Goal: Task Accomplishment & Management: Manage account settings

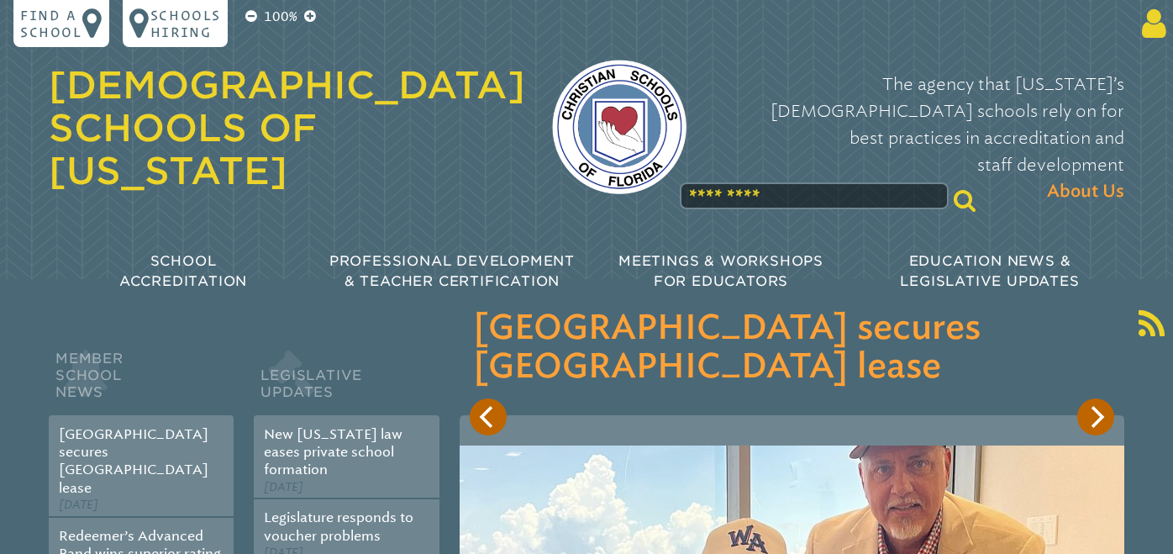
type input "**********"
click at [1139, 26] on icon at bounding box center [1150, 24] width 31 height 34
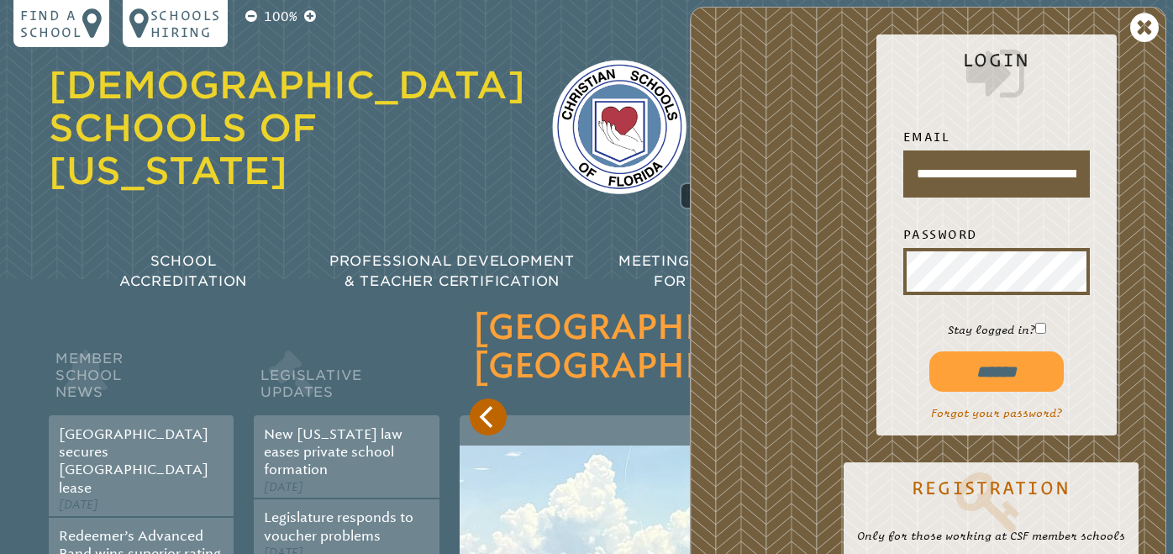
click at [997, 366] on input "******" at bounding box center [996, 371] width 134 height 40
type input "**********"
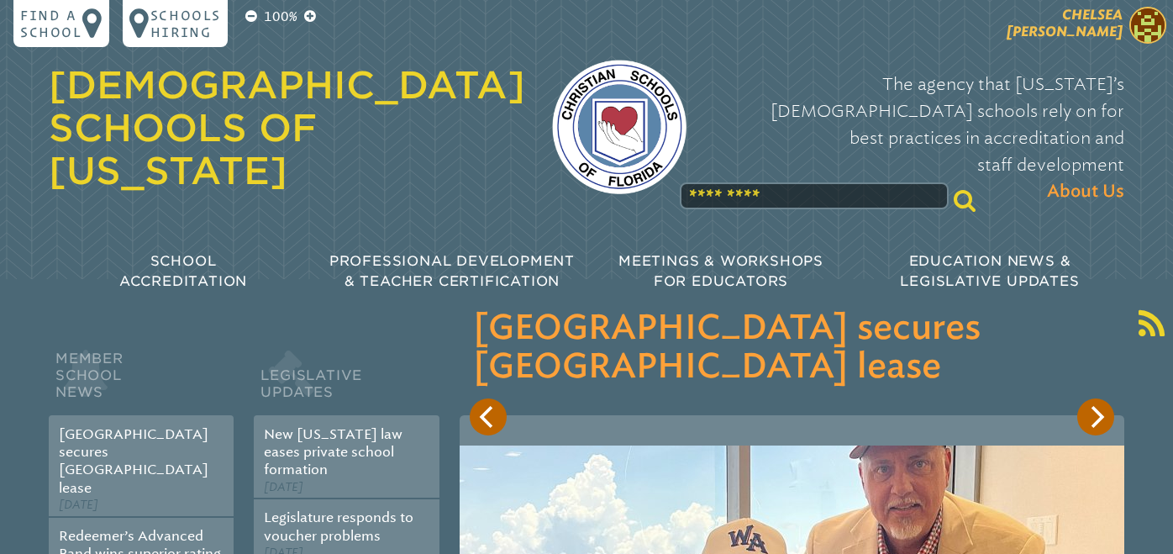
click at [1085, 29] on span "[PERSON_NAME]" at bounding box center [1065, 23] width 116 height 33
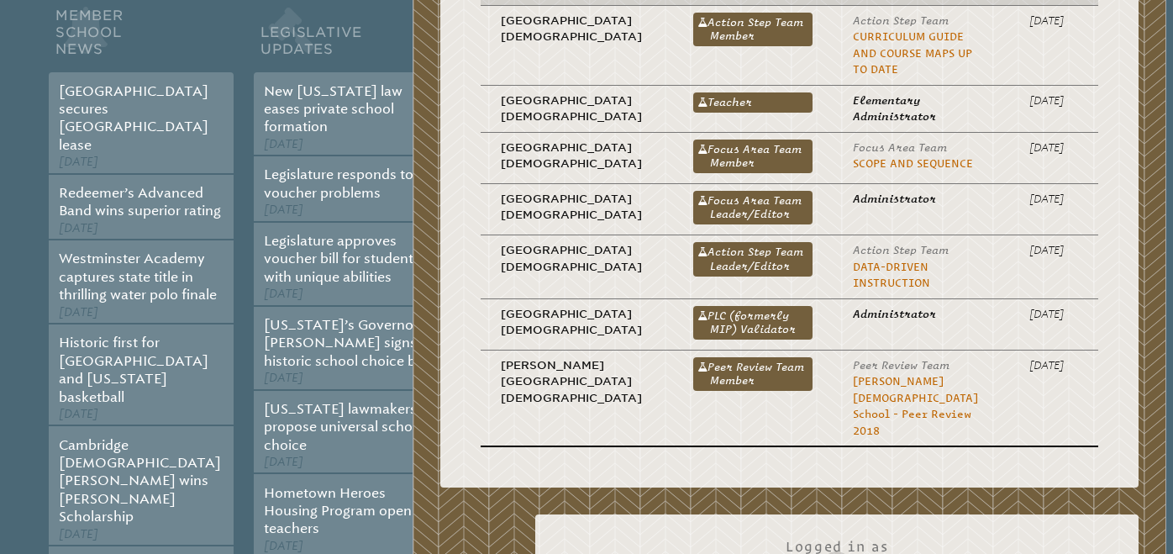
scroll to position [345, 0]
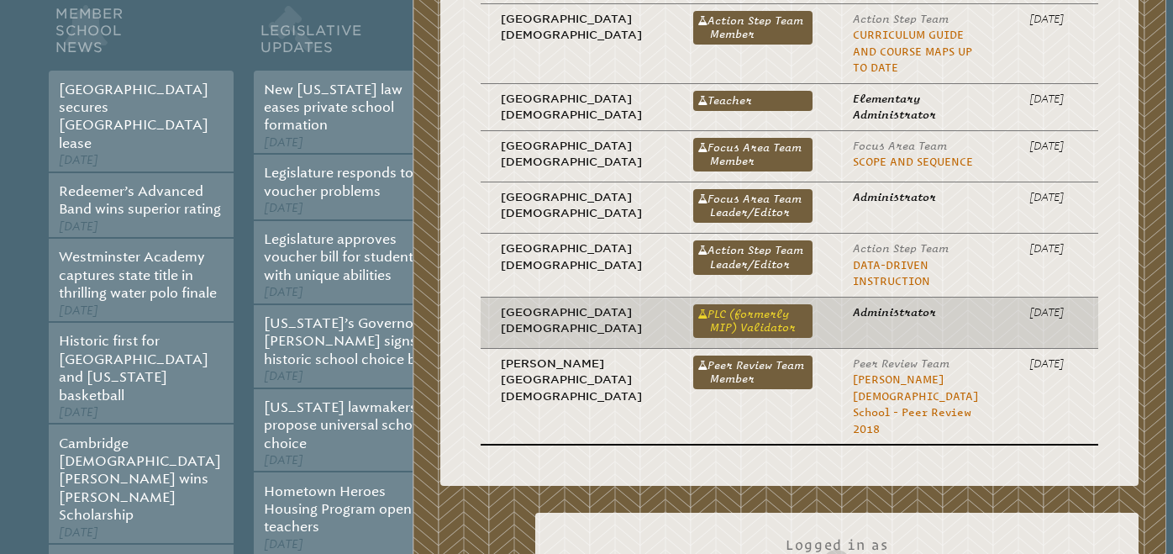
click at [693, 316] on link "PLC (formerly MIP) Validator" at bounding box center [752, 321] width 119 height 34
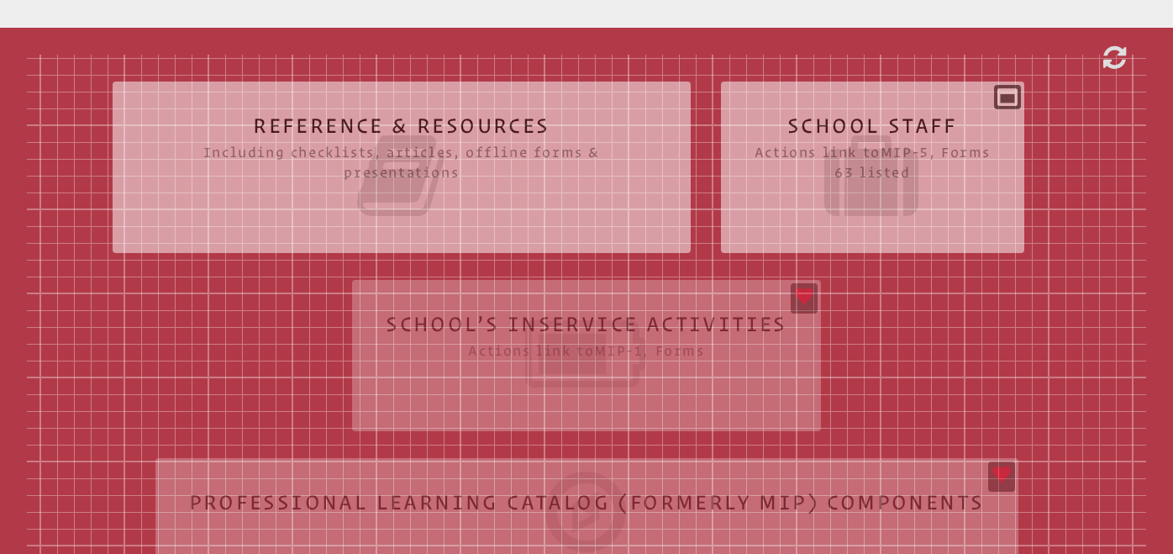
scroll to position [517, 0]
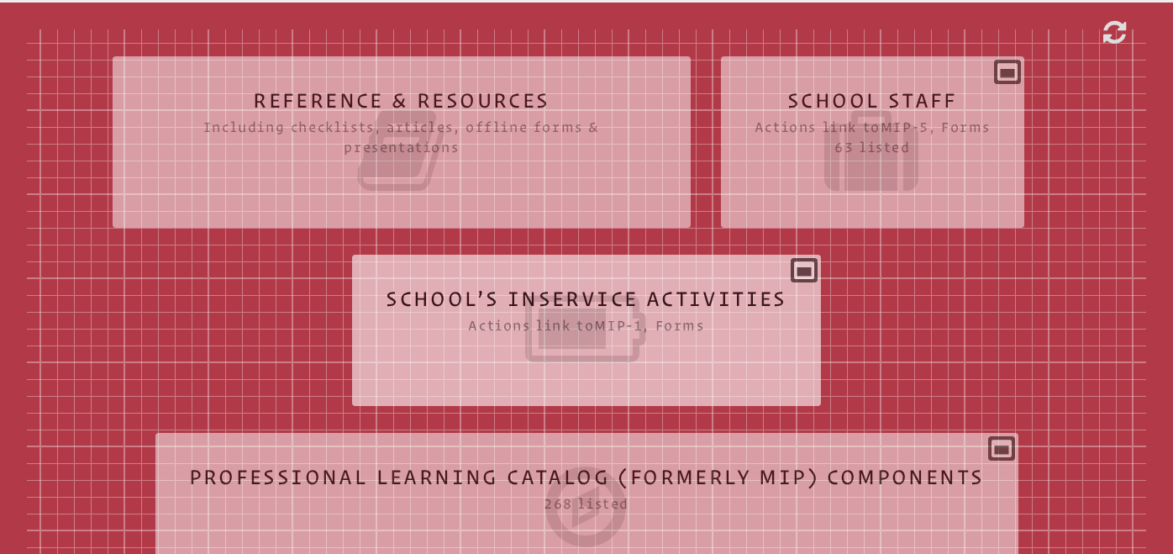
click at [808, 274] on div "School’s Inservice Activities Actions link to mip-1 , Forms Status Year # Title…" at bounding box center [586, 323] width 469 height 111
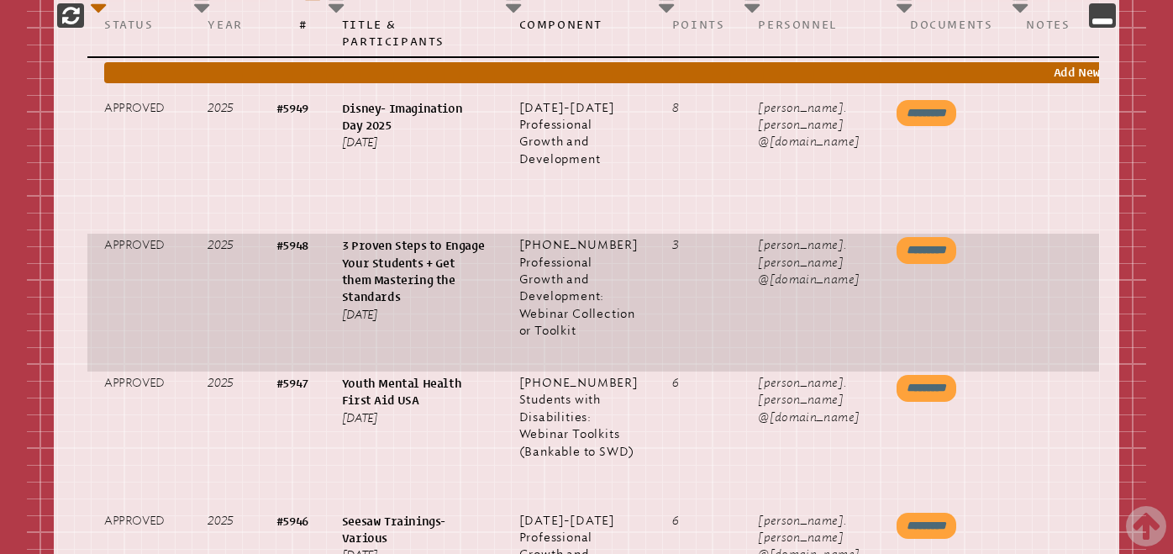
scroll to position [0, 98]
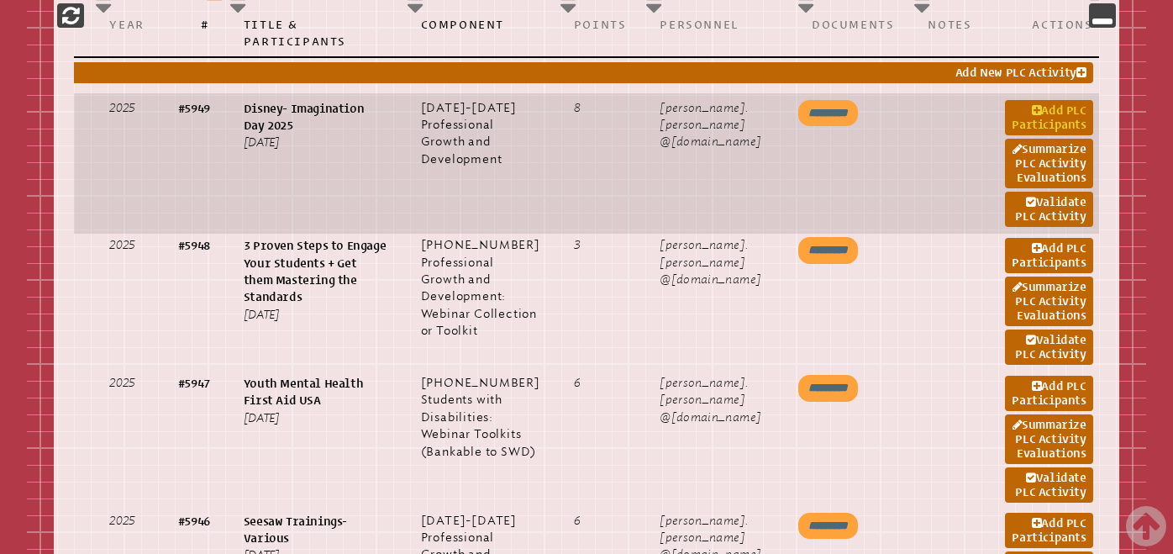
click at [1023, 114] on link "Add PLC Participants" at bounding box center [1048, 117] width 87 height 35
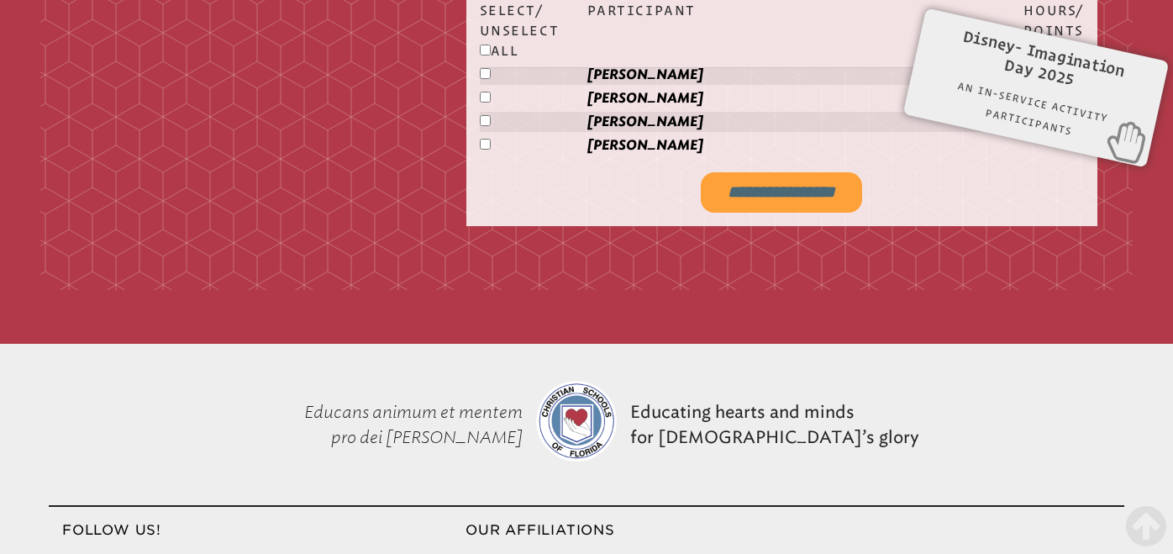
scroll to position [2544, 0]
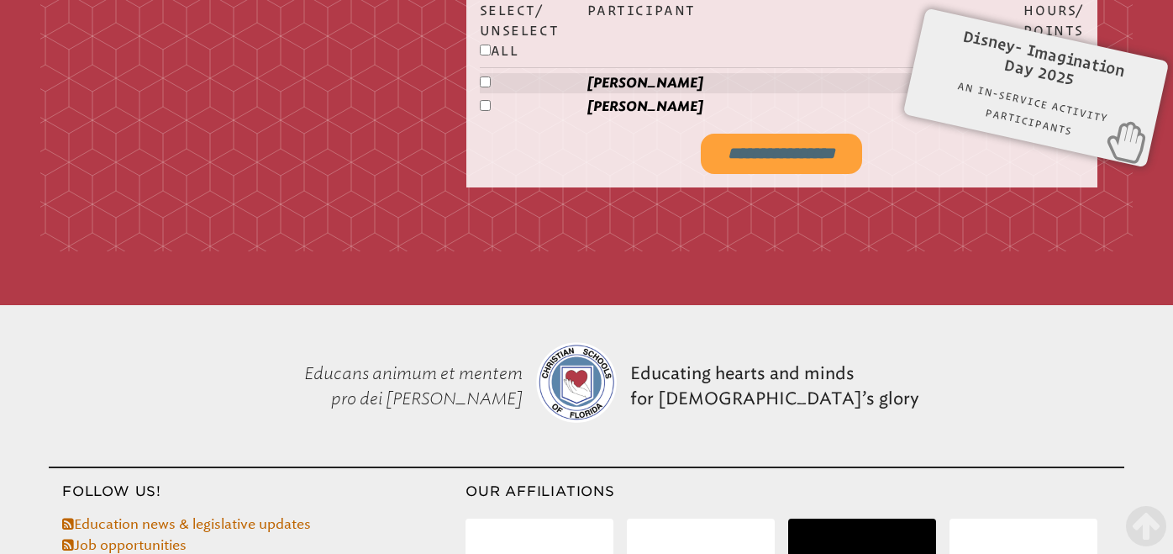
click at [789, 153] on input "**********" at bounding box center [781, 154] width 161 height 40
type input "**********"
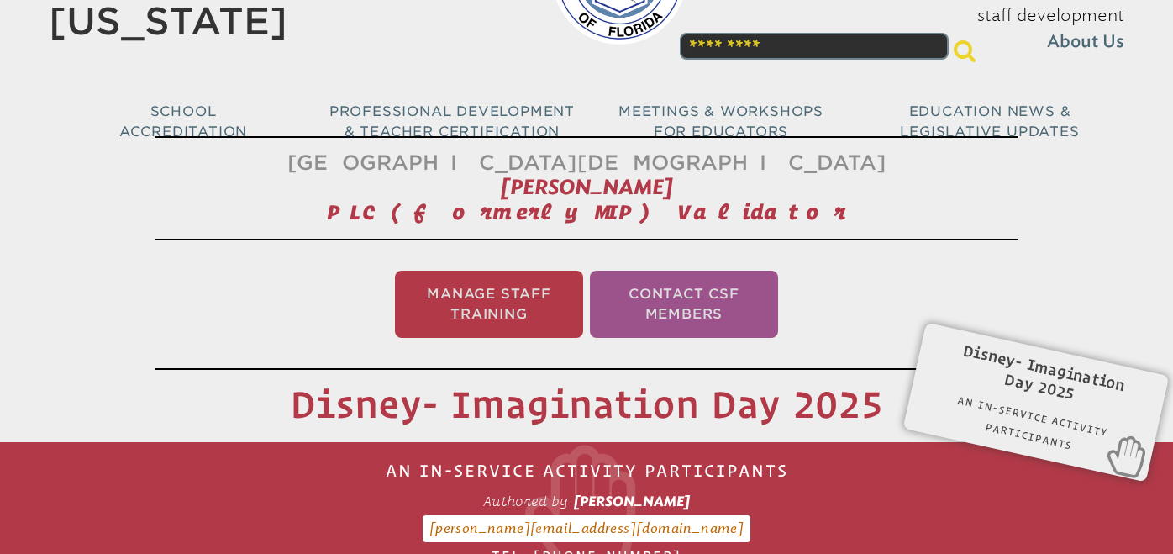
scroll to position [0, 0]
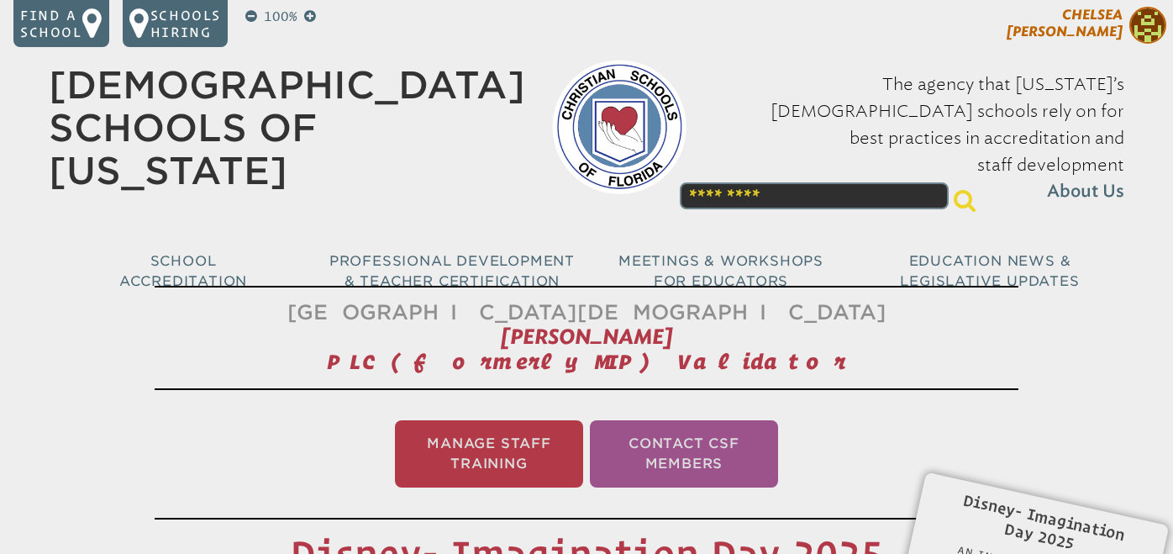
click at [1099, 22] on span "[PERSON_NAME]" at bounding box center [1065, 23] width 116 height 33
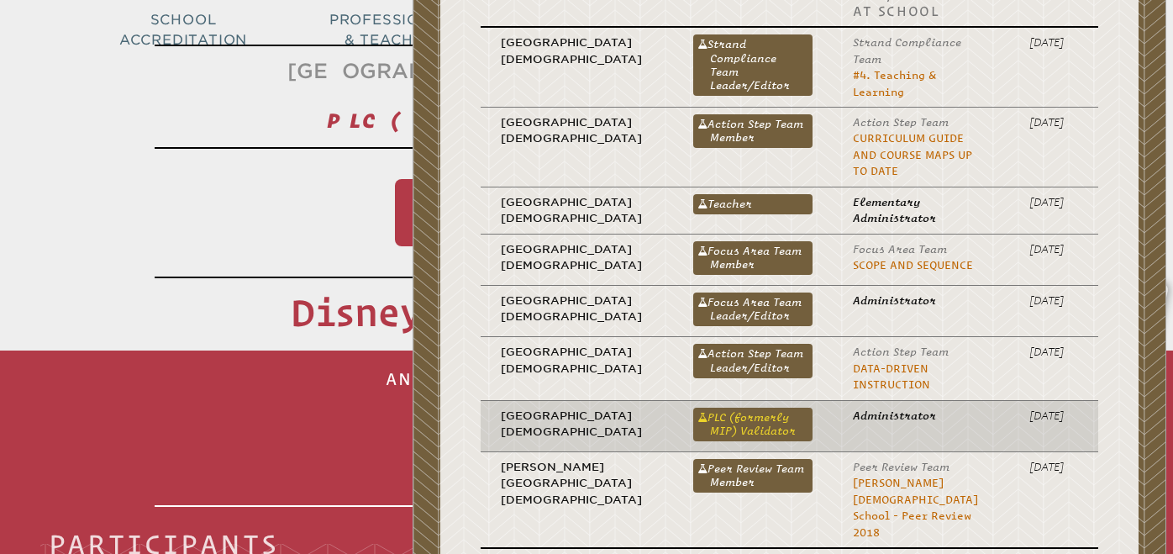
click at [707, 431] on link "PLC (formerly MIP) Validator" at bounding box center [752, 425] width 119 height 34
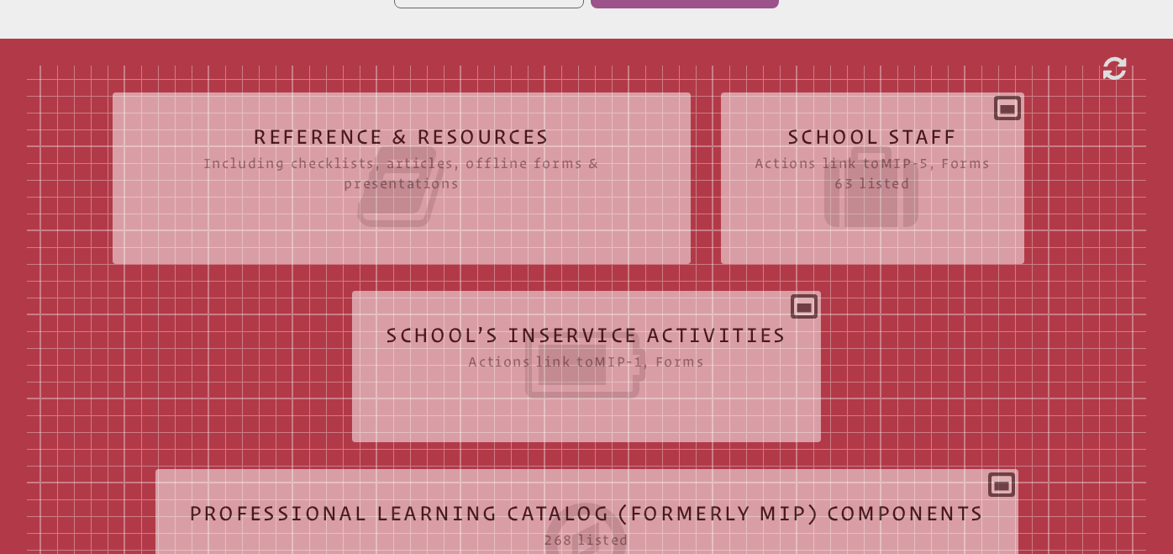
scroll to position [497, 0]
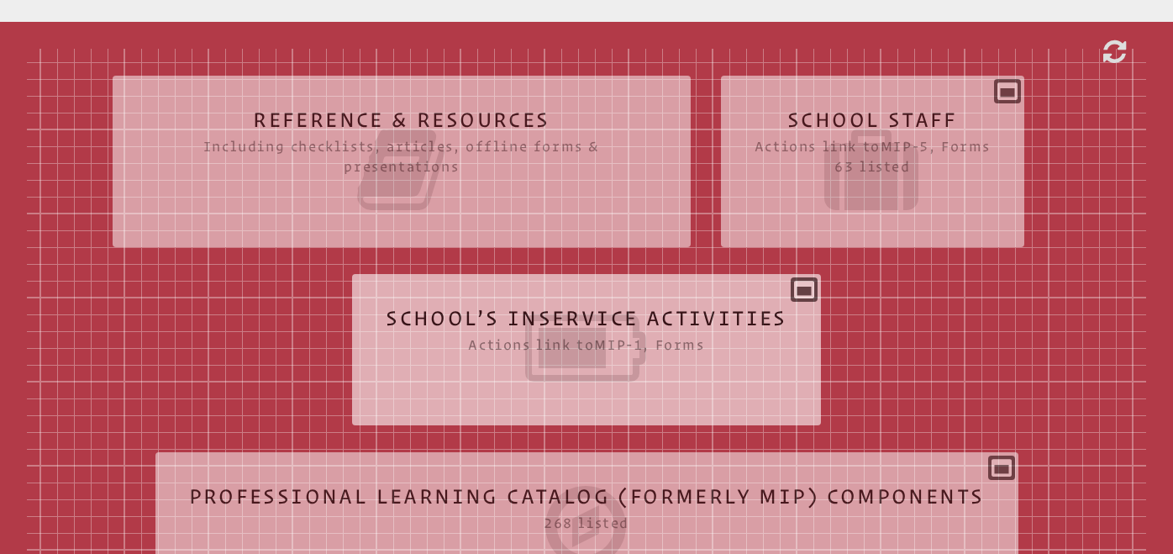
click at [804, 291] on div "School’s Inservice Activities Actions link to mip-1 , Forms Status Year # Title…" at bounding box center [586, 342] width 469 height 111
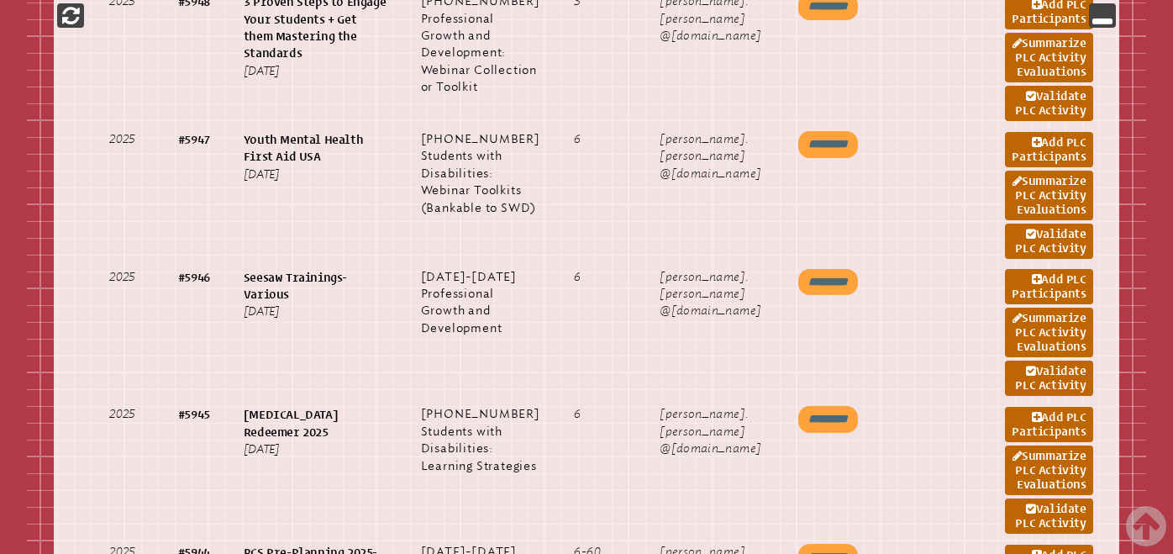
scroll to position [1238, 0]
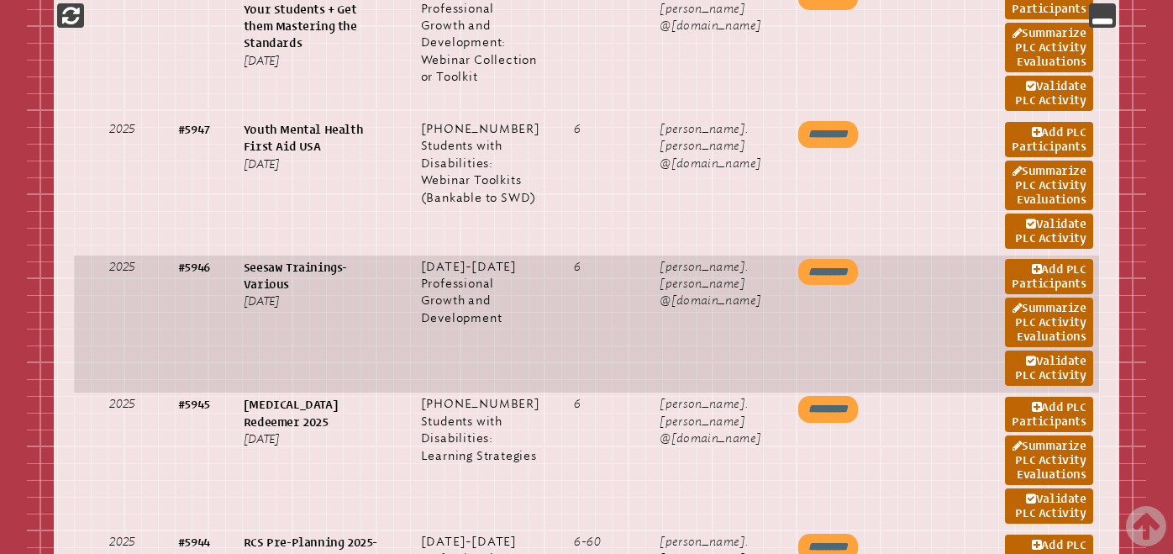
click at [803, 286] on input "*********" at bounding box center [828, 272] width 60 height 27
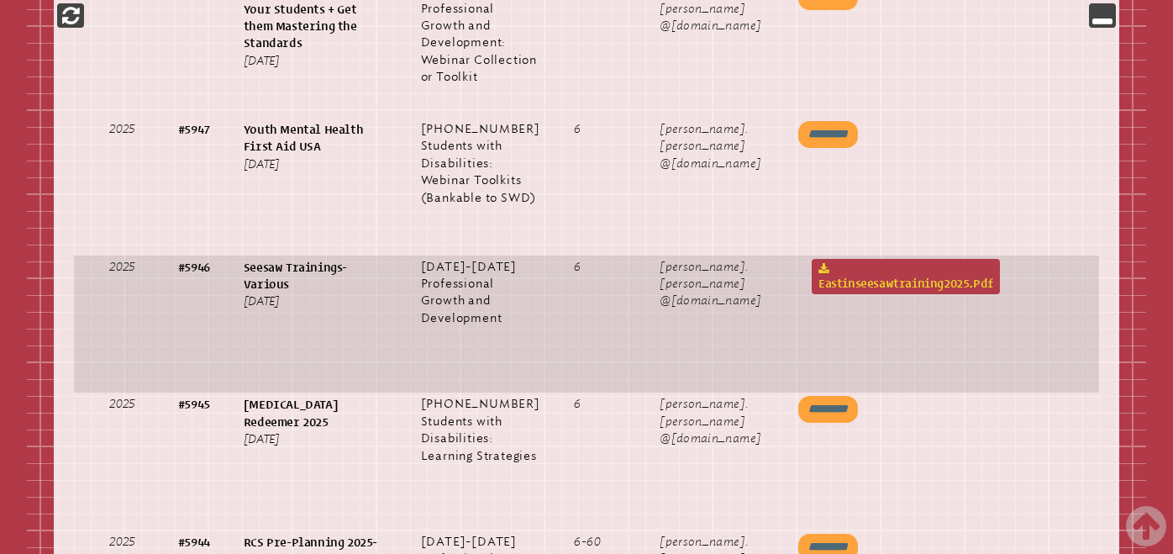
scroll to position [0, 209]
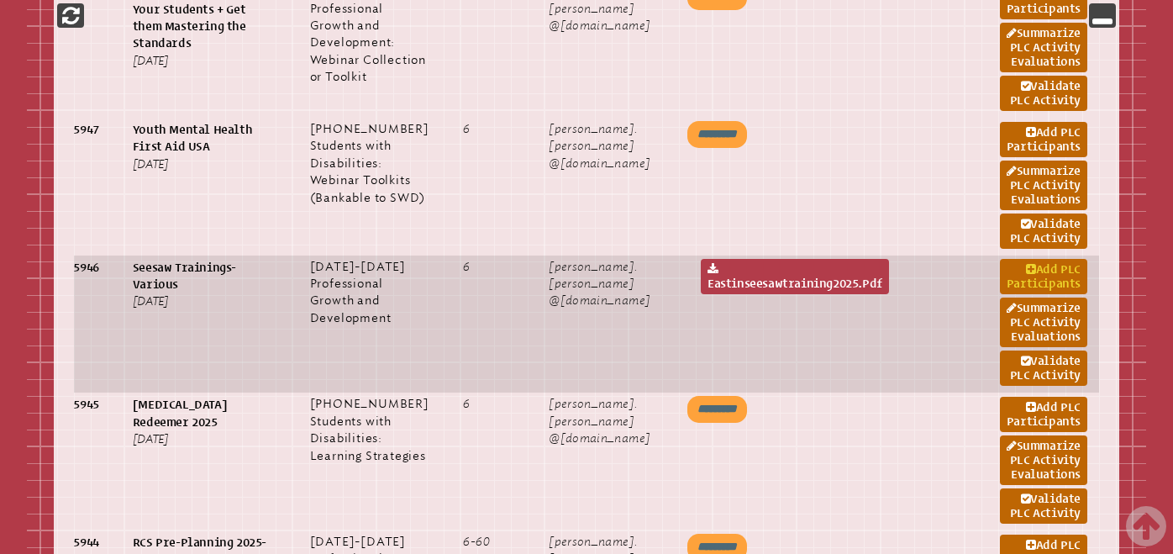
click at [1026, 276] on icon at bounding box center [1031, 270] width 10 height 12
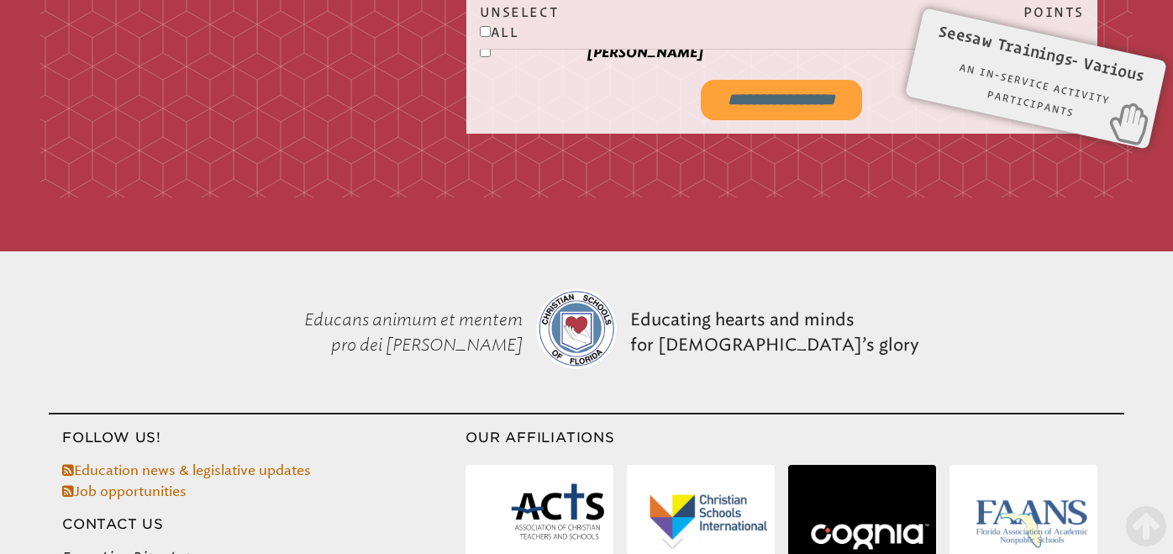
scroll to position [2537, 0]
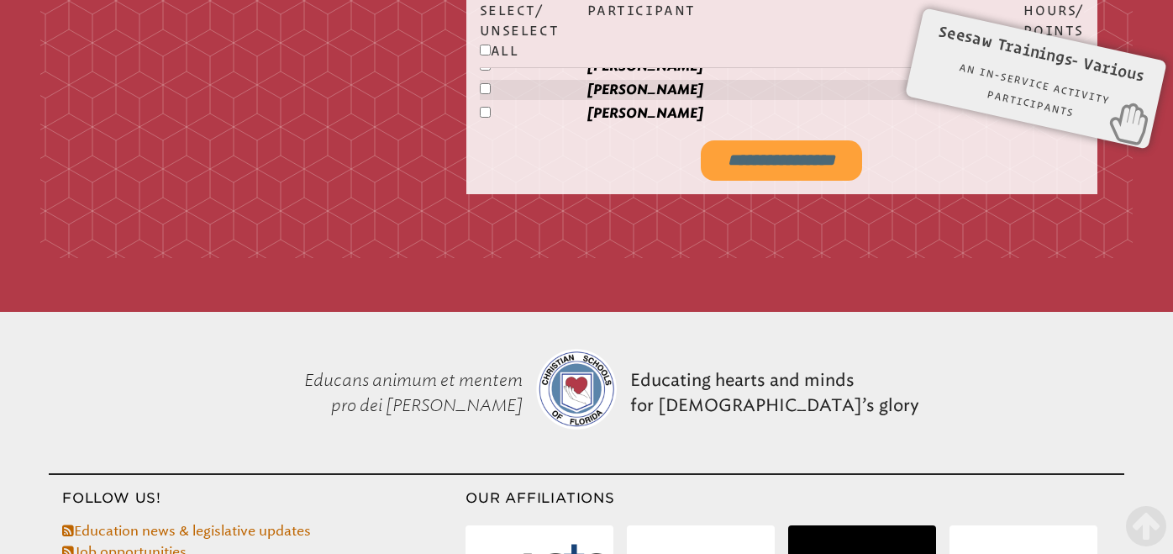
click at [760, 156] on input "**********" at bounding box center [781, 160] width 161 height 40
type input "**********"
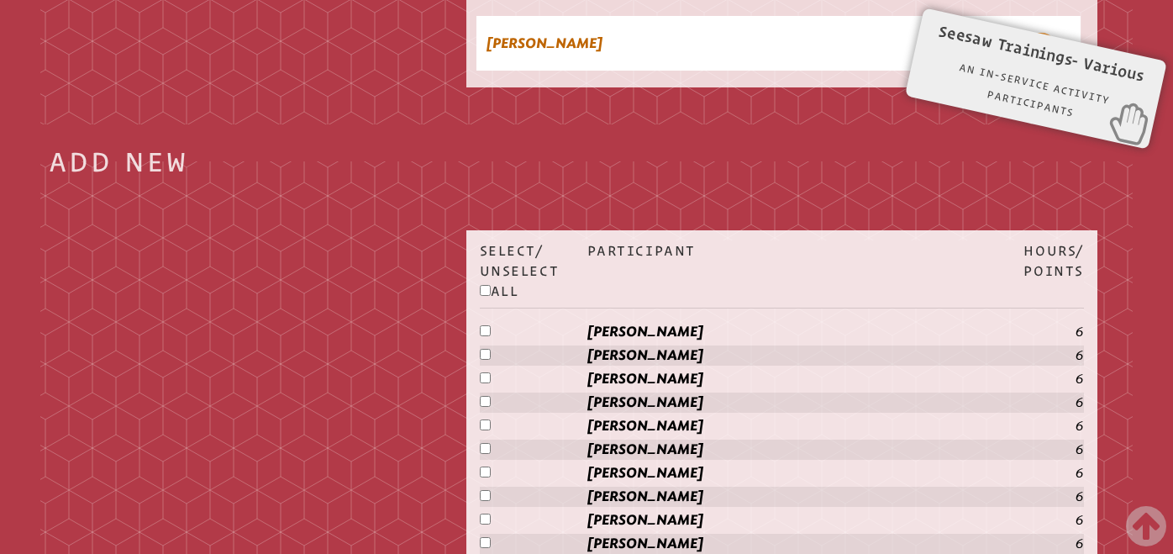
scroll to position [0, 0]
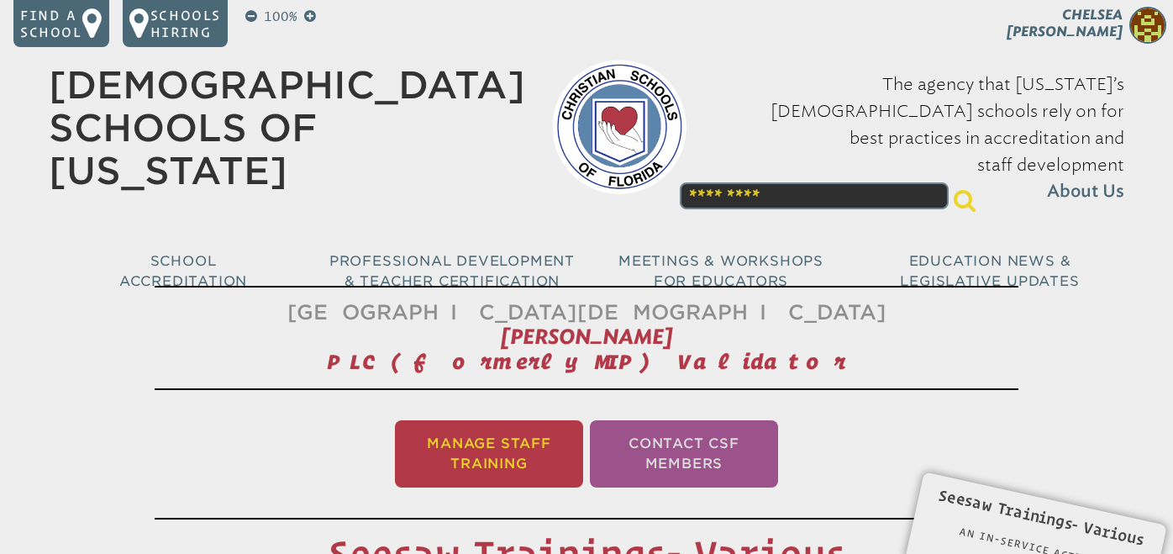
click at [498, 446] on li "Manage Staff Training" at bounding box center [489, 453] width 188 height 67
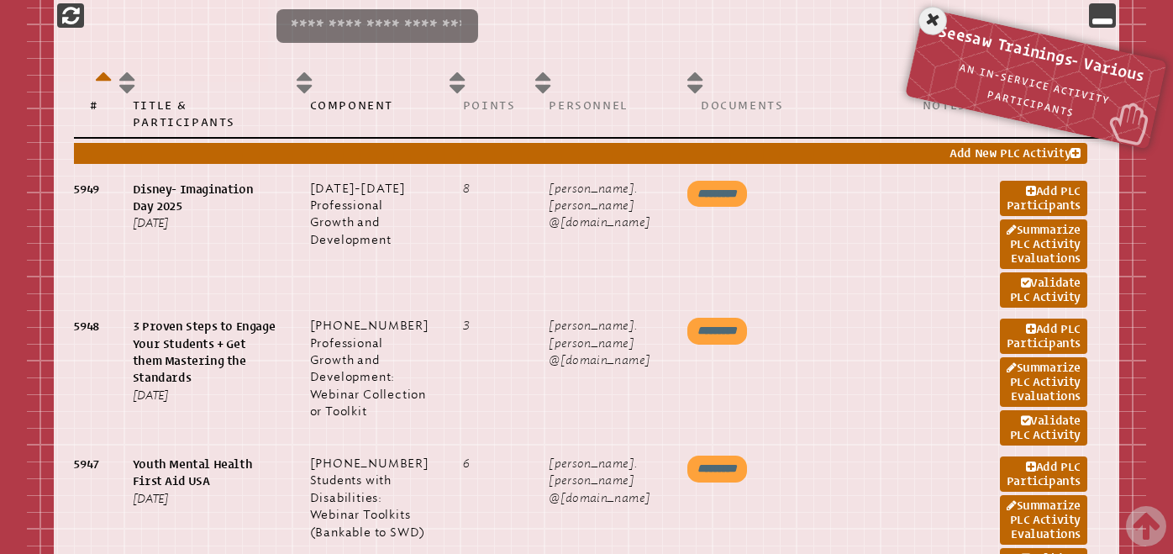
scroll to position [904, 0]
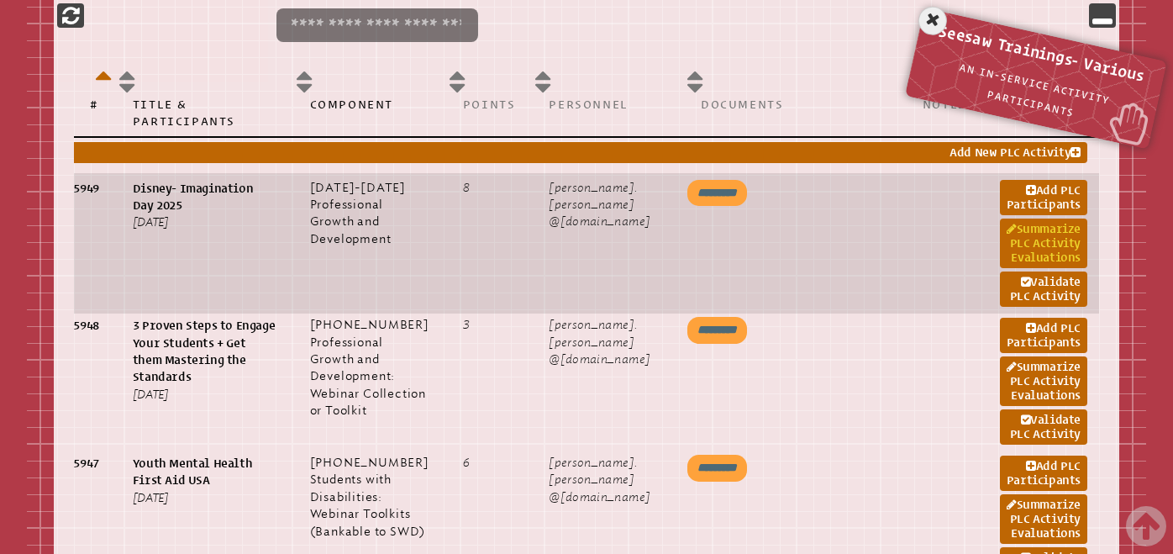
click at [1046, 237] on link "Summarize PLC Activity Evaluations" at bounding box center [1043, 243] width 87 height 50
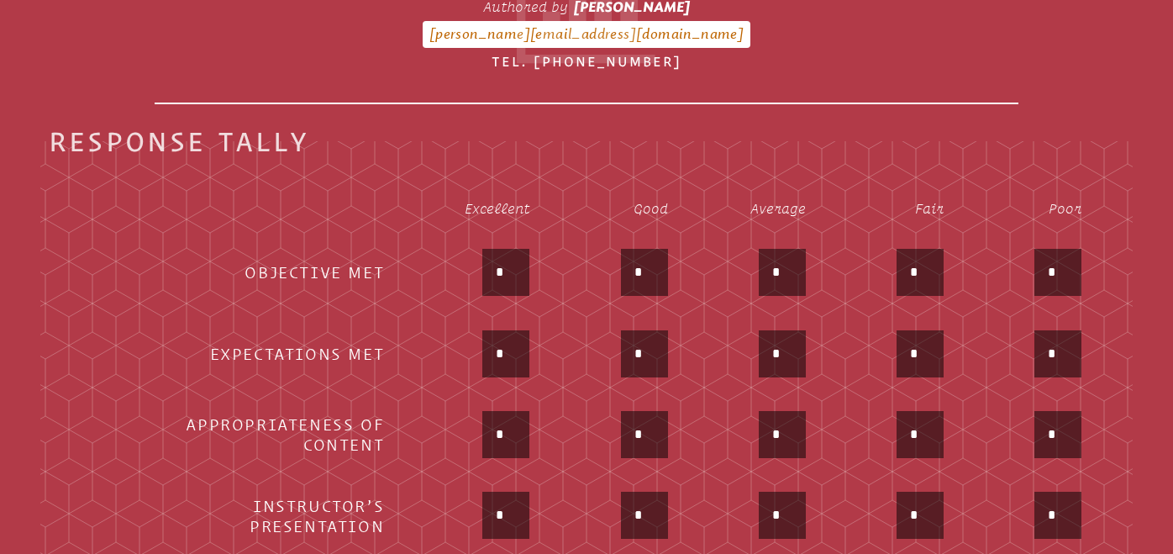
scroll to position [647, 0]
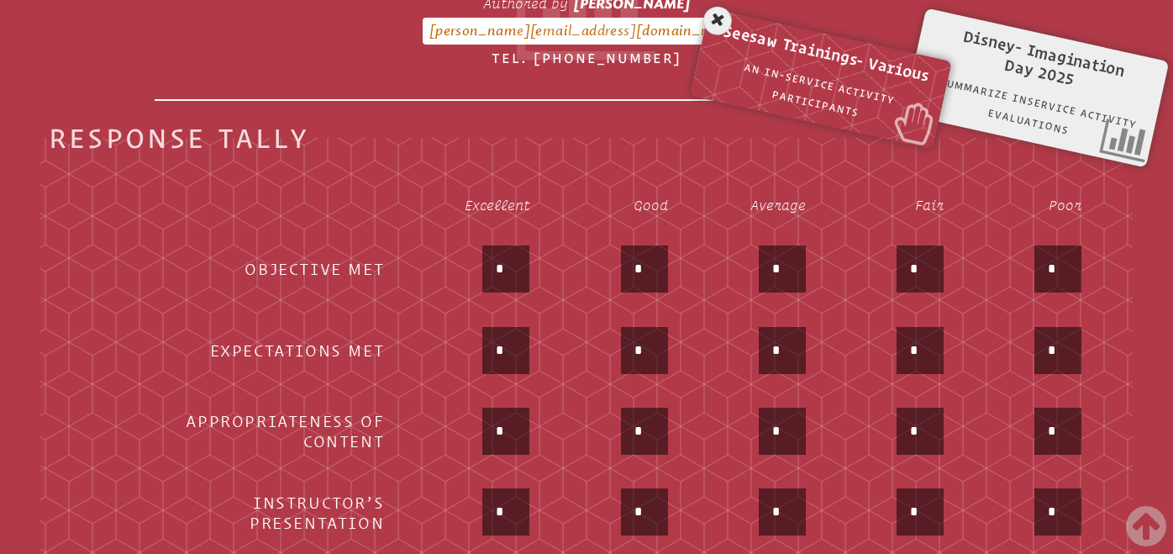
click at [523, 272] on input "*" at bounding box center [506, 269] width 40 height 40
type input "*"
click at [434, 350] on div "*" at bounding box center [471, 352] width 115 height 50
click at [514, 352] on input "*" at bounding box center [506, 350] width 40 height 40
type input "*"
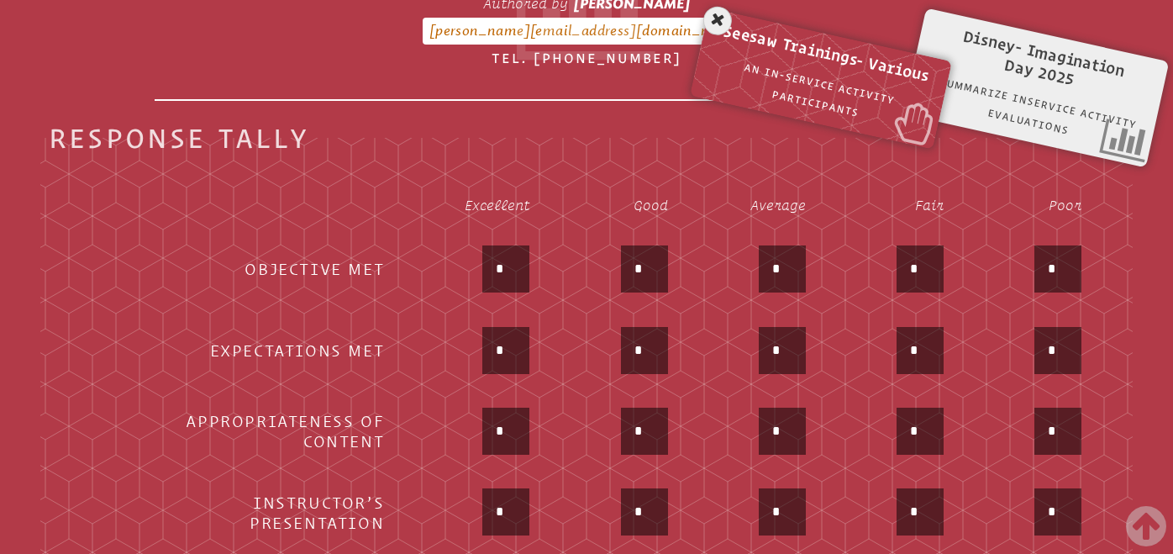
click at [418, 387] on td "*" at bounding box center [472, 352] width 144 height 79
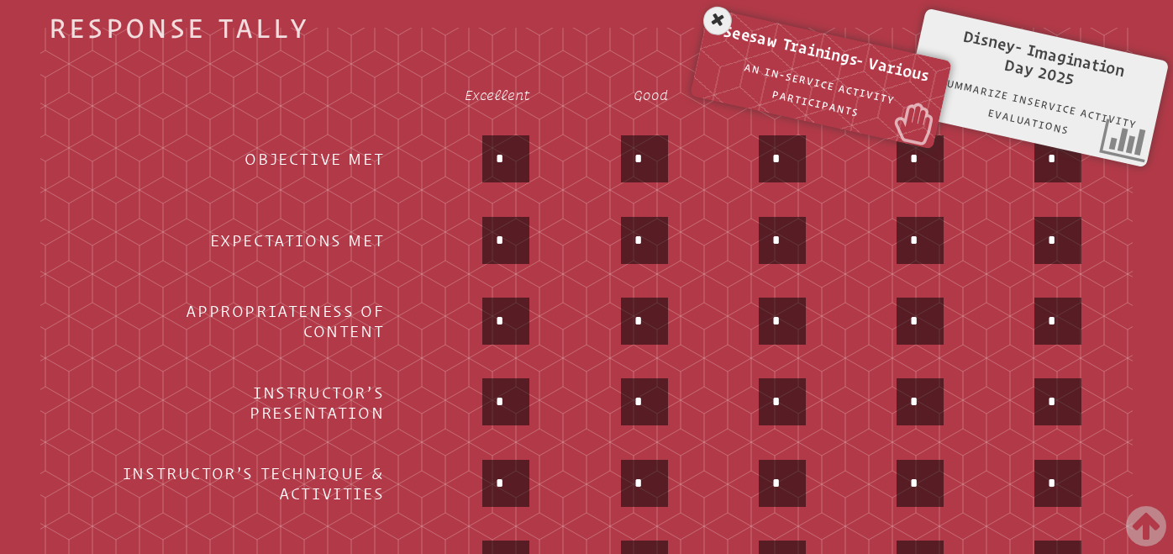
scroll to position [764, 0]
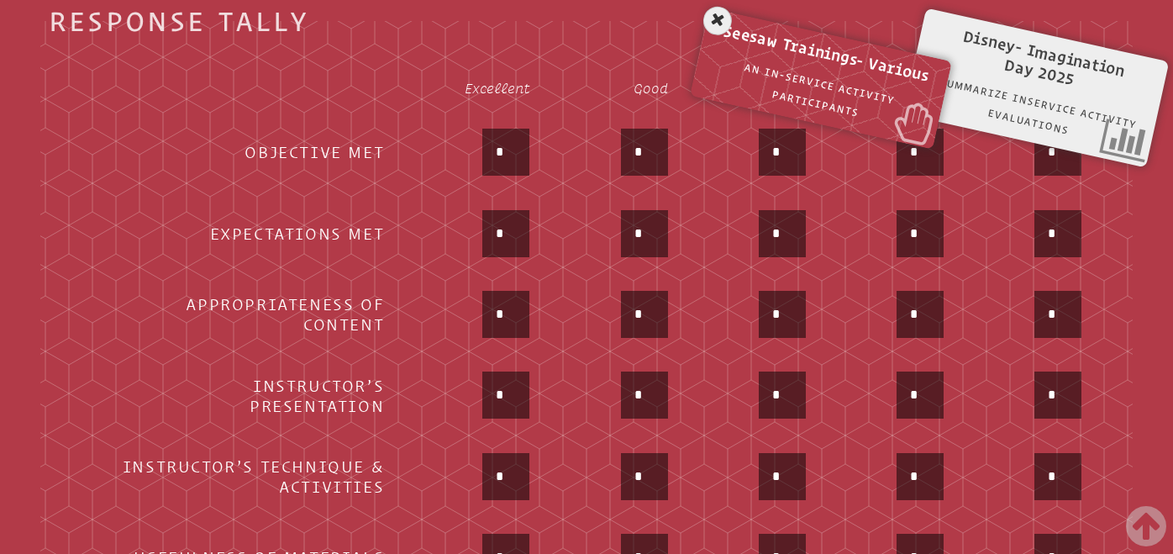
click at [513, 321] on input "*" at bounding box center [506, 314] width 40 height 40
type input "*"
click at [406, 338] on td "*" at bounding box center [472, 315] width 144 height 79
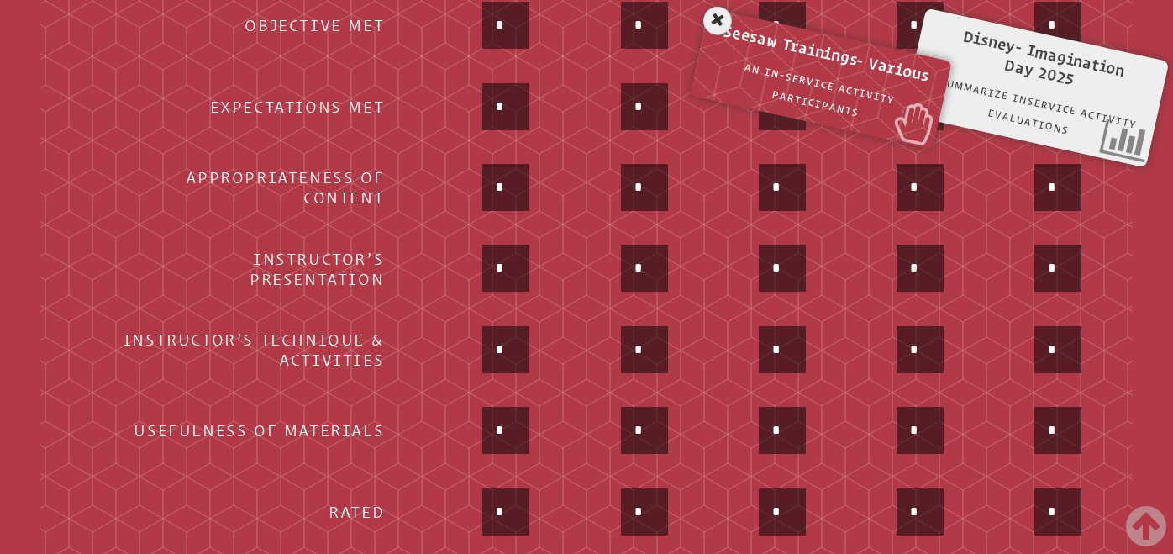
scroll to position [918, 0]
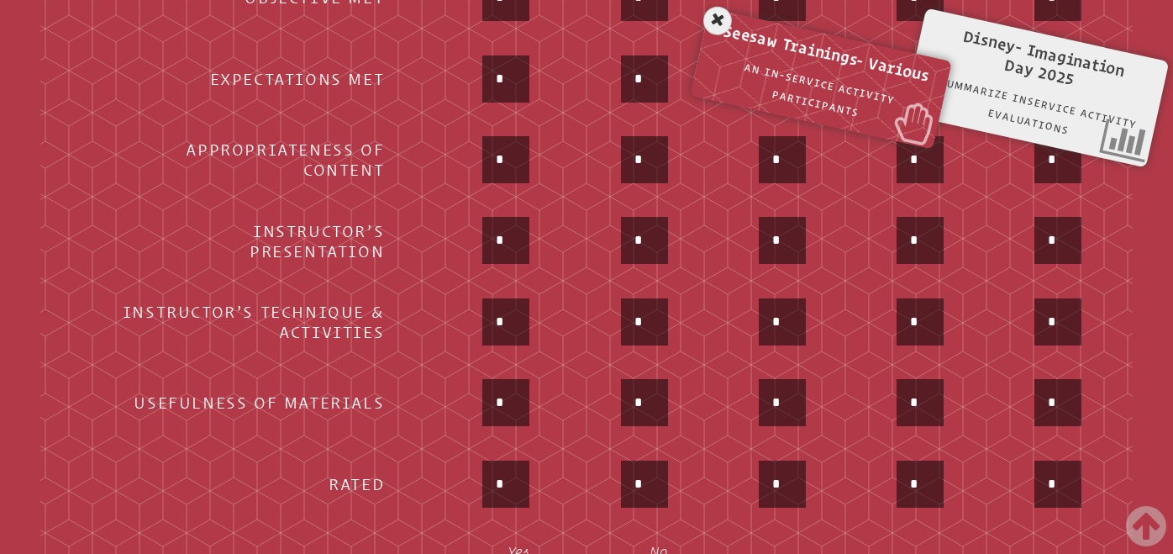
click at [522, 245] on input "*" at bounding box center [506, 240] width 40 height 40
type input "*"
click at [441, 316] on div "*" at bounding box center [471, 323] width 115 height 50
click at [522, 318] on input "*" at bounding box center [506, 322] width 40 height 40
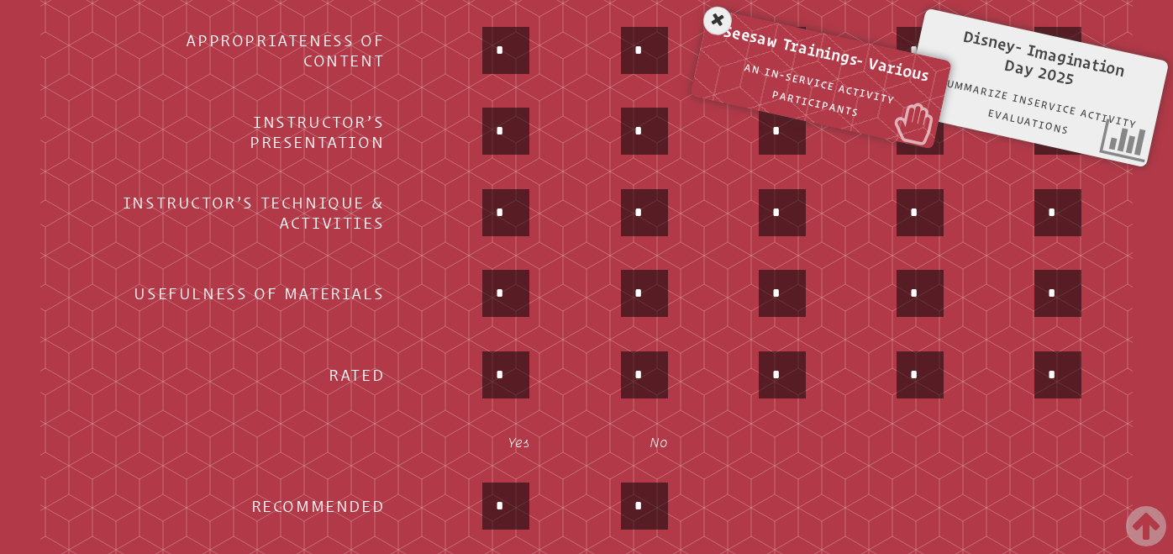
scroll to position [1079, 0]
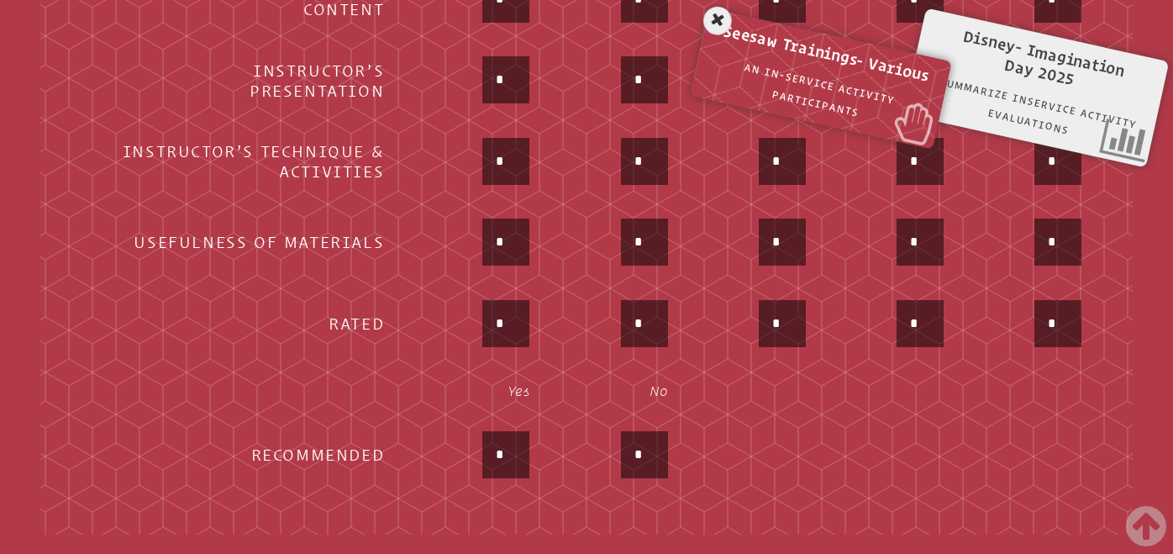
type input "*"
click at [513, 246] on input "*" at bounding box center [506, 242] width 40 height 40
type input "*"
click at [480, 372] on th "Yes" at bounding box center [472, 390] width 144 height 49
click at [515, 323] on input "*" at bounding box center [506, 323] width 40 height 40
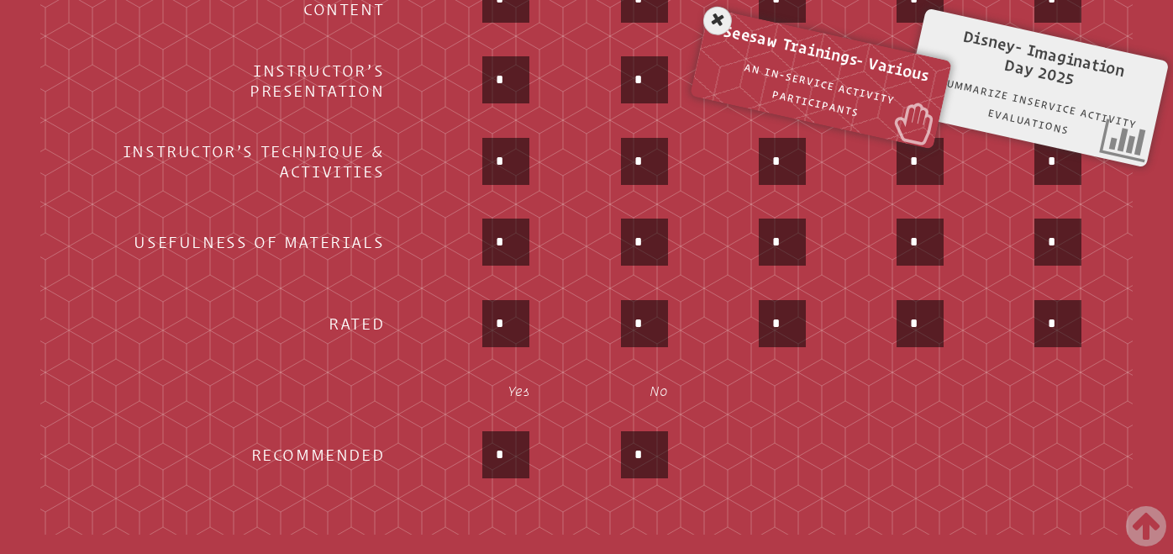
type input "*"
click at [523, 457] on input "*" at bounding box center [506, 454] width 40 height 40
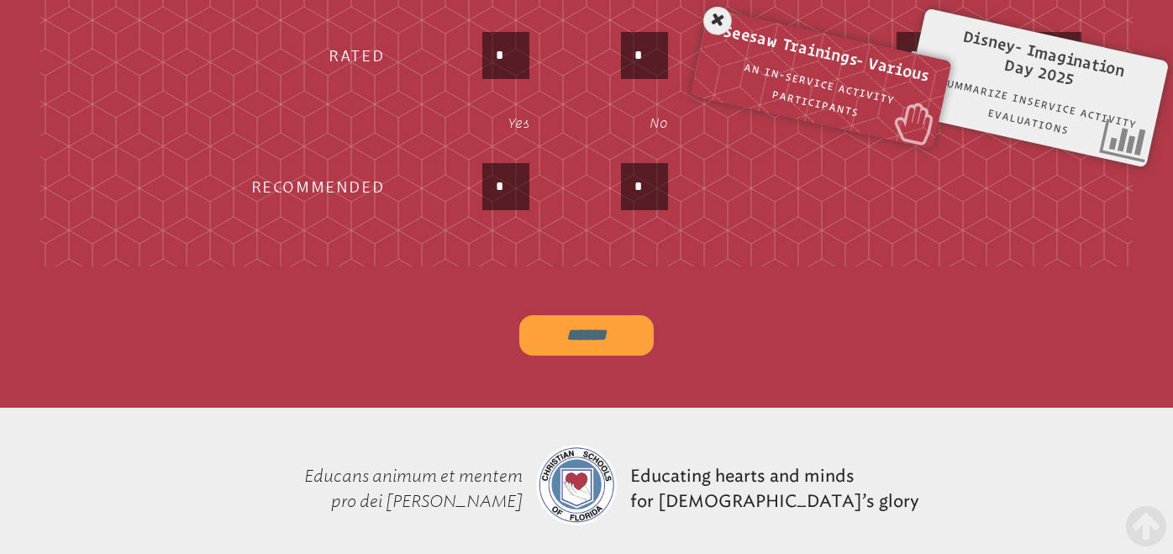
scroll to position [1359, 0]
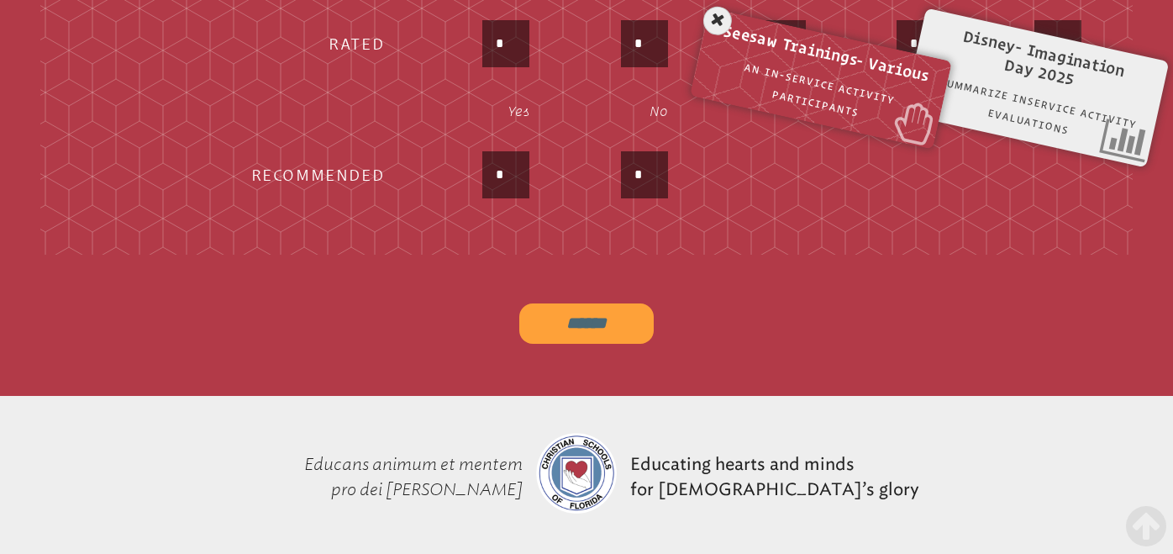
type input "*"
click at [606, 329] on input "******" at bounding box center [586, 323] width 134 height 40
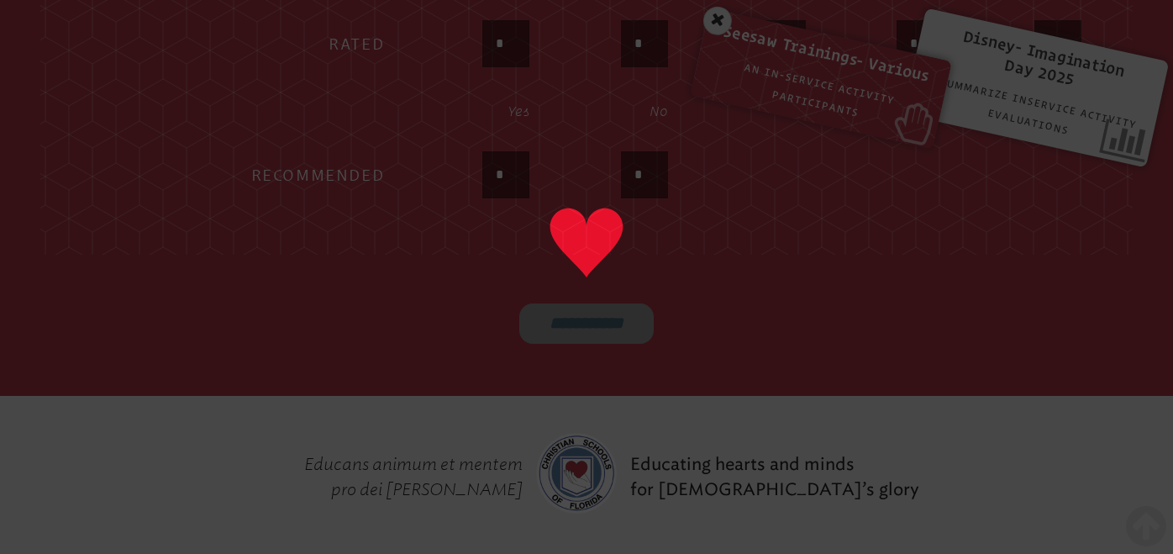
type input "******"
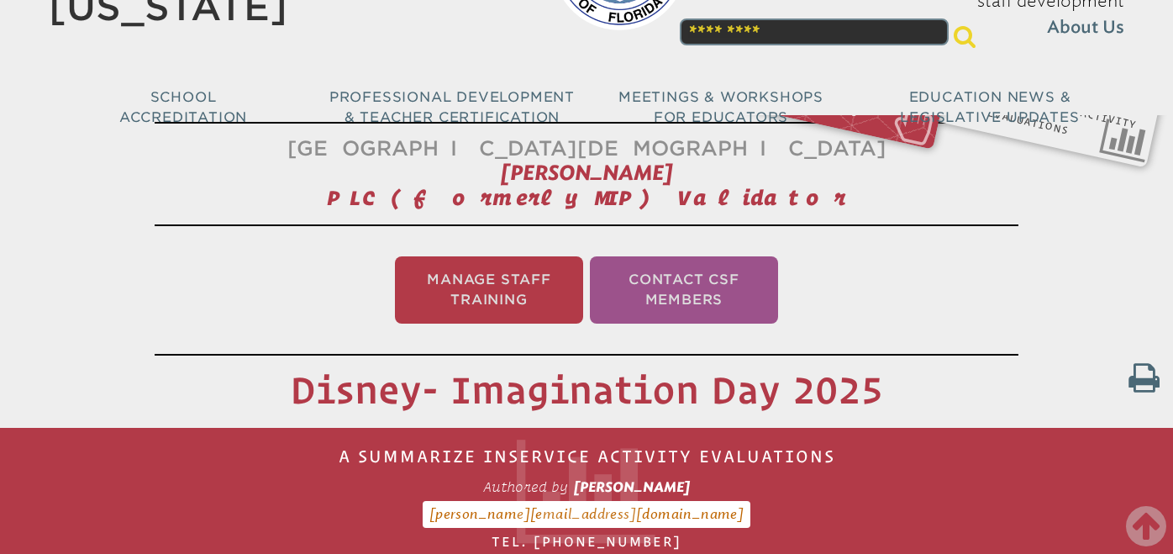
scroll to position [0, 0]
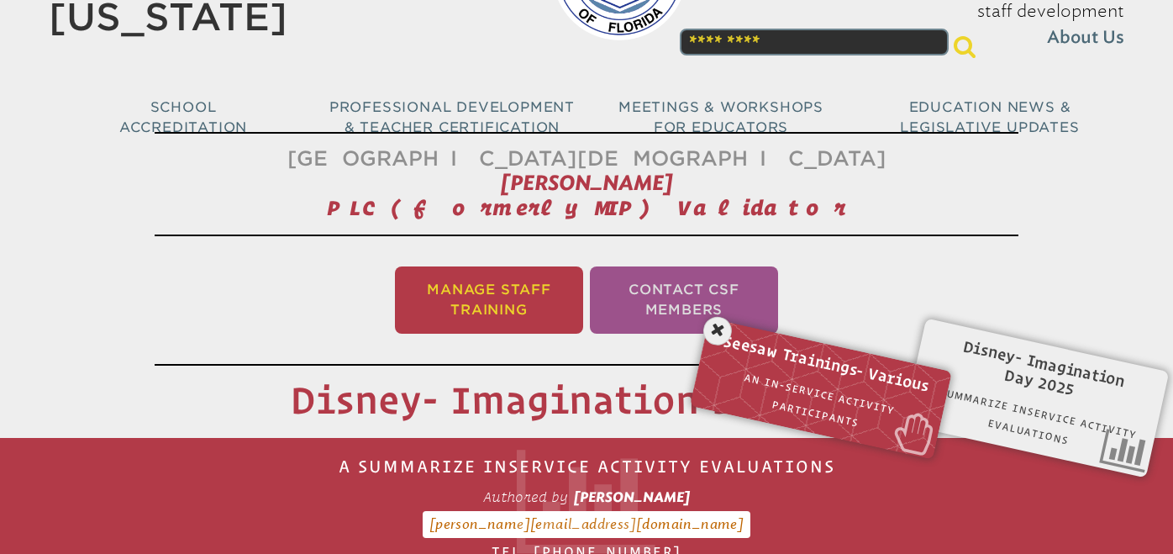
click at [502, 296] on li "Manage Staff Training" at bounding box center [489, 299] width 188 height 67
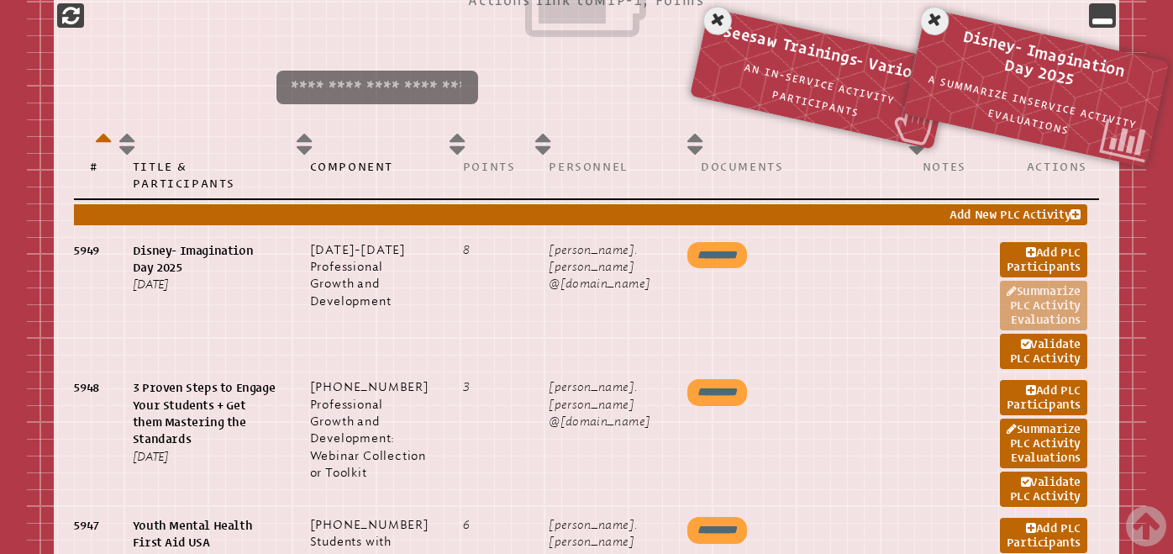
scroll to position [856, 0]
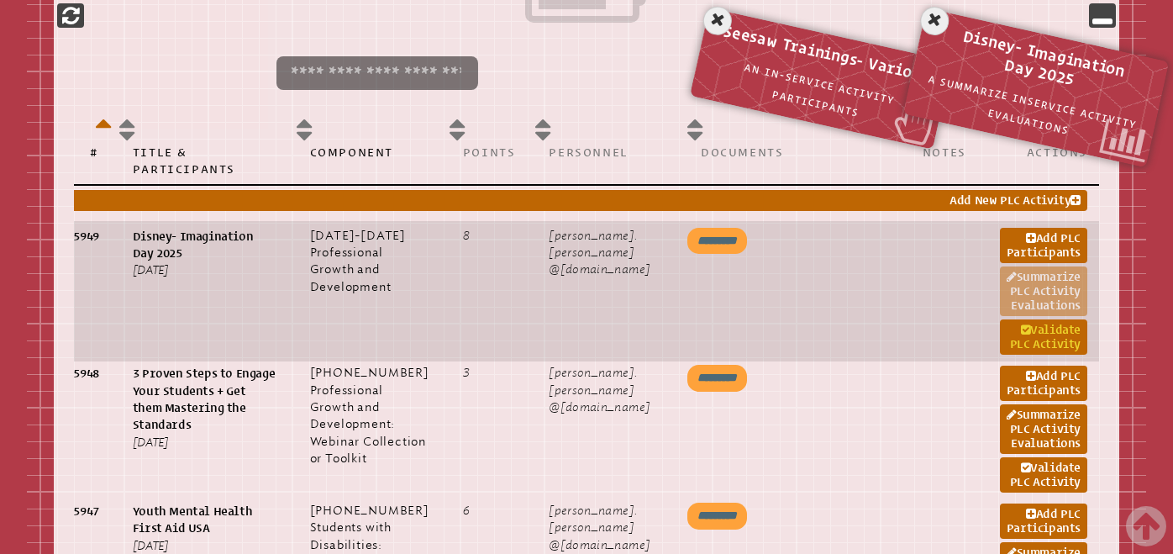
click at [1022, 355] on link "Validate PLC Activity" at bounding box center [1043, 336] width 87 height 35
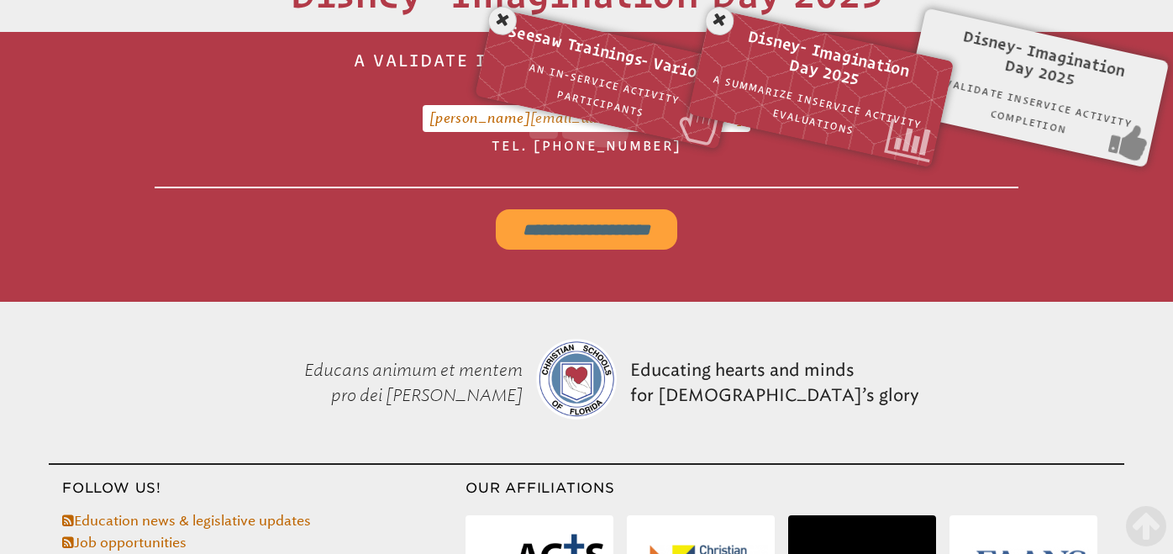
scroll to position [556, 0]
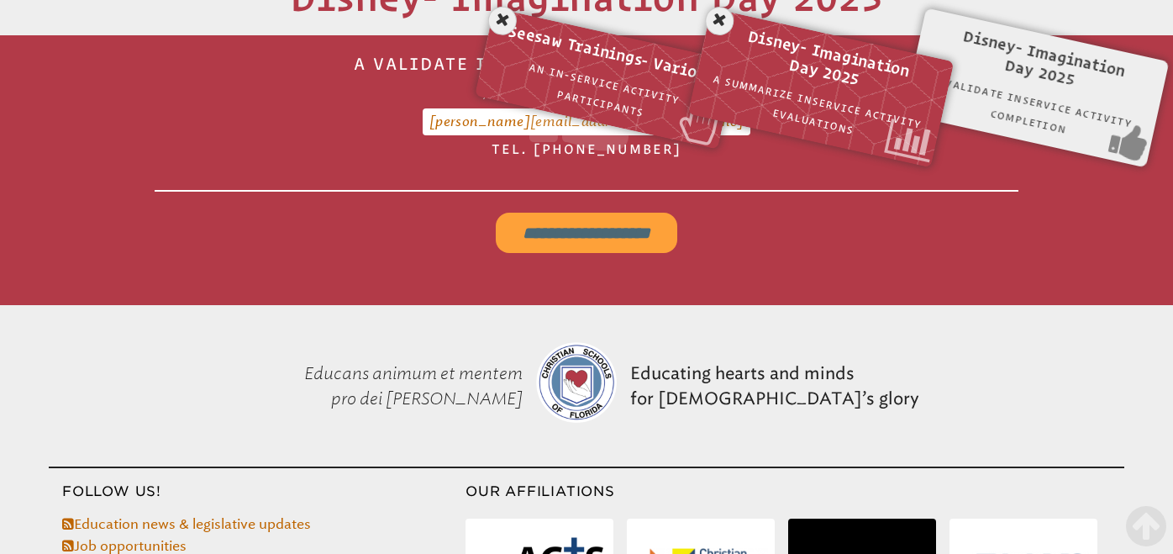
click at [628, 237] on input "**********" at bounding box center [587, 233] width 182 height 40
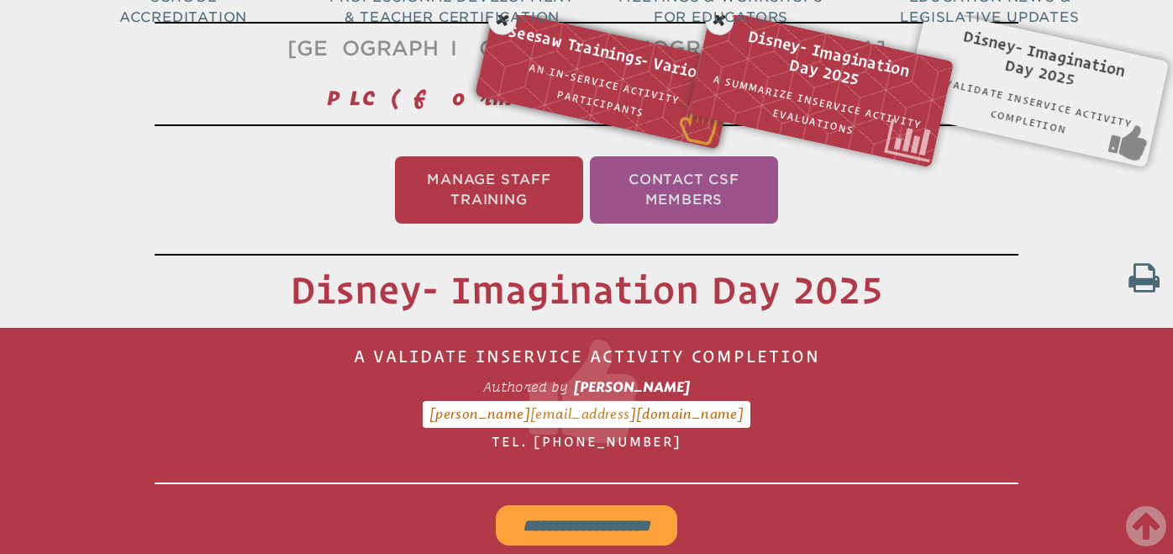
scroll to position [119, 0]
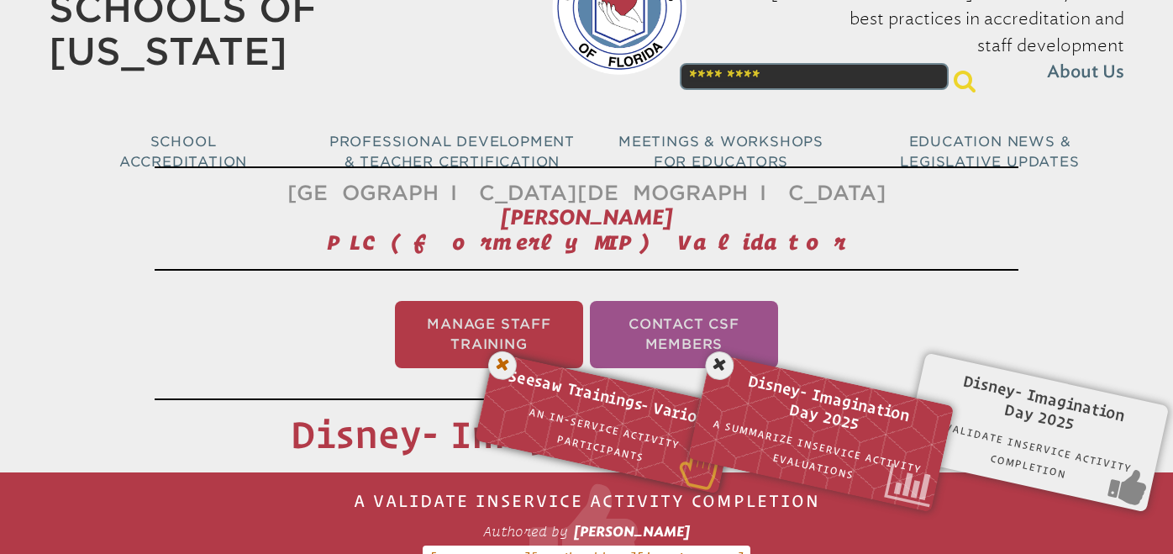
click at [506, 359] on icon at bounding box center [503, 365] width 34 height 34
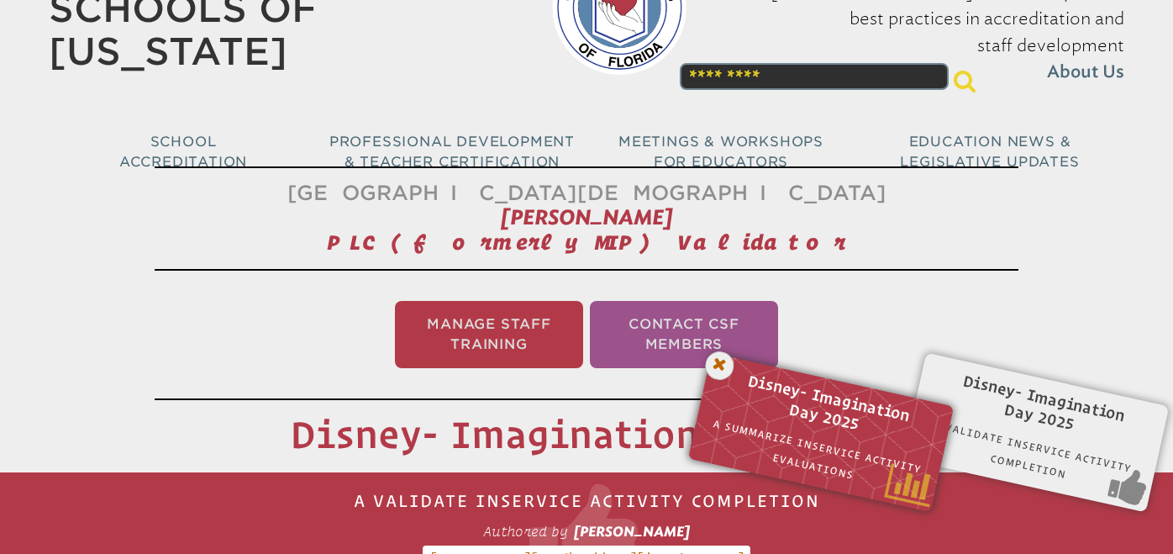
click at [716, 366] on icon at bounding box center [719, 366] width 34 height 34
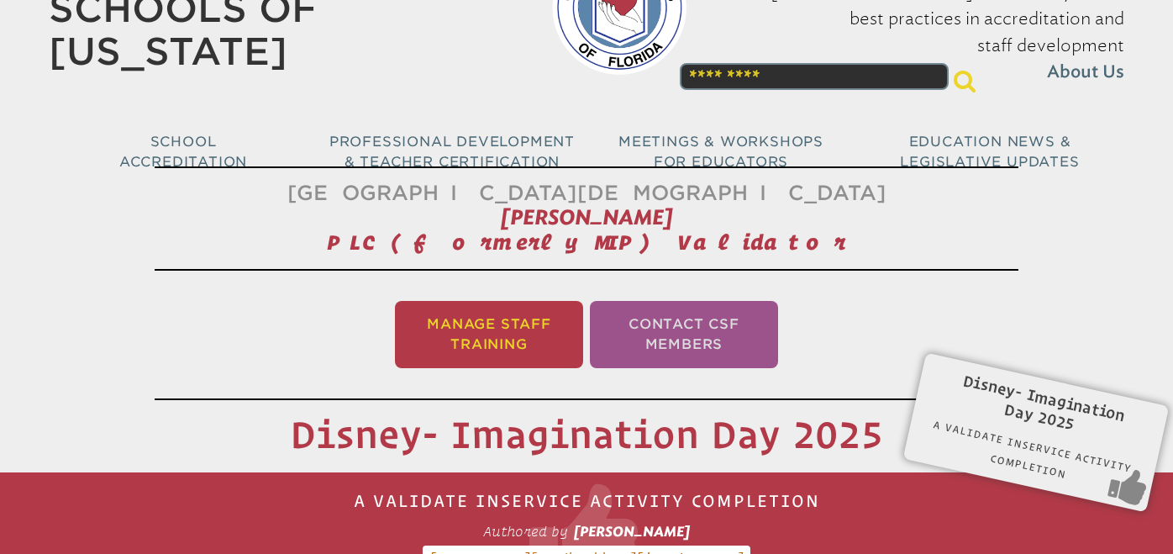
click at [484, 339] on li "Manage Staff Training" at bounding box center [489, 334] width 188 height 67
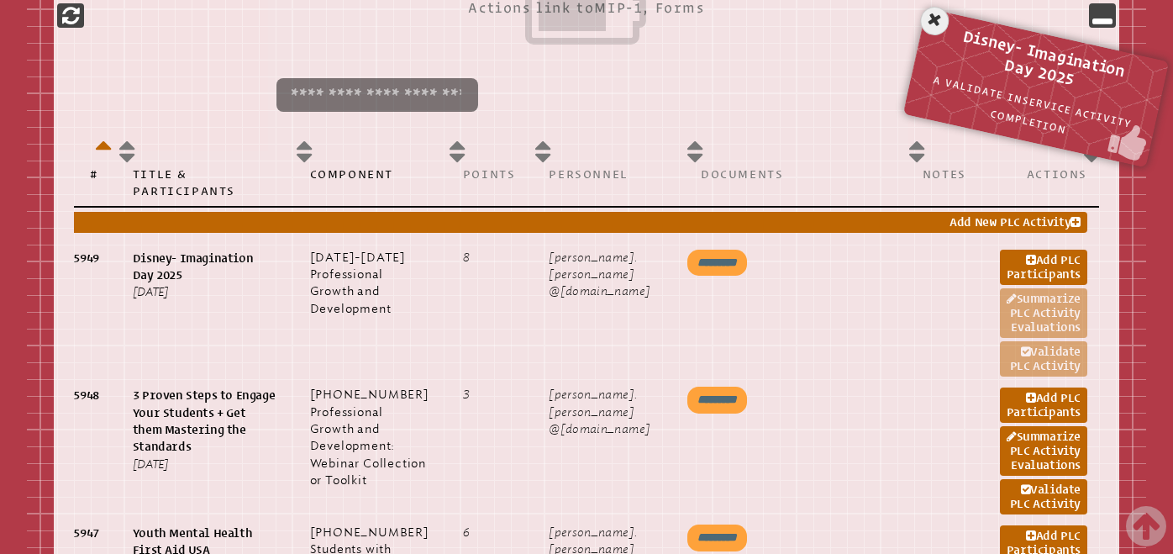
scroll to position [849, 0]
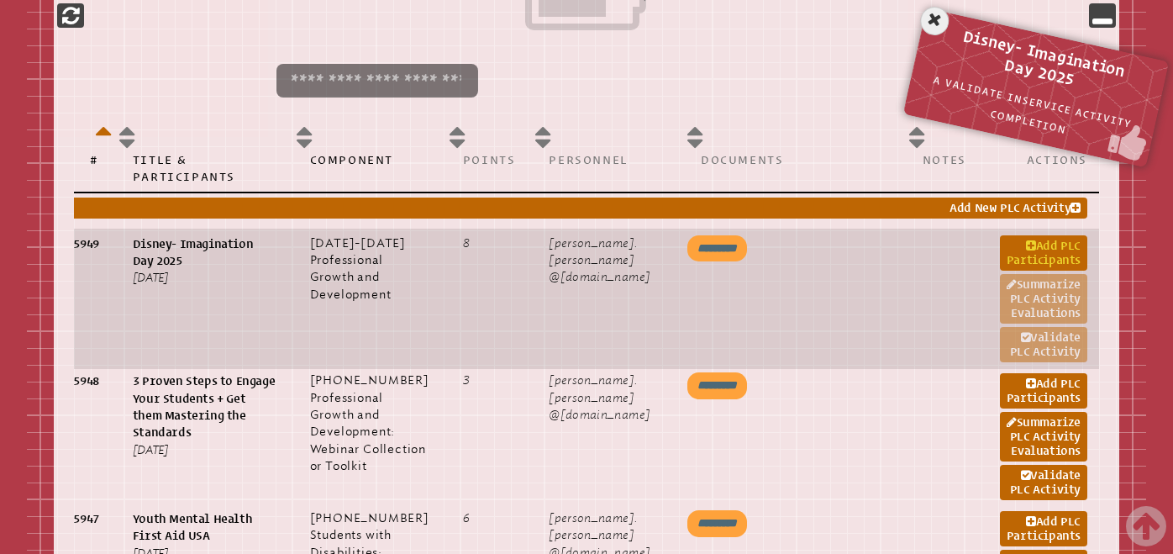
click at [1026, 250] on icon at bounding box center [1031, 246] width 10 height 12
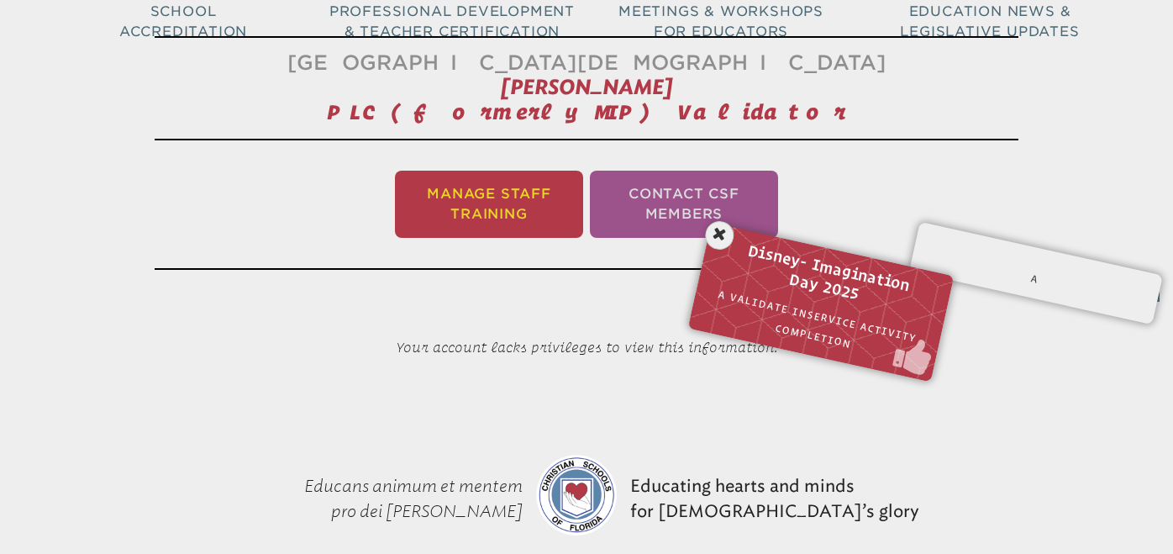
click at [477, 207] on li "Manage Staff Training" at bounding box center [489, 204] width 188 height 67
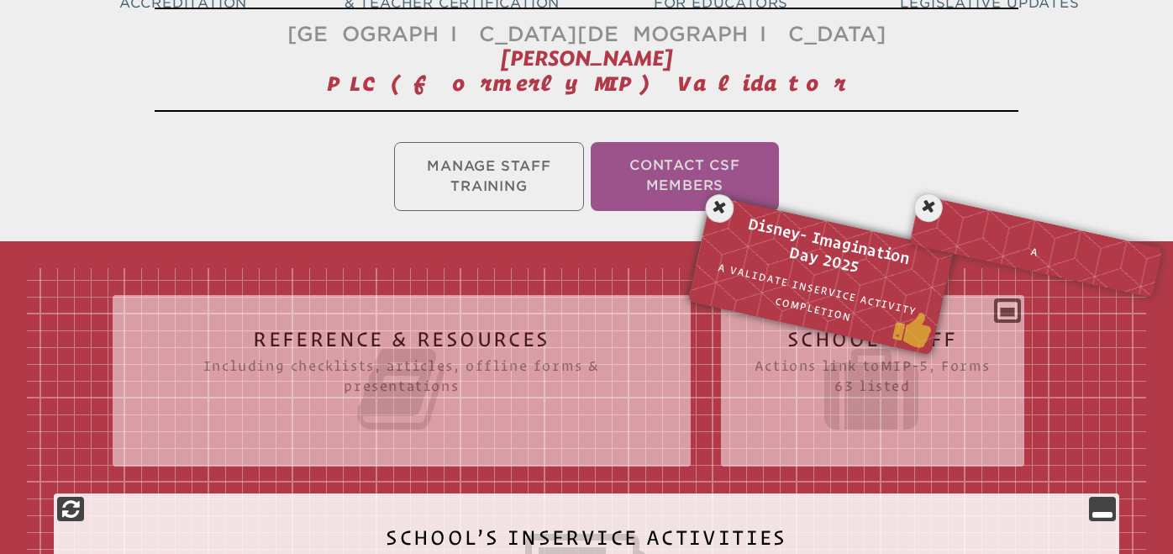
scroll to position [279, 0]
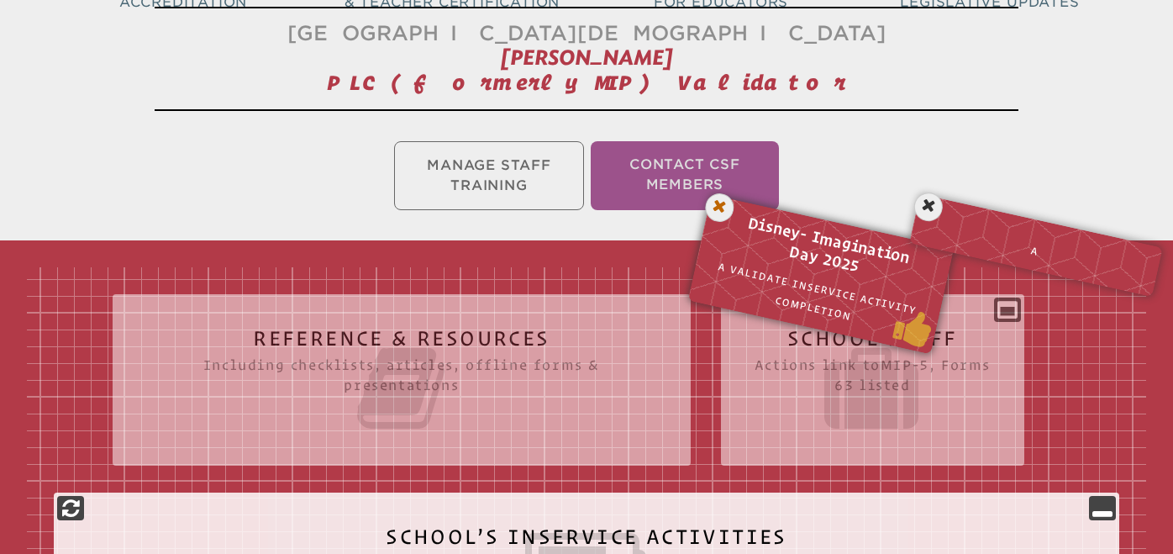
click at [724, 202] on icon at bounding box center [719, 208] width 34 height 34
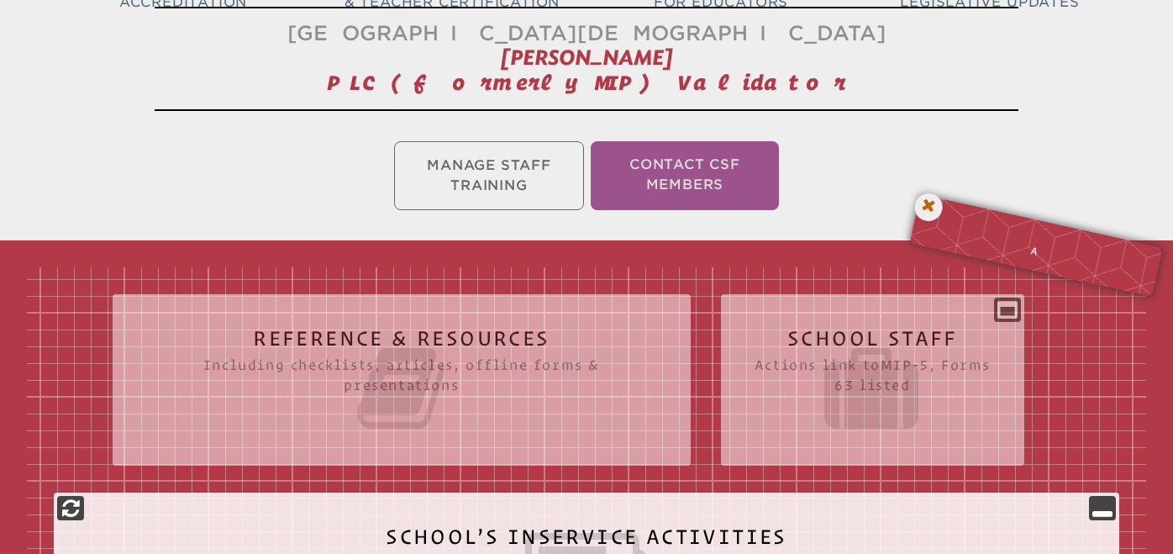
click at [926, 197] on icon at bounding box center [929, 207] width 34 height 34
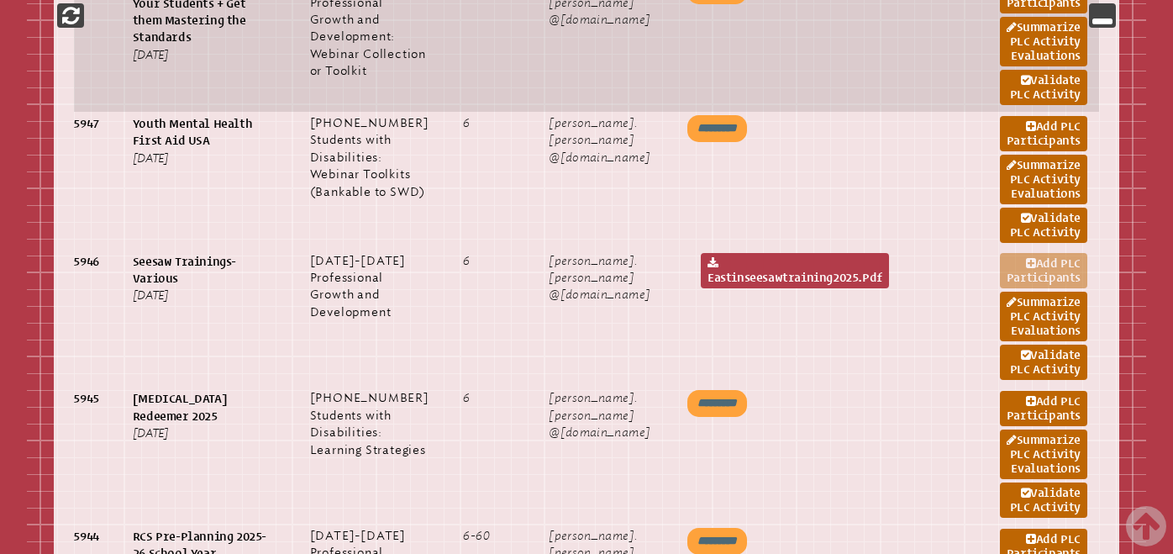
scroll to position [1244, 0]
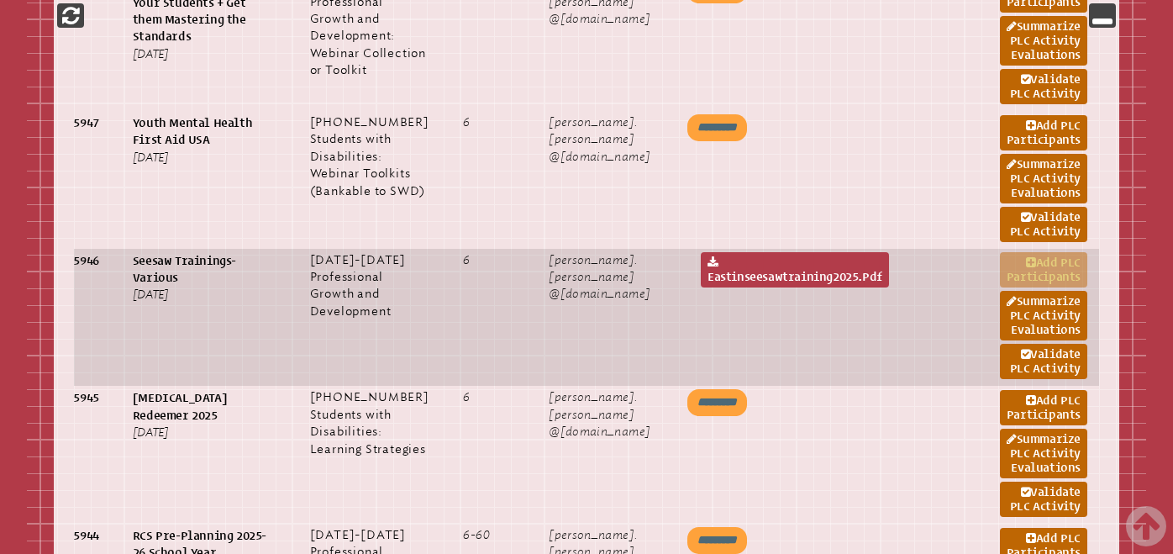
click at [1015, 287] on link "Add PLC Participants" at bounding box center [1043, 269] width 87 height 35
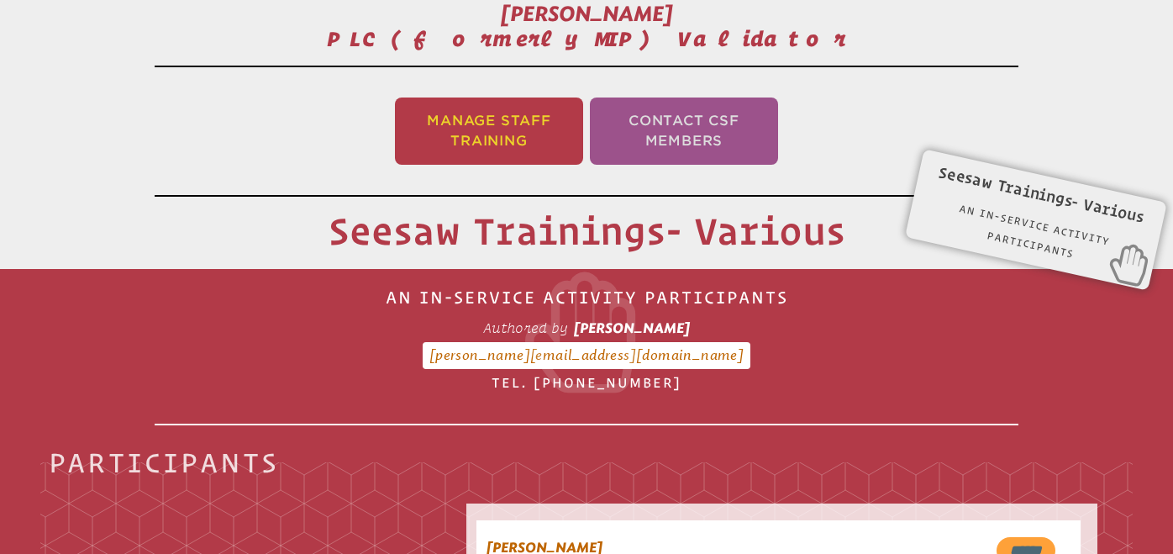
click at [522, 135] on li "Manage Staff Training" at bounding box center [489, 130] width 188 height 67
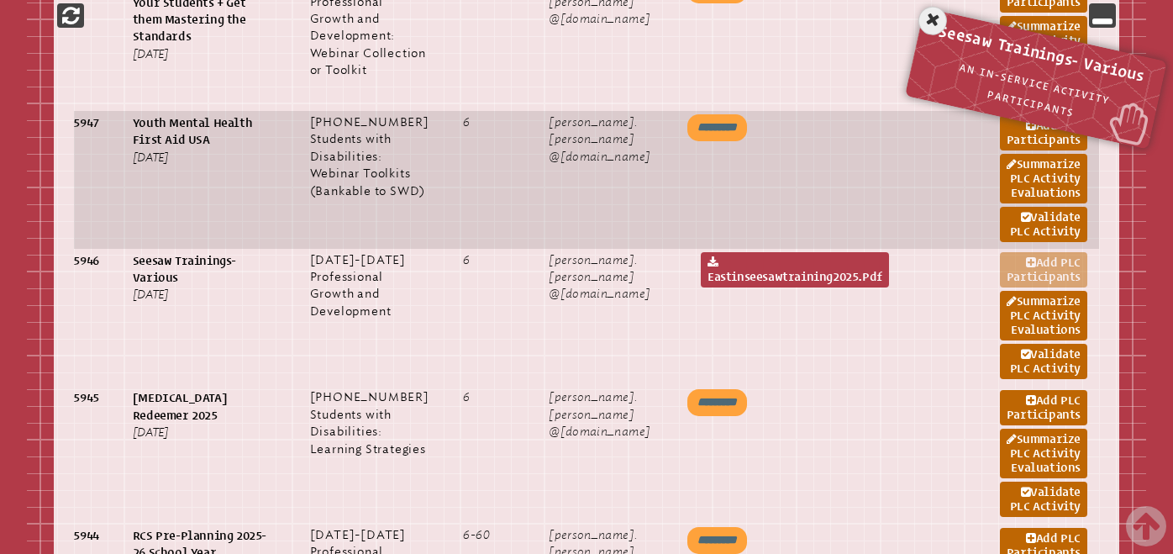
scroll to position [1246, 0]
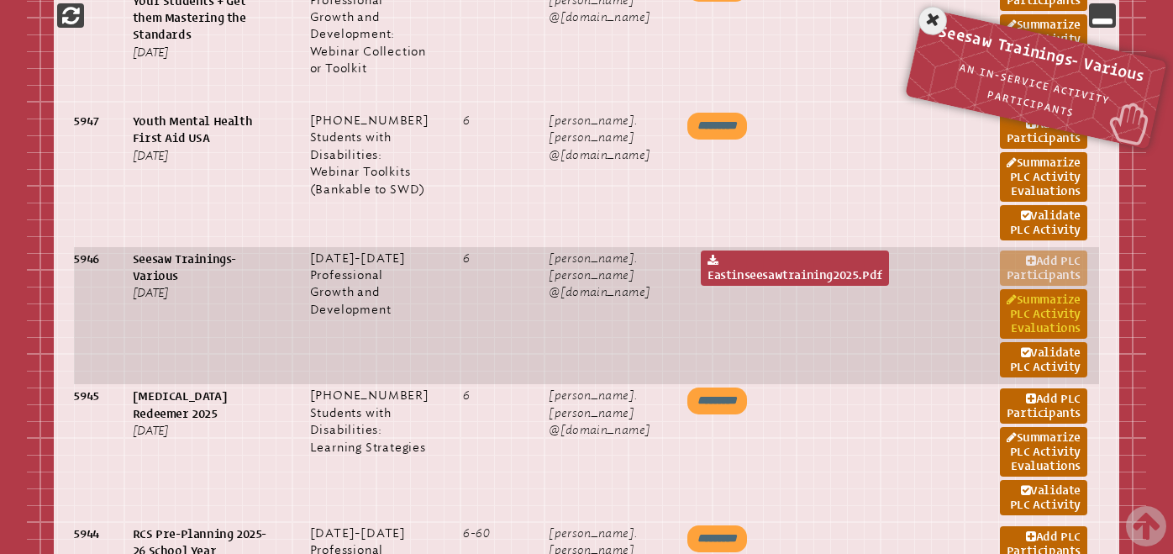
click at [1044, 339] on link "Summarize PLC Activity Evaluations" at bounding box center [1043, 314] width 87 height 50
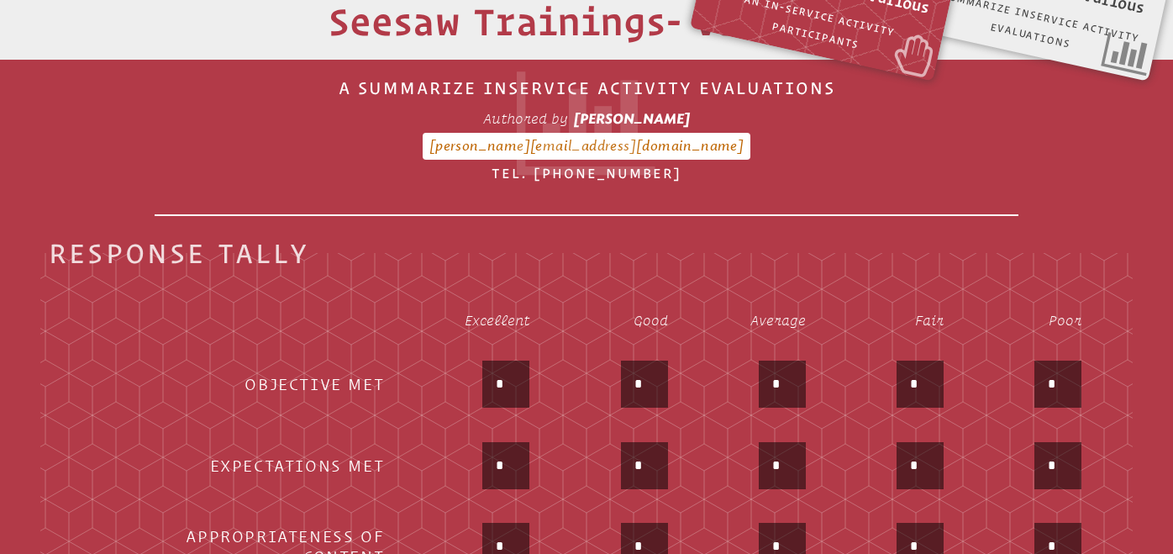
scroll to position [533, 0]
click at [514, 375] on input "*" at bounding box center [506, 383] width 40 height 40
type input "*"
click at [422, 460] on div "*" at bounding box center [471, 466] width 115 height 50
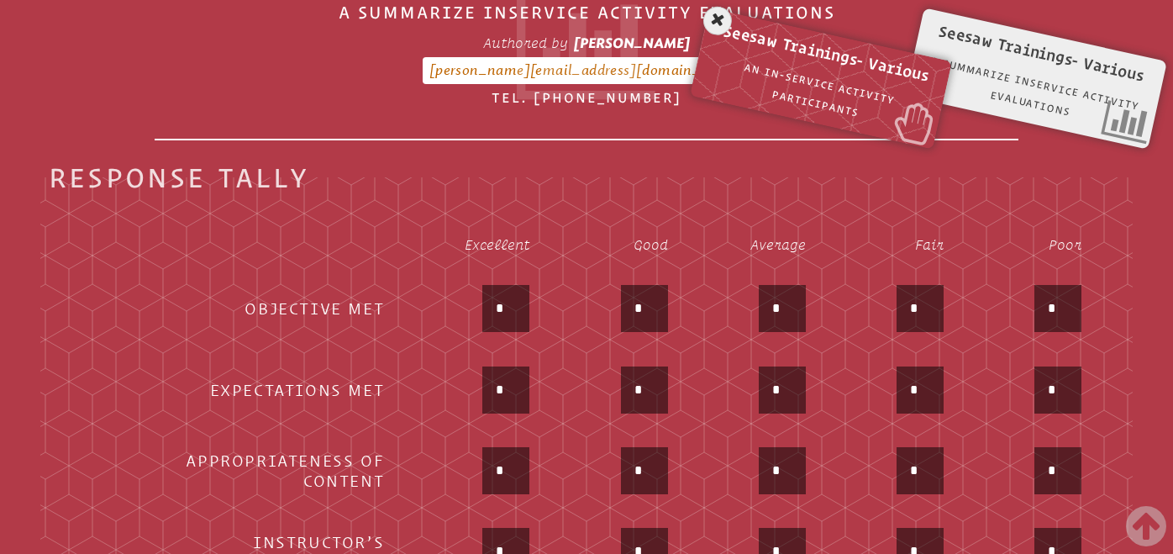
scroll to position [633, 0]
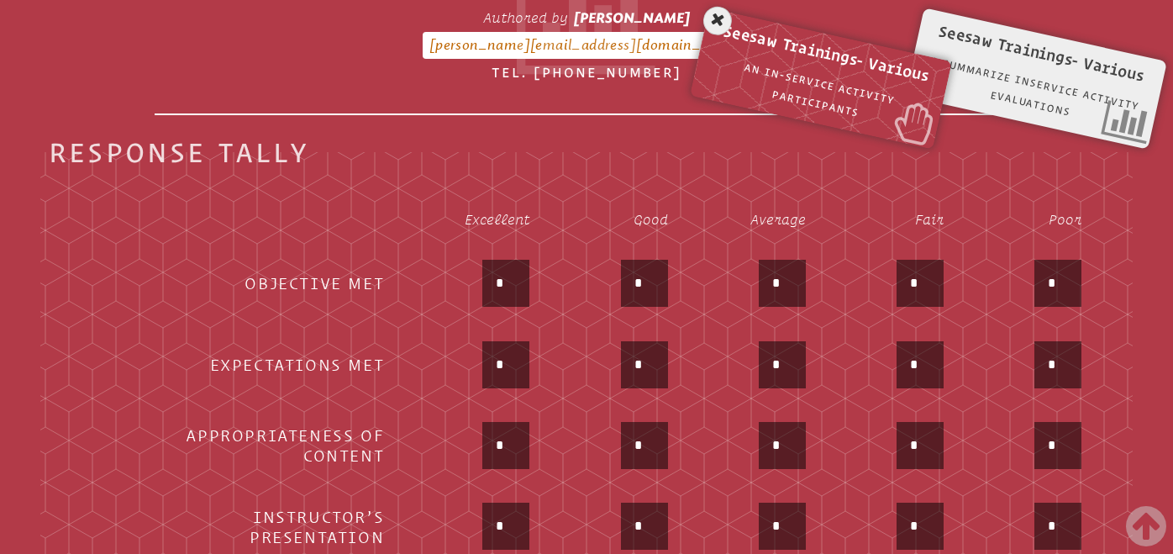
click at [513, 371] on input "*" at bounding box center [506, 365] width 40 height 40
type input "*"
click at [349, 421] on th "Appropriateness of Content" at bounding box center [237, 447] width 321 height 79
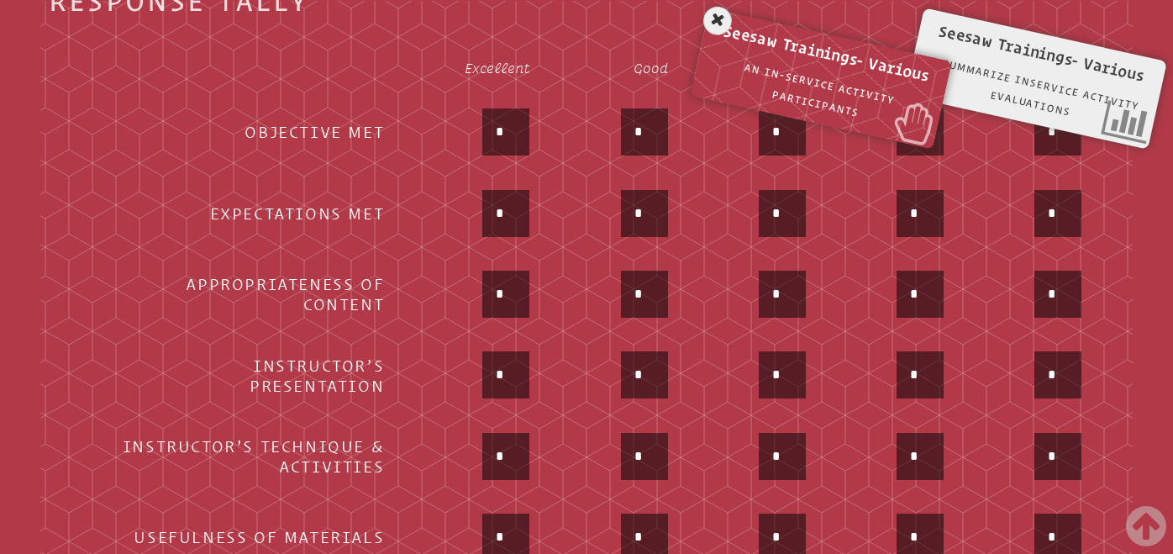
scroll to position [800, 0]
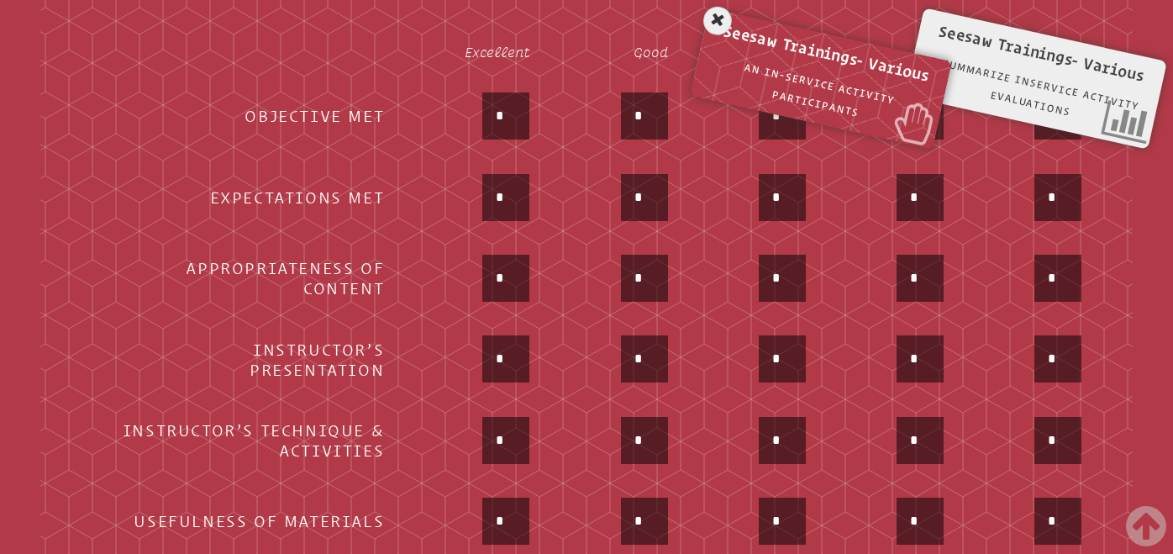
click at [512, 285] on input "*" at bounding box center [506, 278] width 40 height 40
type input "*"
click at [411, 360] on td "*" at bounding box center [472, 360] width 144 height 79
click at [518, 370] on input "*" at bounding box center [506, 359] width 40 height 40
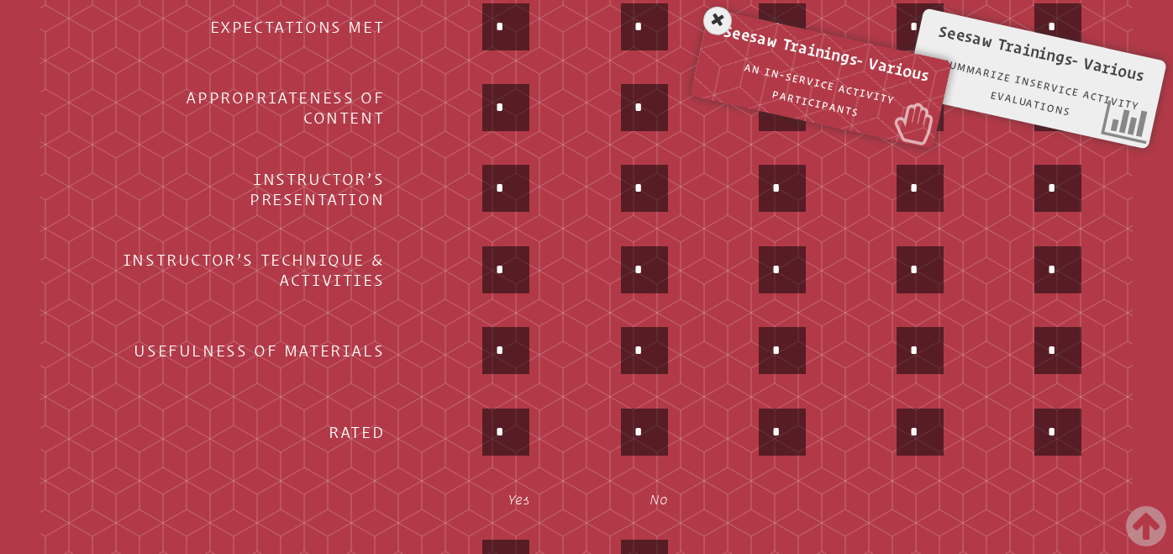
scroll to position [976, 0]
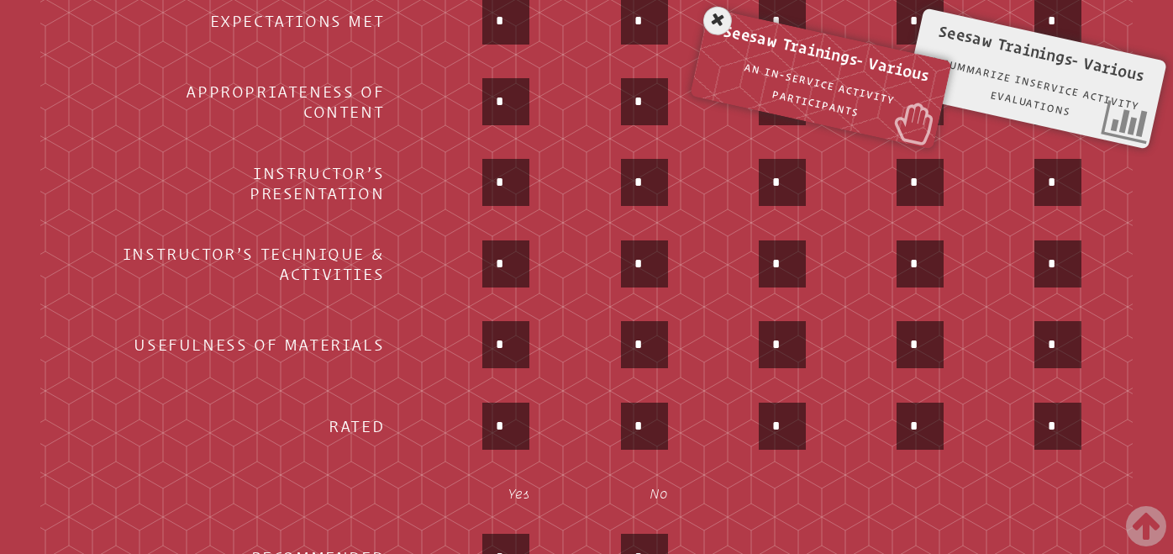
type input "*"
click at [517, 255] on input "*" at bounding box center [506, 264] width 40 height 40
type input "*"
click at [518, 345] on input "*" at bounding box center [506, 344] width 40 height 40
type input "*"
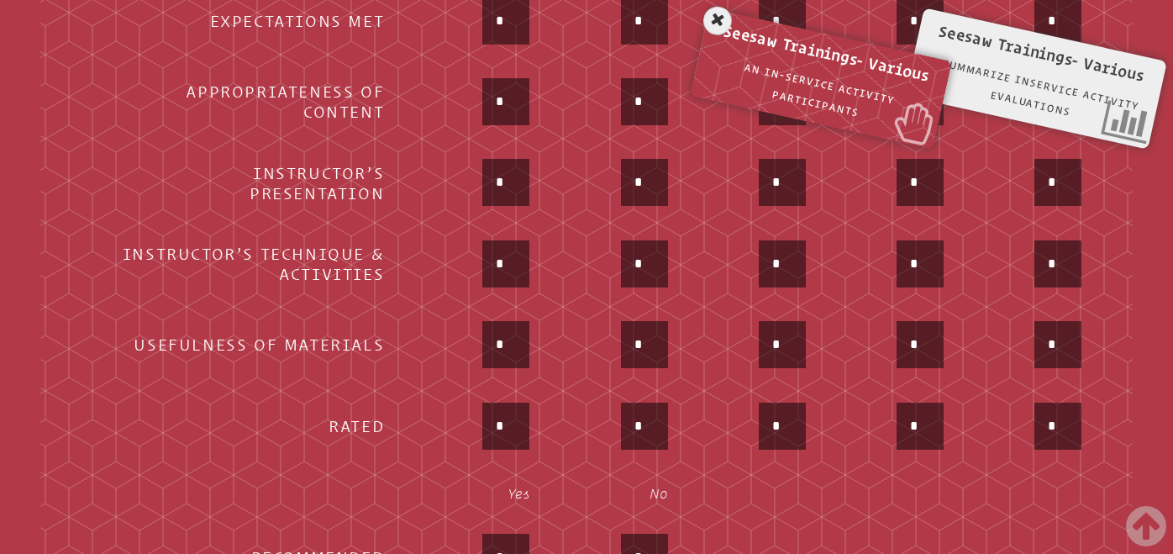
click at [442, 409] on div "*" at bounding box center [471, 428] width 115 height 50
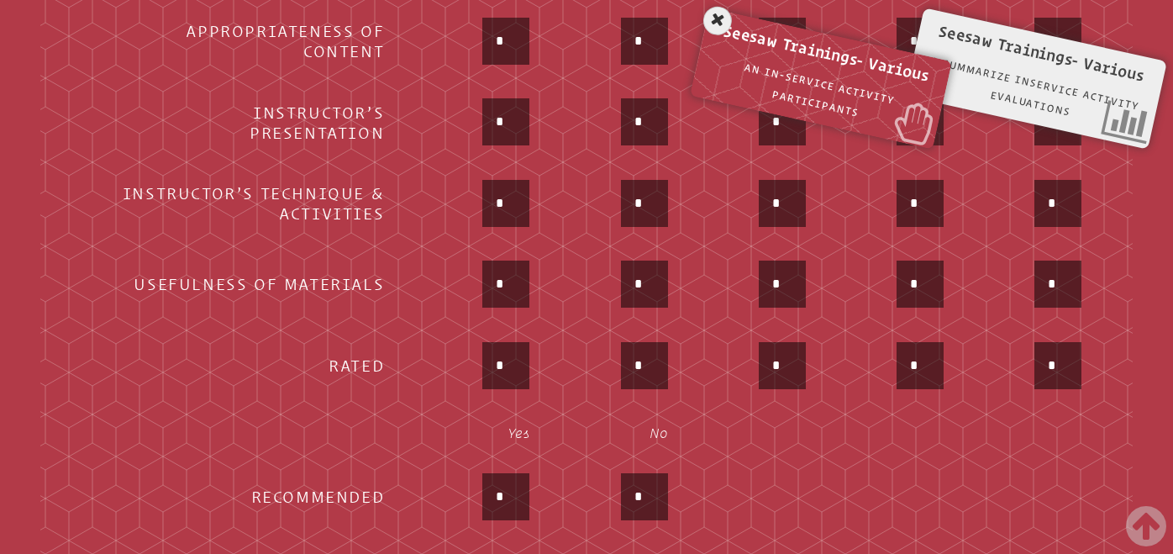
click at [523, 367] on input "*" at bounding box center [506, 365] width 40 height 40
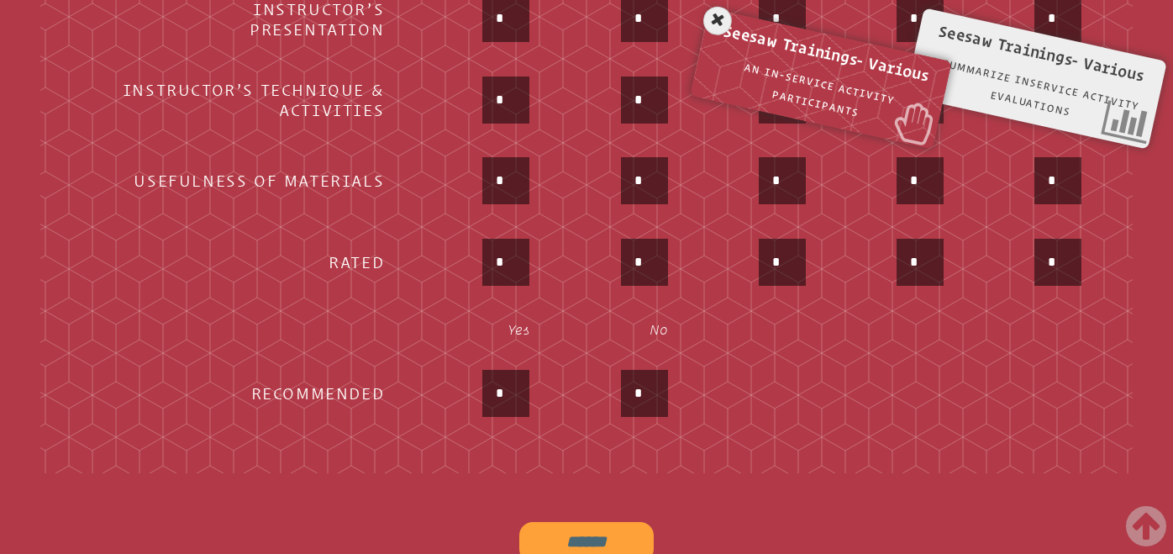
scroll to position [1142, 0]
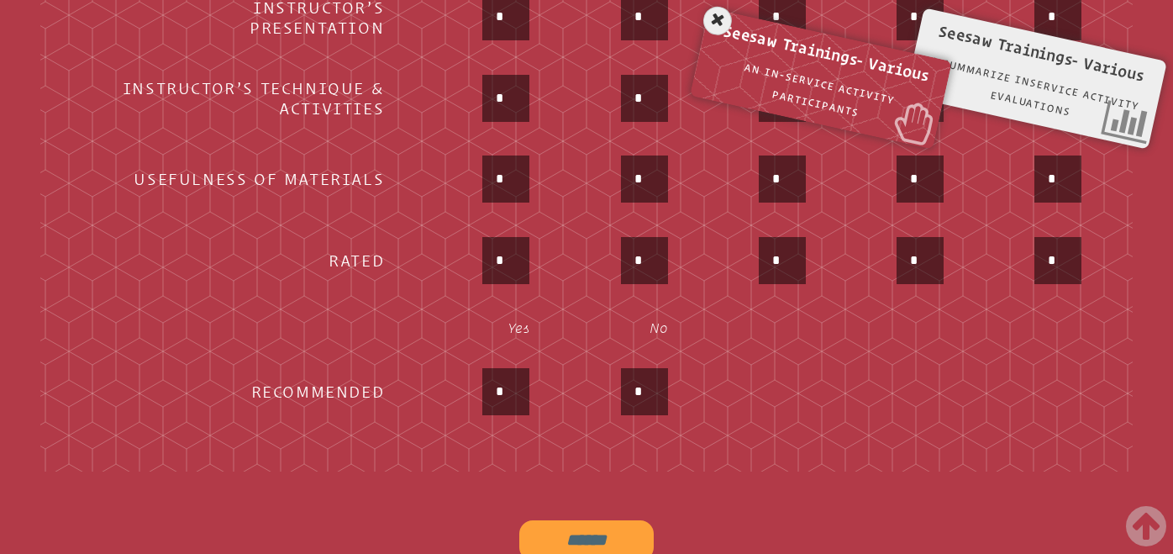
type input "*"
click at [513, 397] on input "*" at bounding box center [506, 391] width 40 height 40
type input "*"
click at [413, 391] on td "*" at bounding box center [472, 393] width 144 height 79
click at [603, 548] on input "******" at bounding box center [586, 540] width 134 height 40
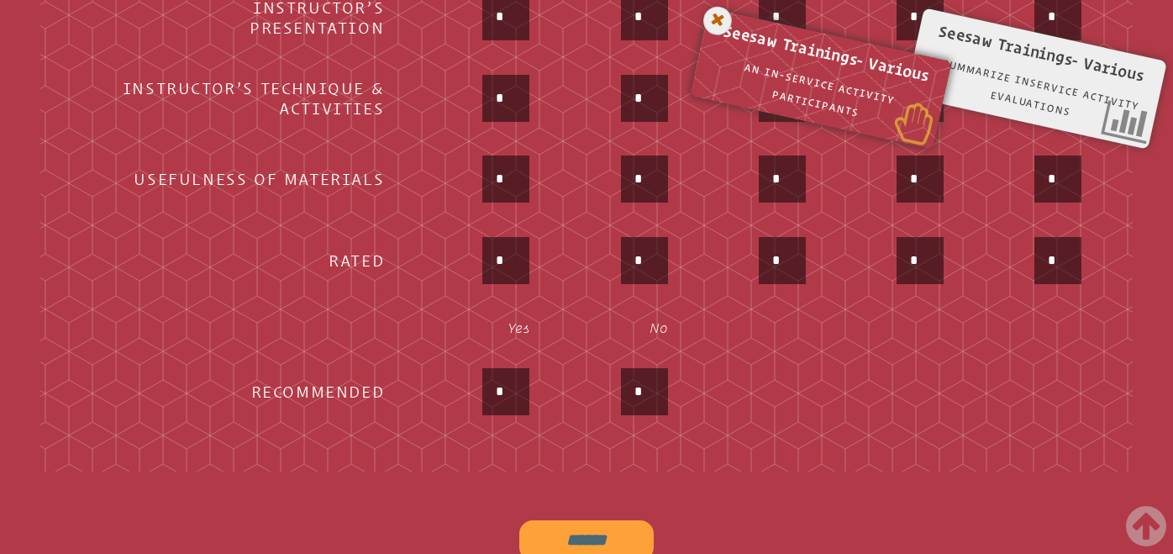
click at [713, 25] on icon at bounding box center [718, 20] width 34 height 34
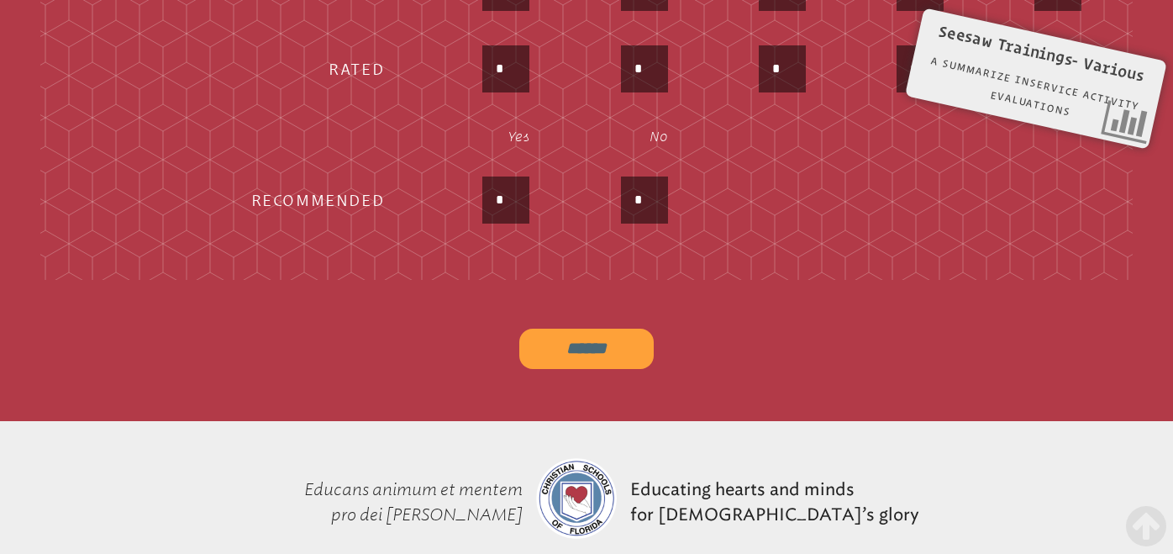
scroll to position [1344, 0]
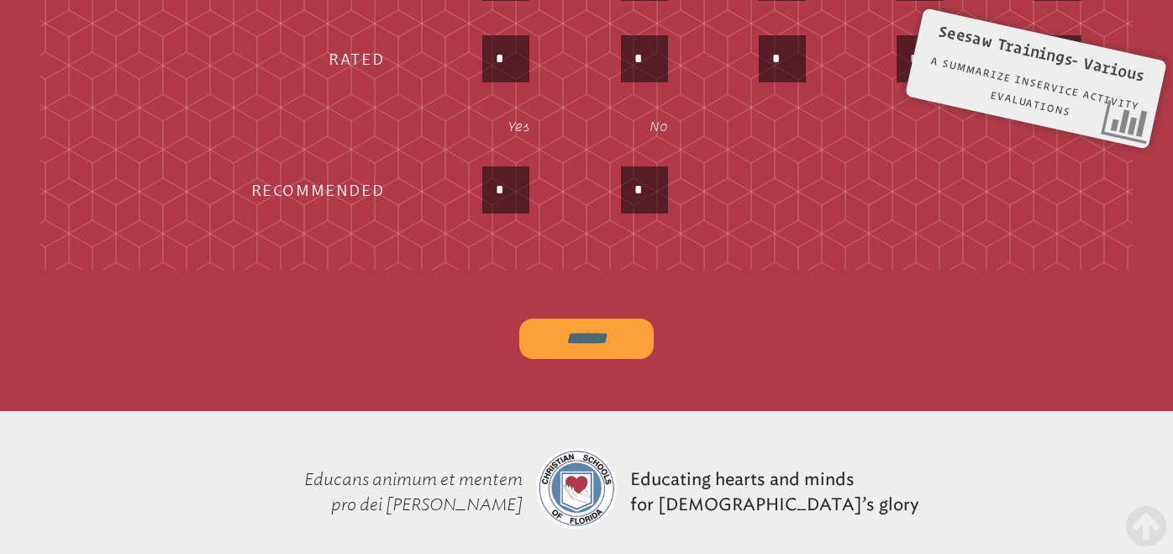
click at [610, 329] on input "******" at bounding box center [586, 338] width 134 height 40
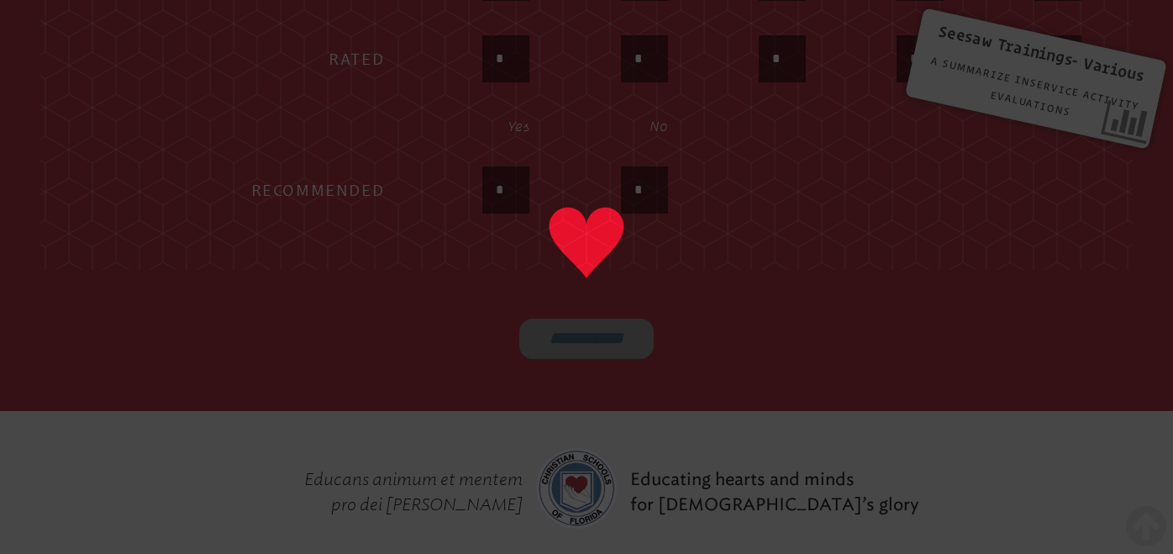
type input "******"
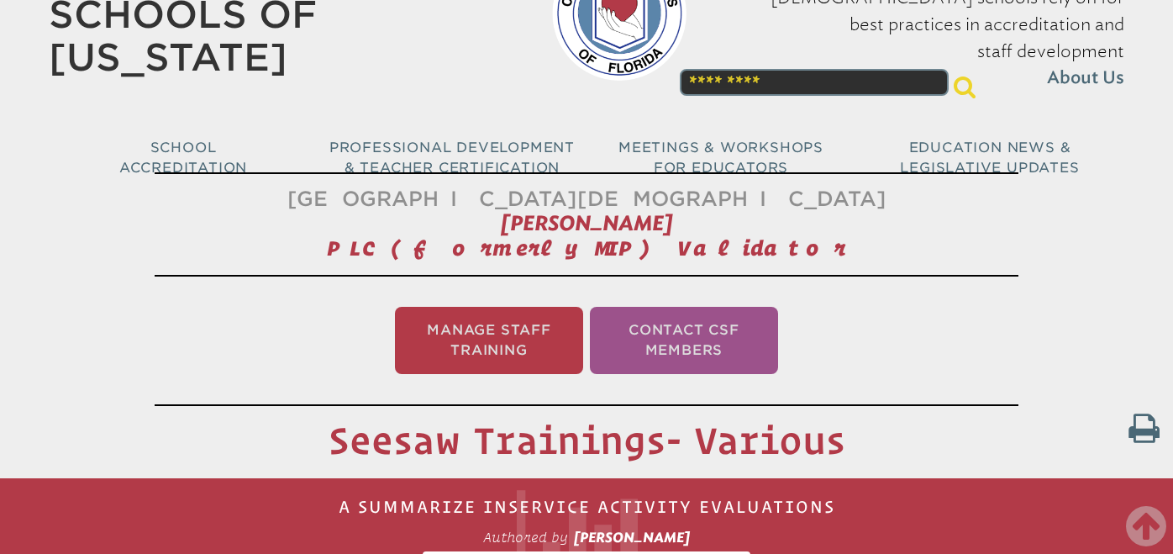
scroll to position [0, 0]
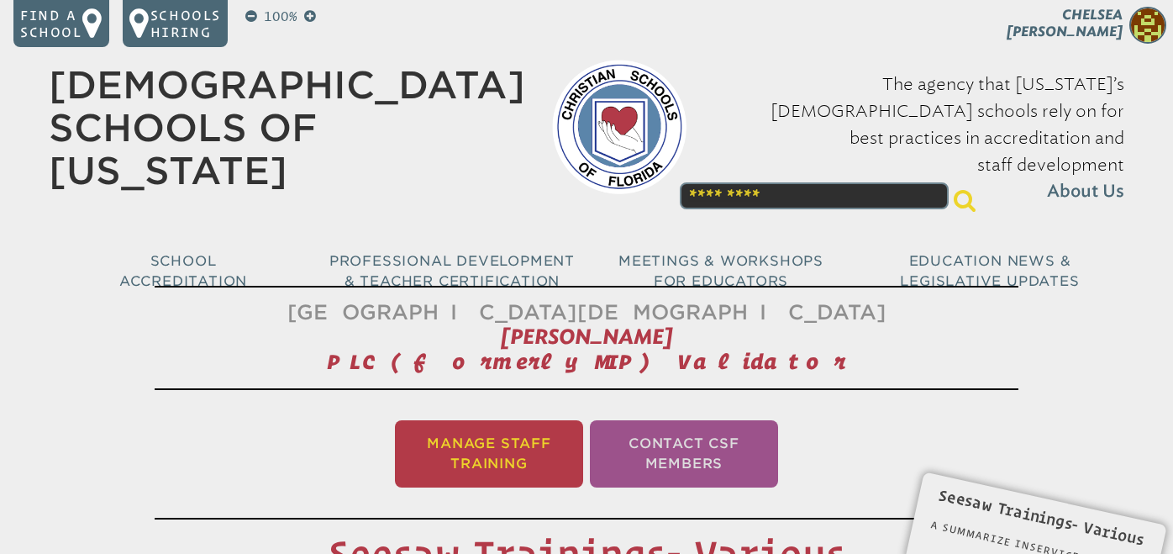
click at [488, 445] on li "Manage Staff Training" at bounding box center [489, 453] width 188 height 67
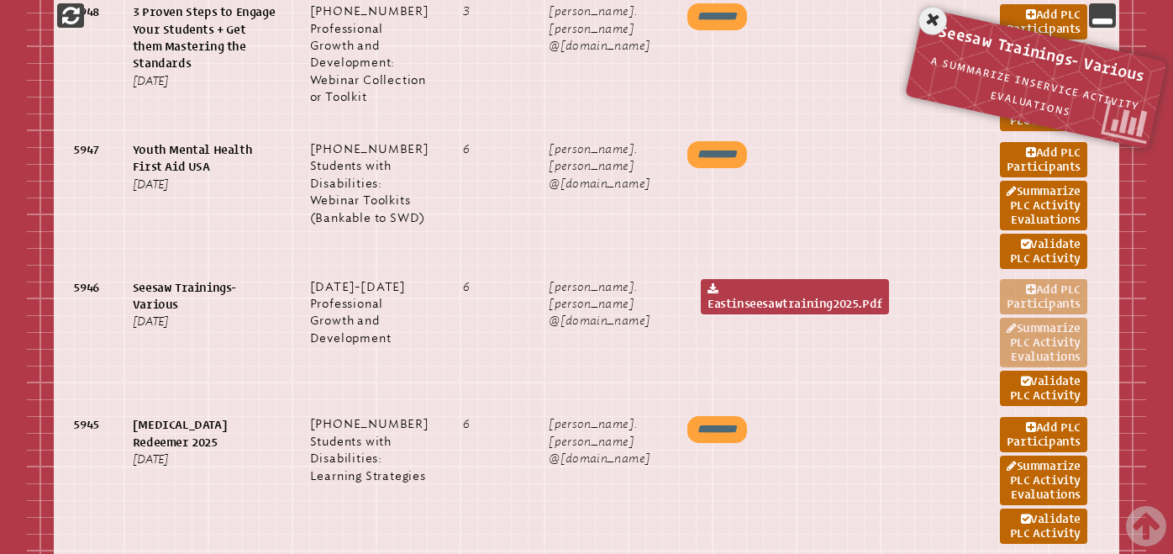
scroll to position [1247, 0]
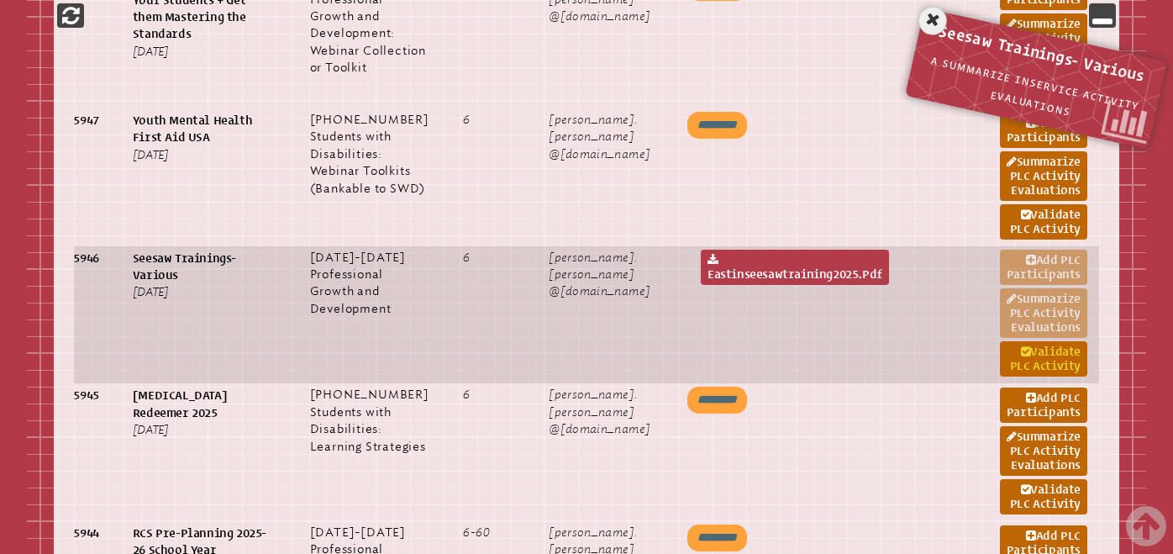
click at [1022, 376] on link "Validate PLC Activity" at bounding box center [1043, 358] width 87 height 35
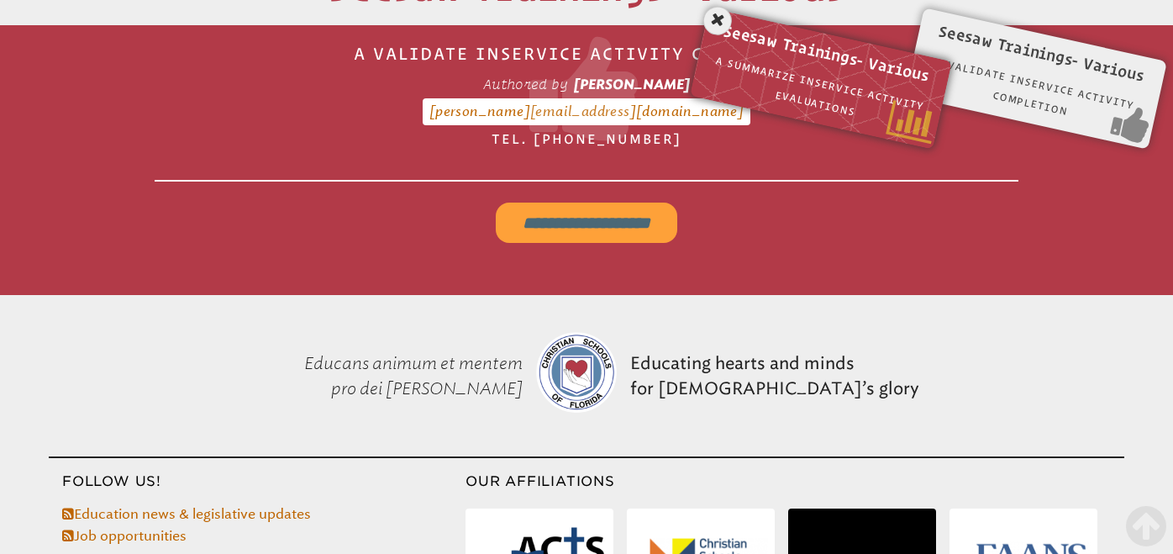
scroll to position [547, 0]
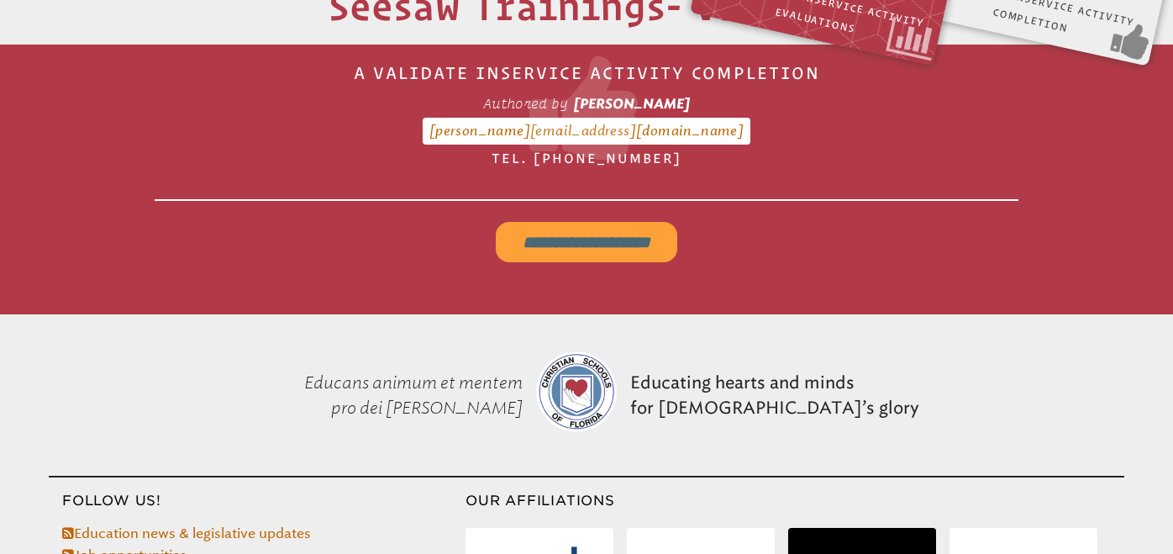
click at [634, 232] on input "**********" at bounding box center [587, 242] width 182 height 40
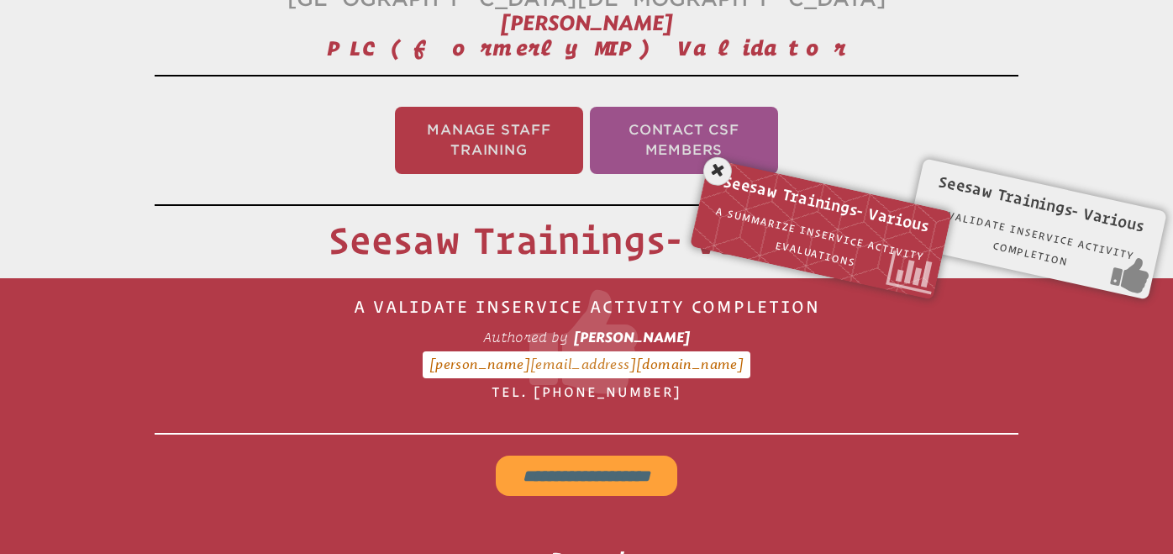
scroll to position [310, 0]
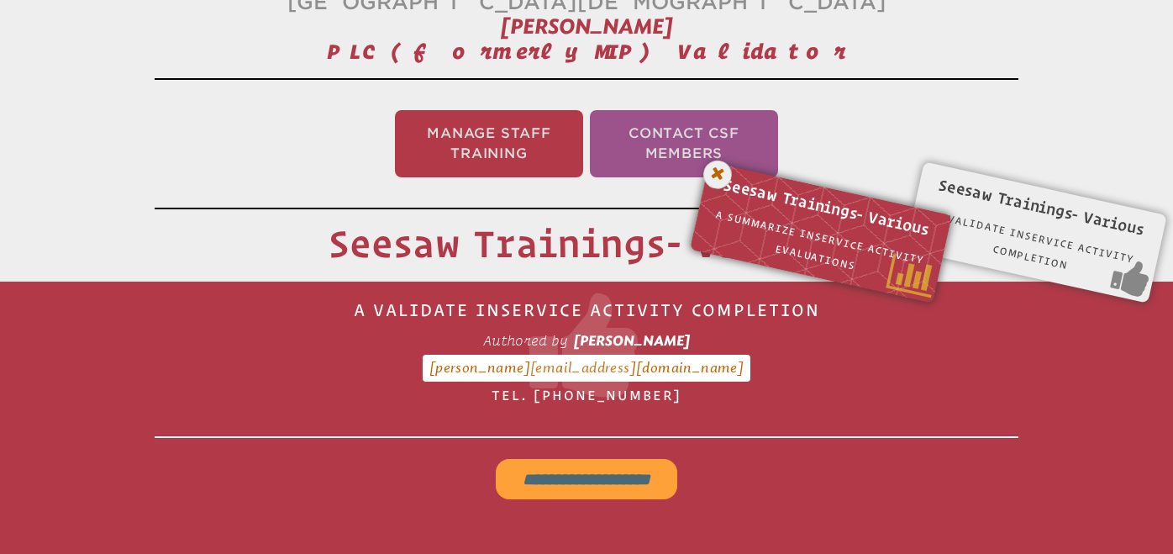
click at [723, 178] on icon at bounding box center [718, 174] width 34 height 34
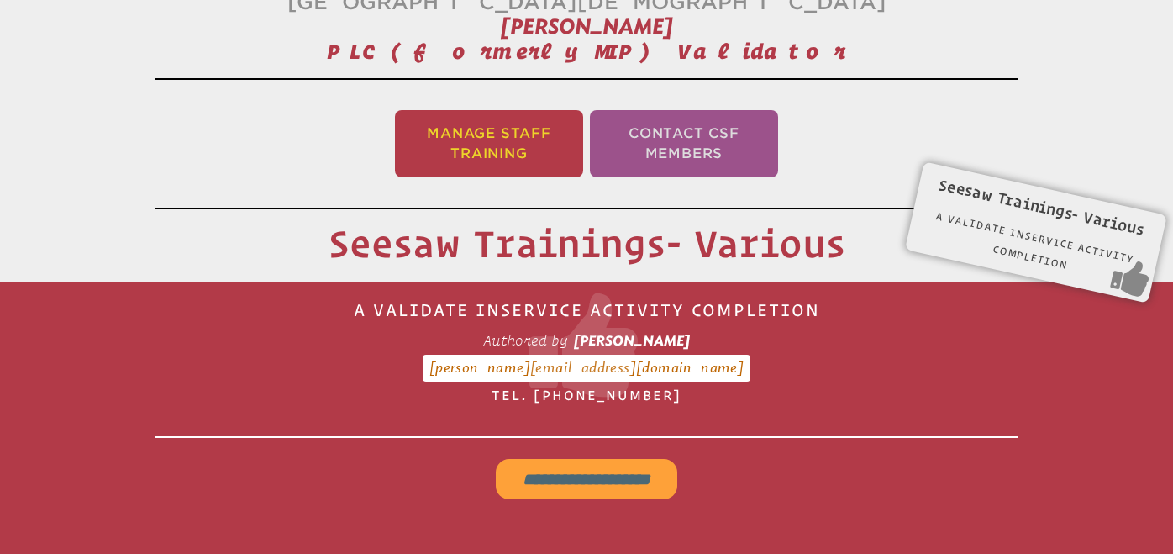
click at [501, 149] on li "Manage Staff Training" at bounding box center [489, 143] width 188 height 67
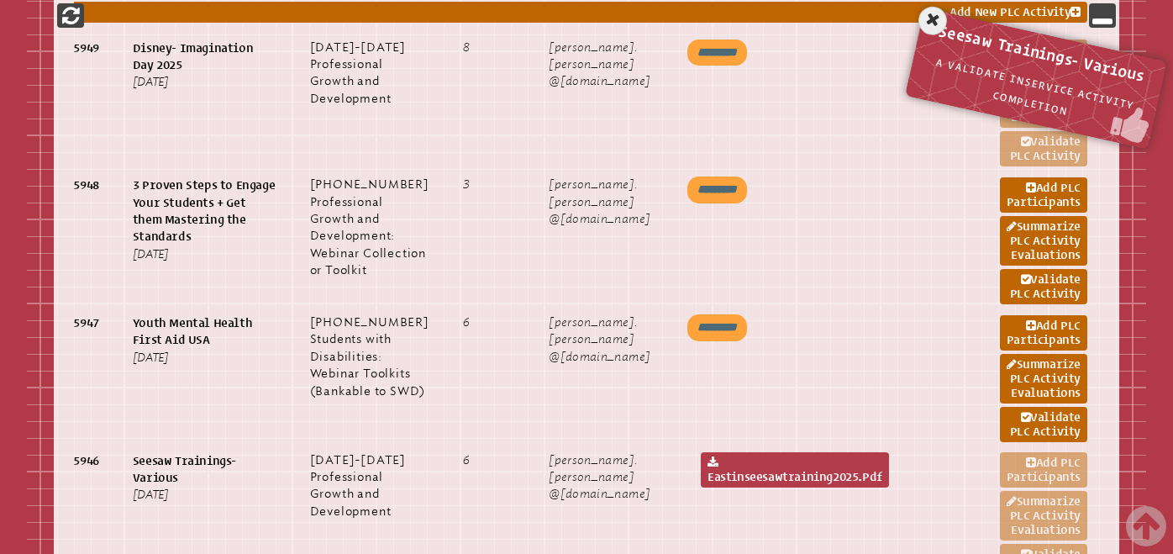
scroll to position [1046, 0]
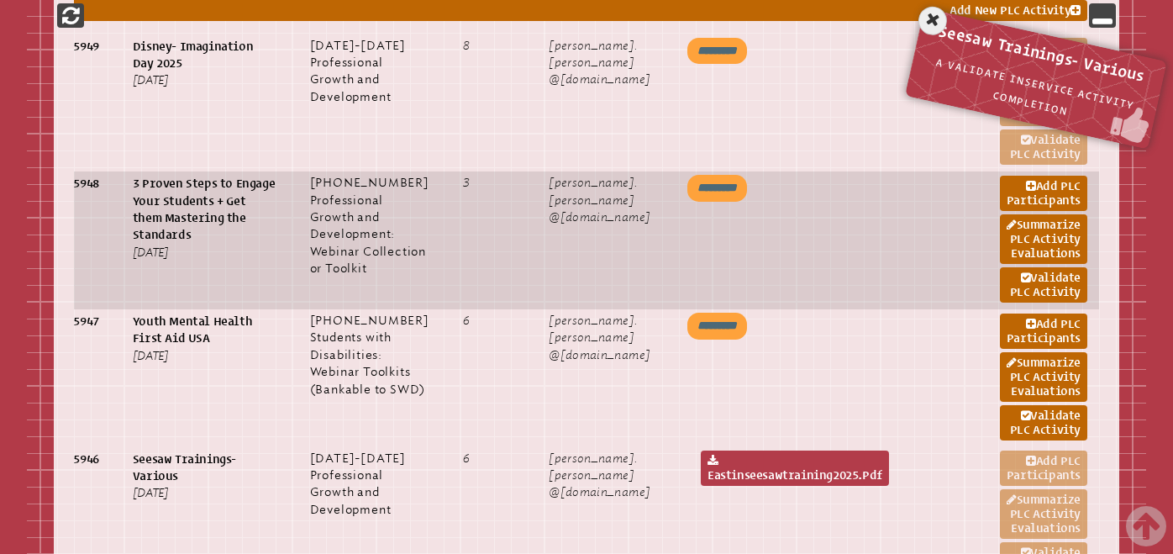
click at [731, 199] on input "*********" at bounding box center [717, 188] width 60 height 27
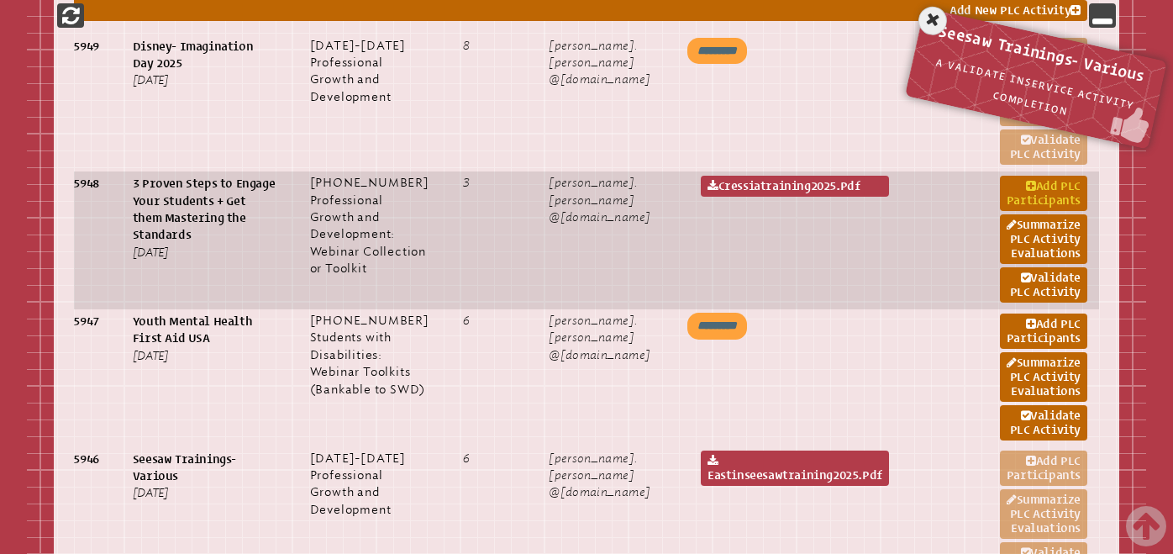
click at [1032, 207] on link "Add PLC Participants" at bounding box center [1043, 193] width 87 height 35
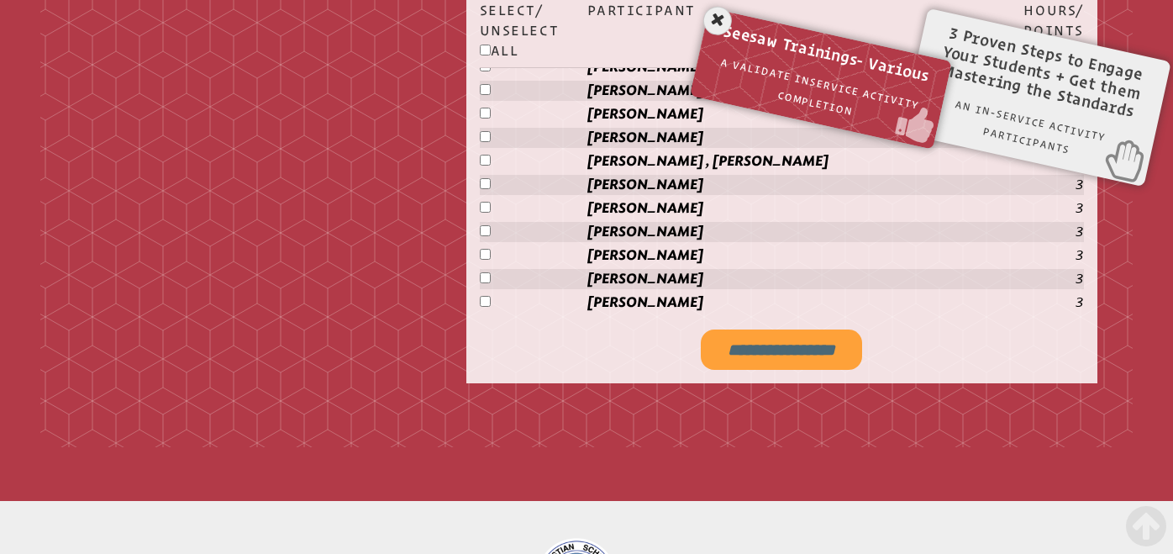
scroll to position [2398, 0]
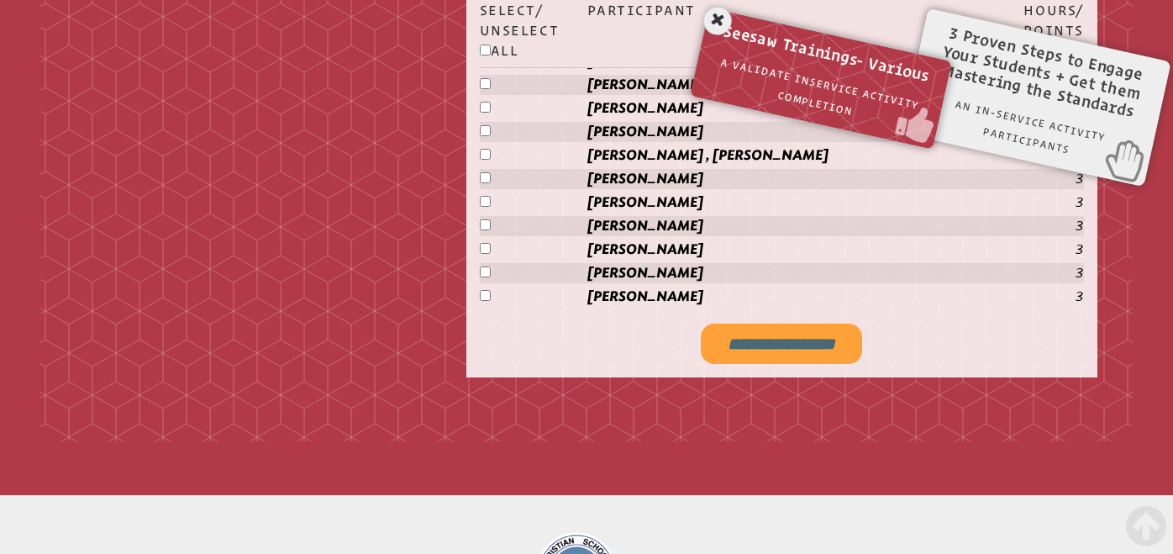
click at [749, 351] on input "**********" at bounding box center [781, 344] width 161 height 40
type input "**********"
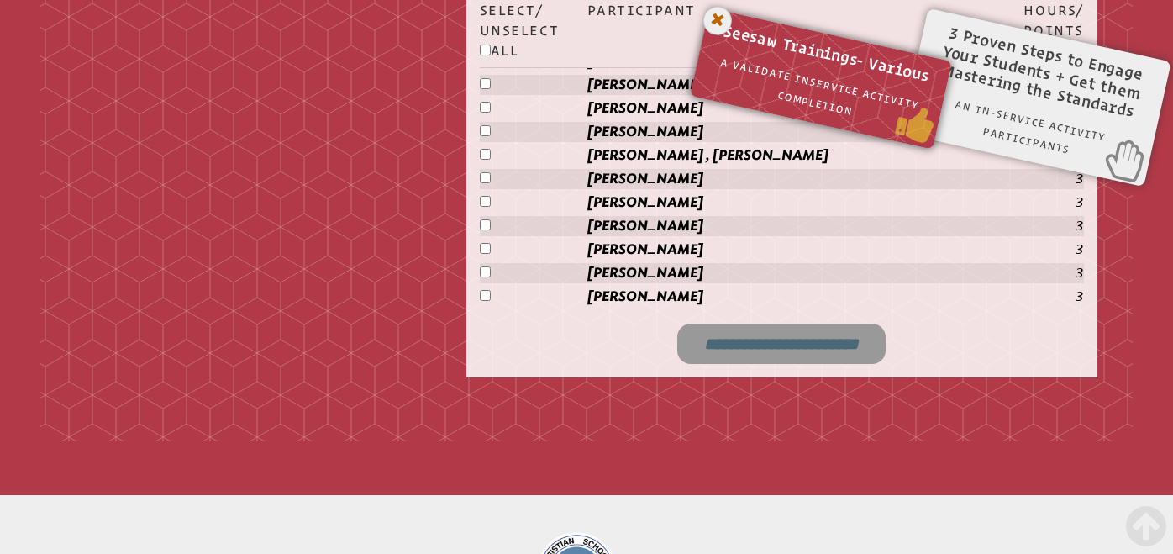
click at [718, 19] on icon at bounding box center [718, 20] width 34 height 34
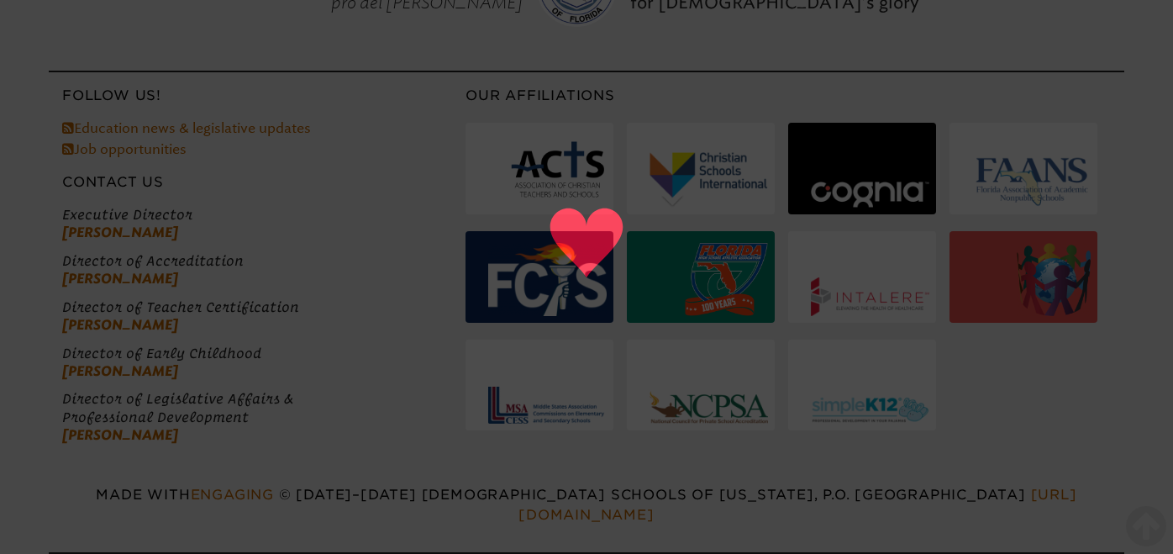
scroll to position [588, 0]
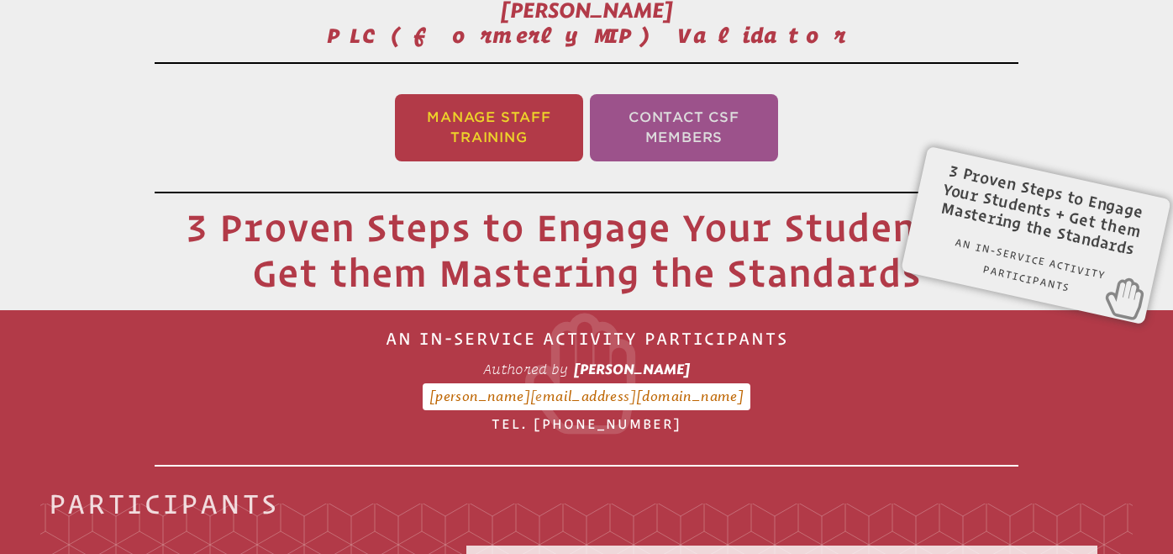
click at [466, 134] on li "Manage Staff Training" at bounding box center [489, 127] width 188 height 67
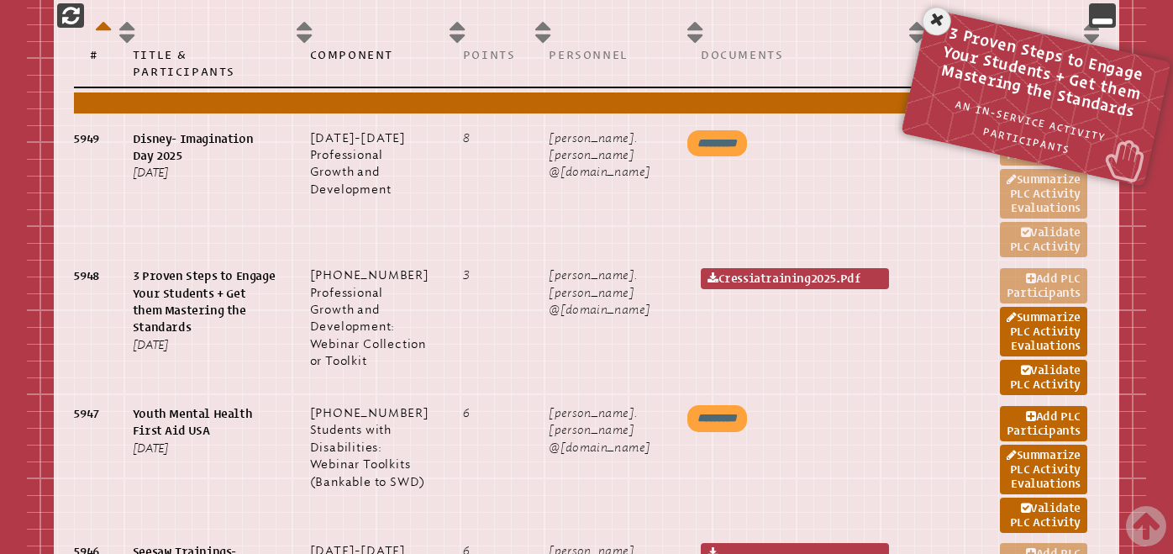
scroll to position [971, 0]
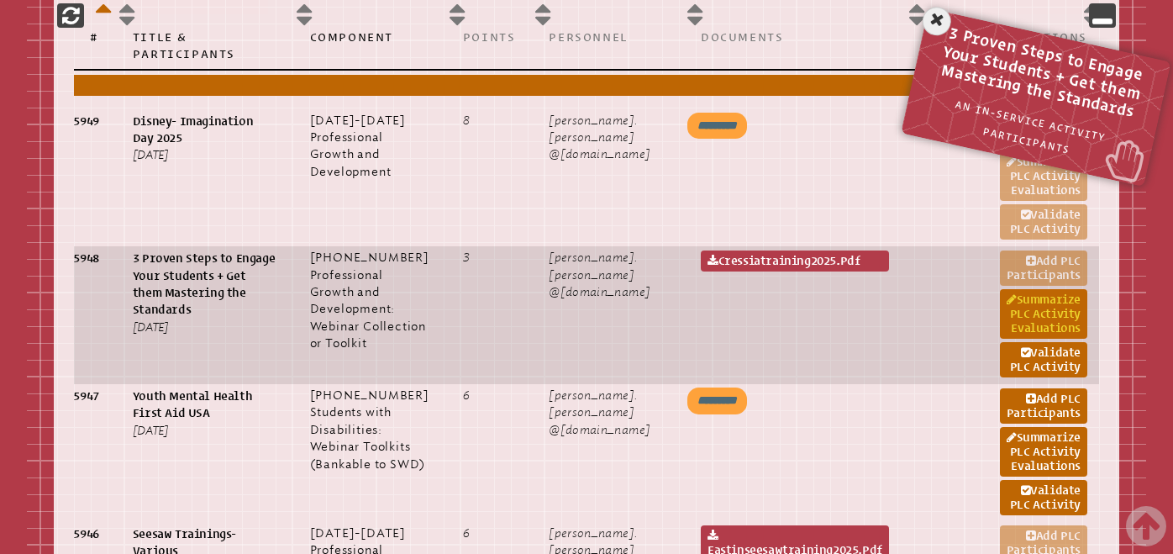
click at [1034, 329] on link "Summarize PLC Activity Evaluations" at bounding box center [1043, 314] width 87 height 50
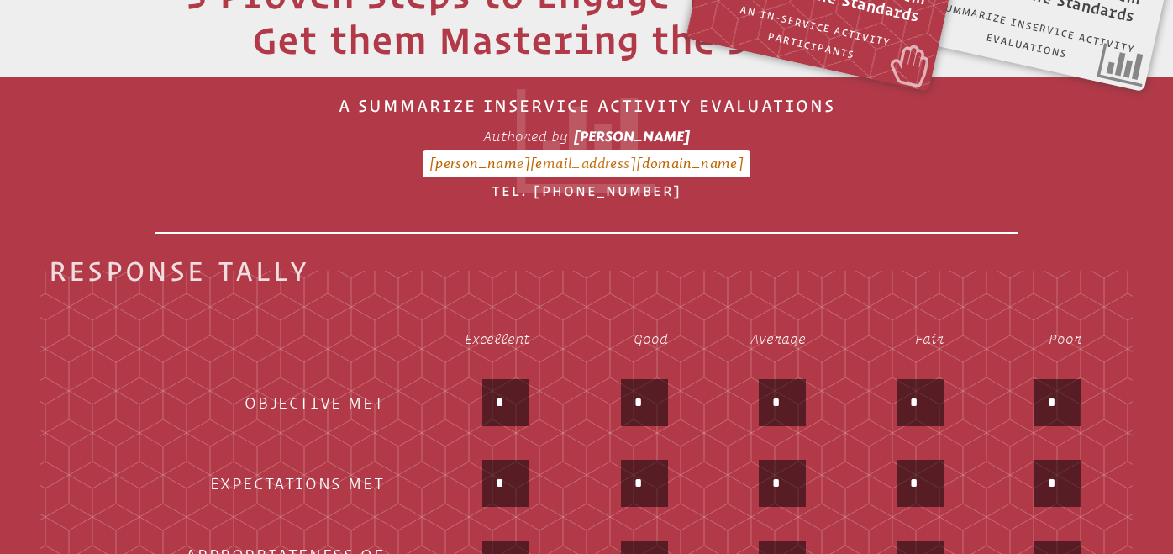
scroll to position [582, 0]
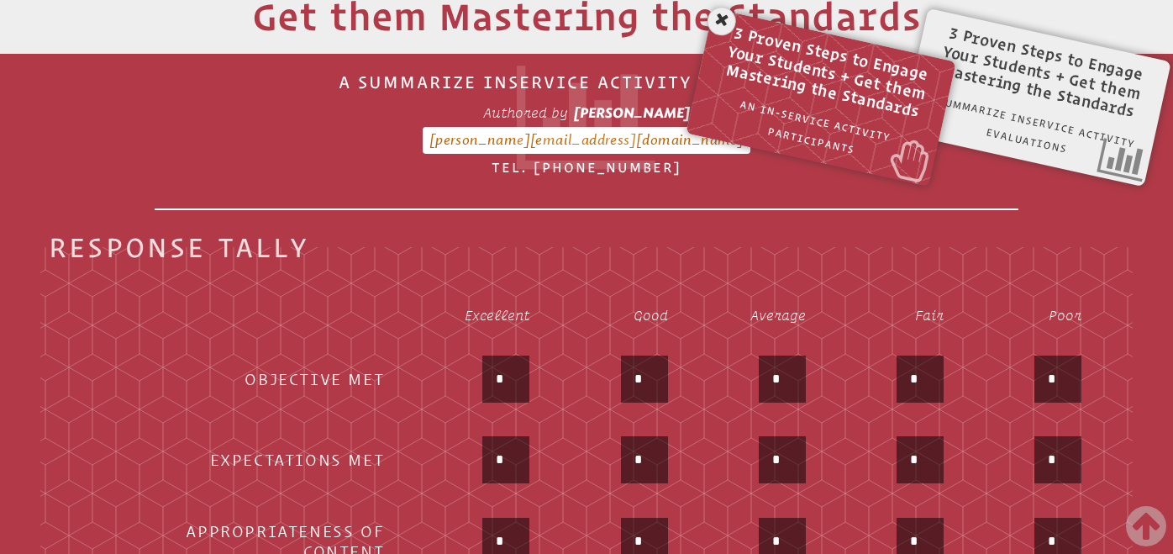
click at [513, 377] on input "*" at bounding box center [506, 379] width 40 height 40
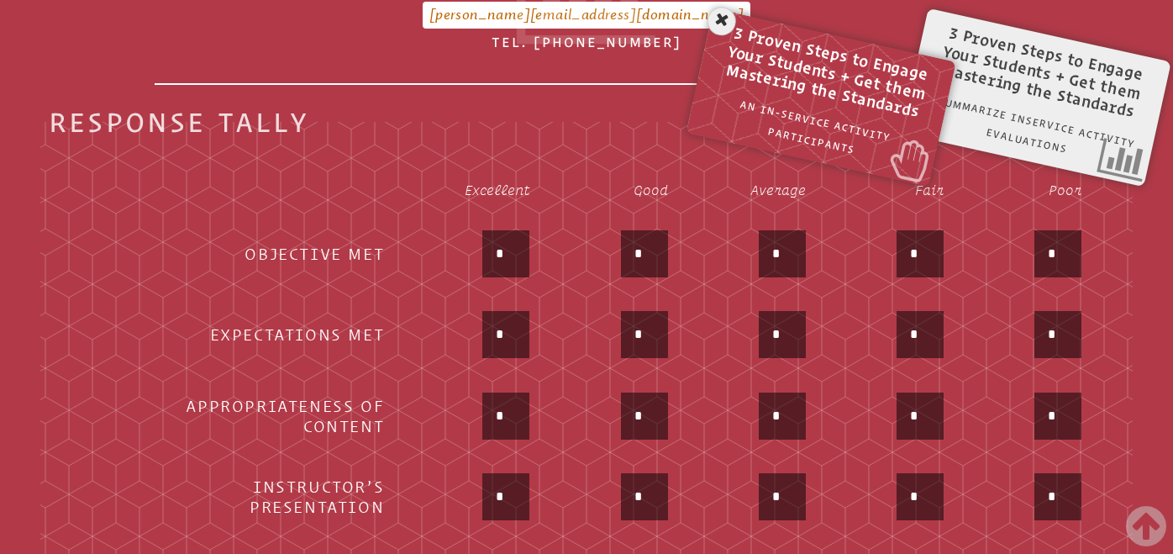
scroll to position [738, 0]
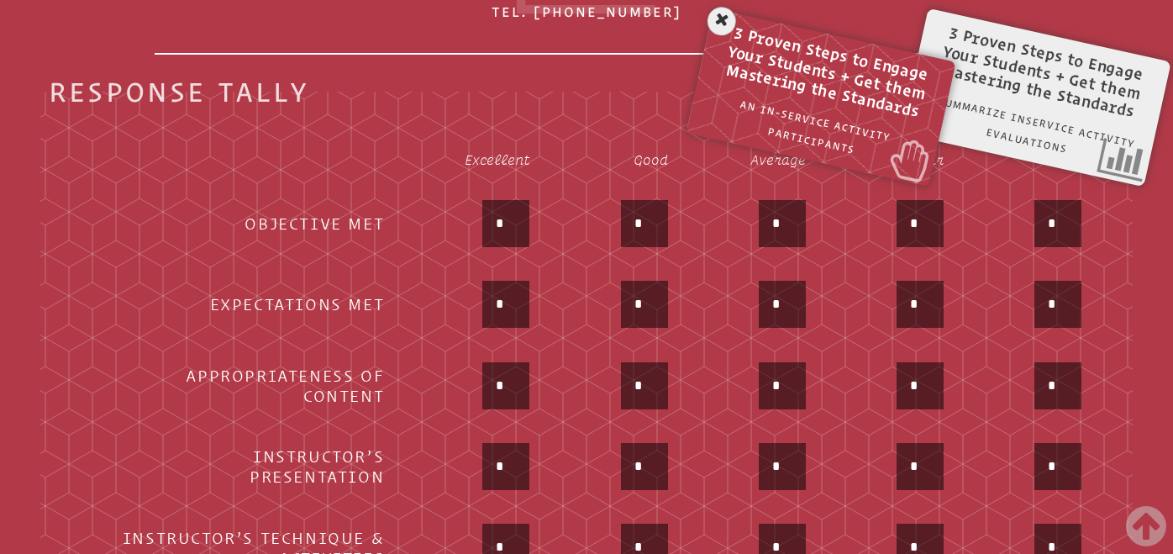
type input "*"
click at [515, 308] on input "*" at bounding box center [506, 304] width 40 height 40
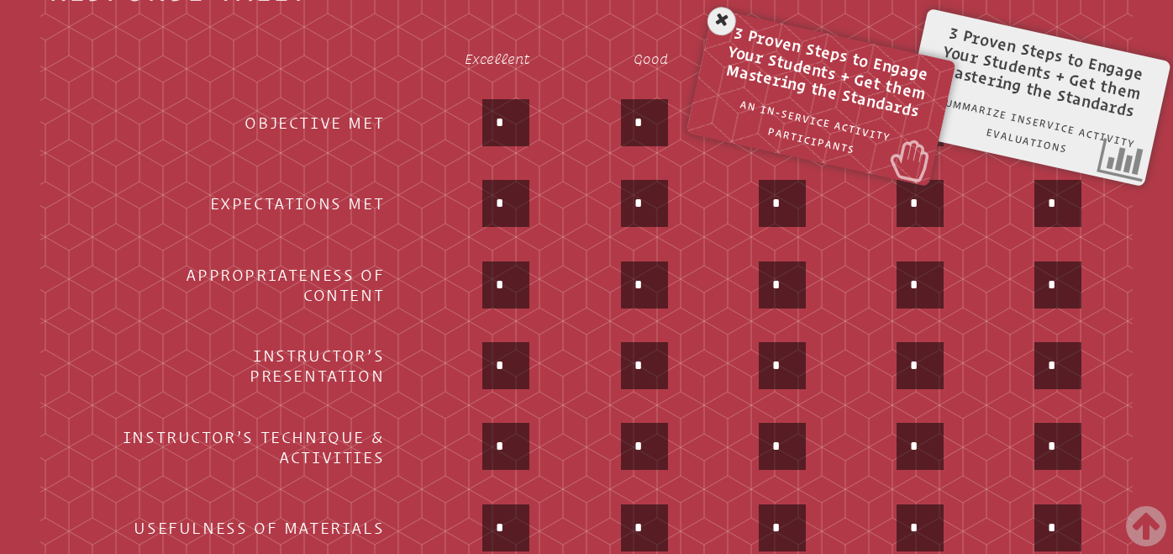
type input "*"
click at [520, 282] on input "*" at bounding box center [506, 285] width 40 height 40
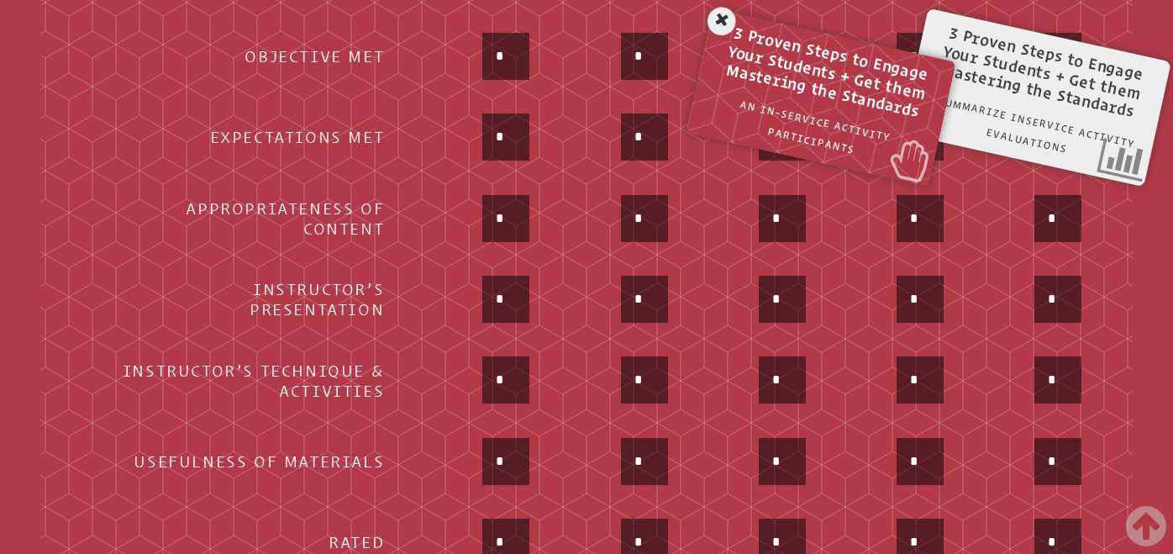
scroll to position [914, 0]
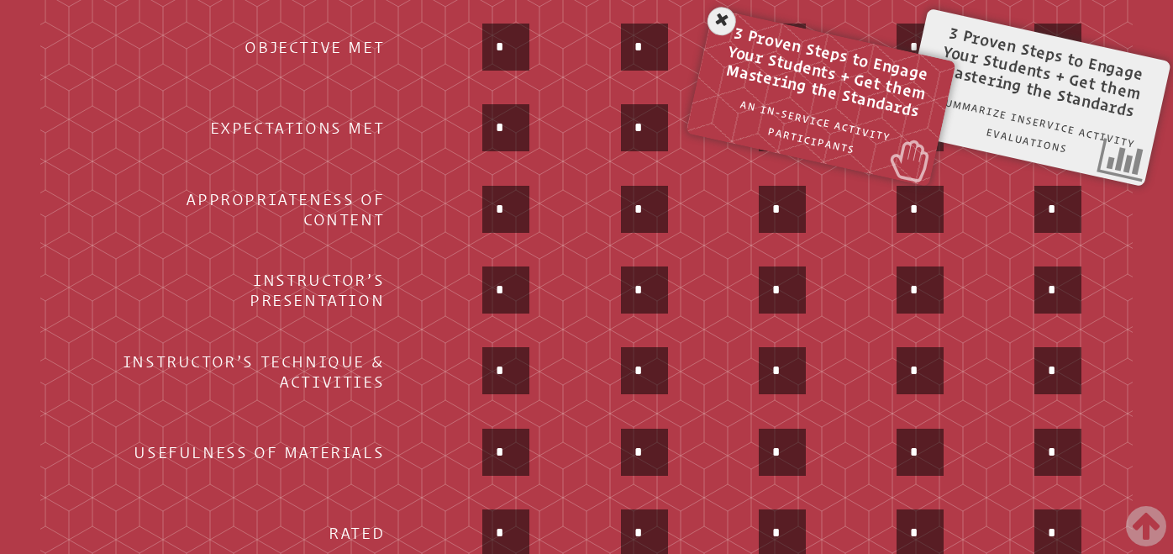
type input "*"
click at [518, 277] on input "*" at bounding box center [506, 290] width 40 height 40
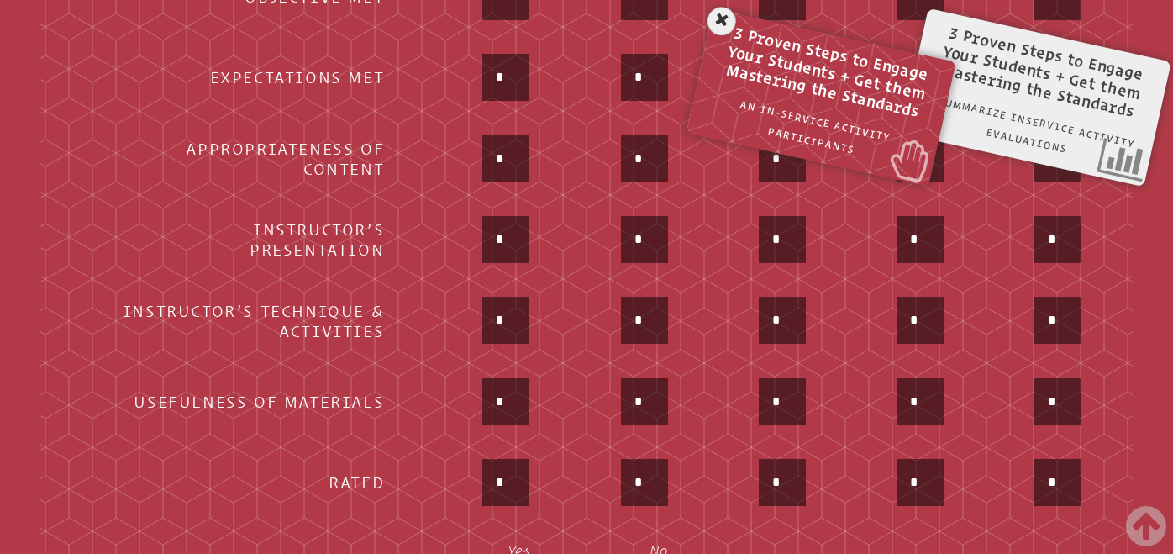
scroll to position [987, 0]
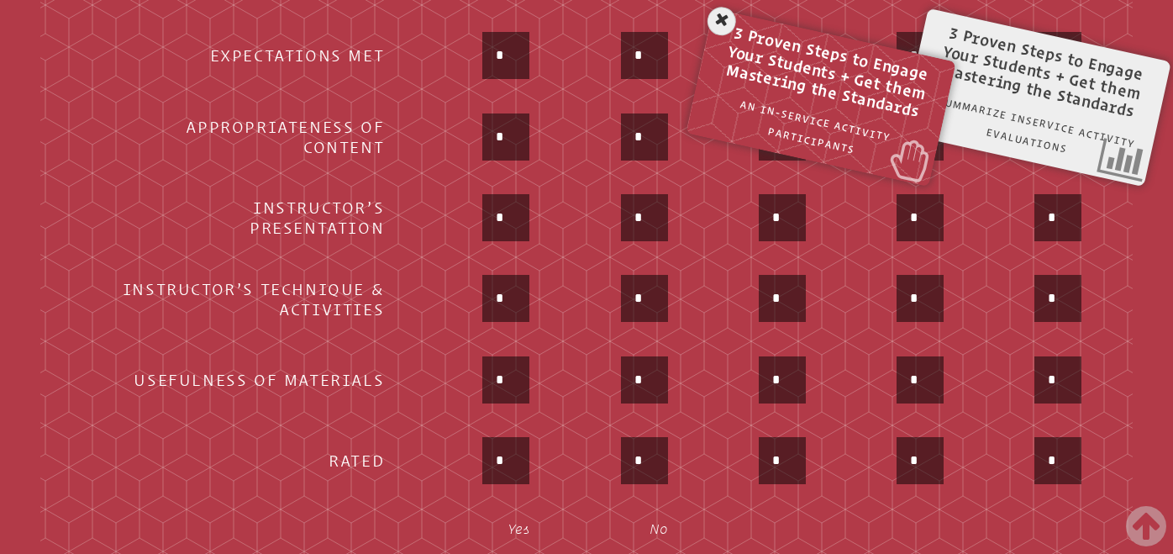
type input "*"
click at [511, 291] on input "*" at bounding box center [506, 298] width 40 height 40
type input "*"
click at [514, 380] on input "*" at bounding box center [506, 380] width 40 height 40
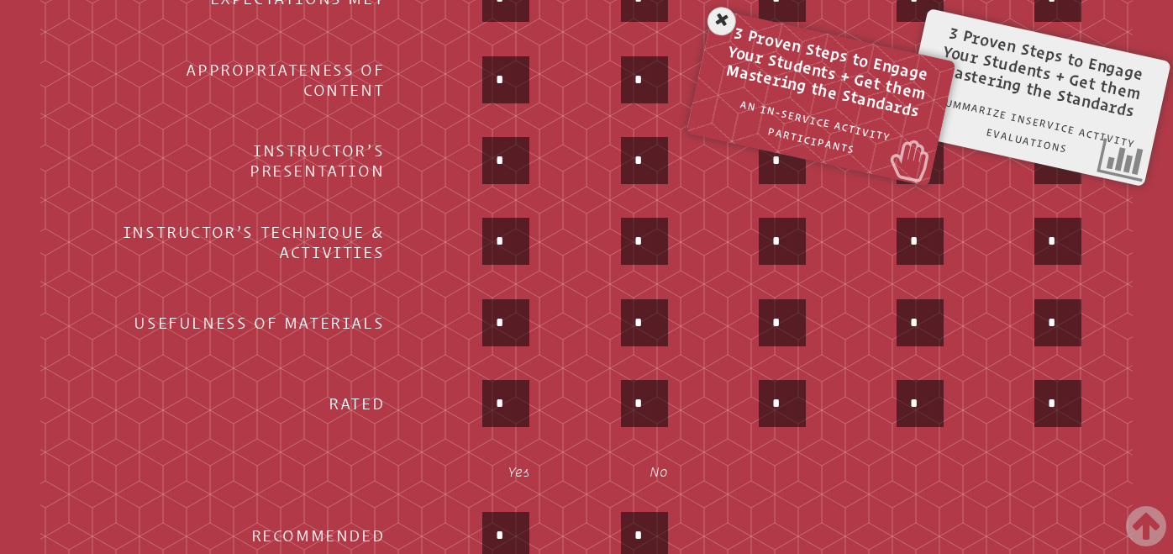
type input "*"
click at [517, 405] on input "*" at bounding box center [506, 403] width 40 height 40
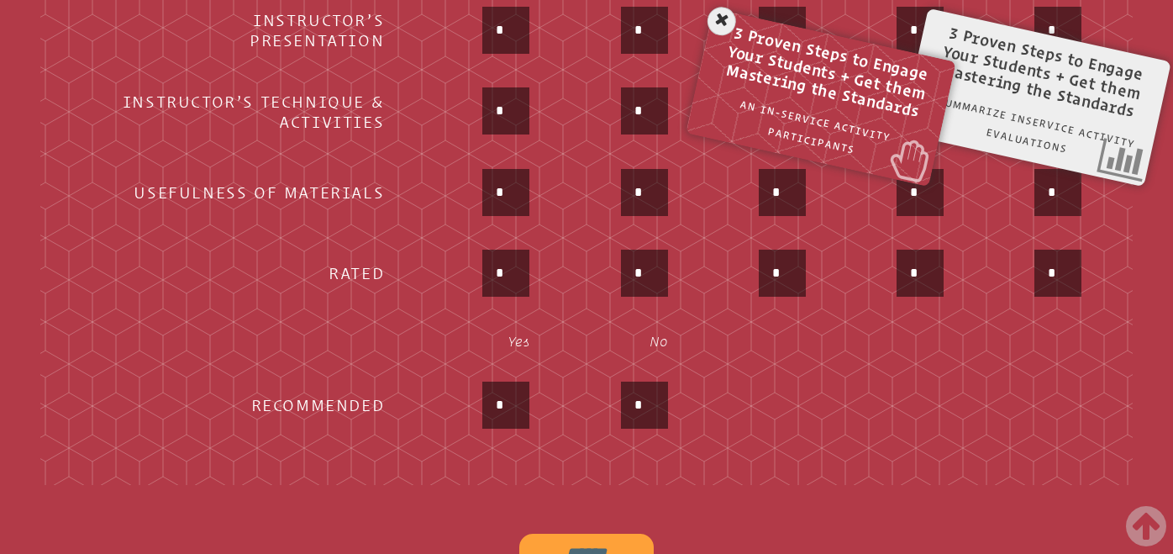
type input "*"
click at [515, 417] on input "*" at bounding box center [506, 405] width 40 height 40
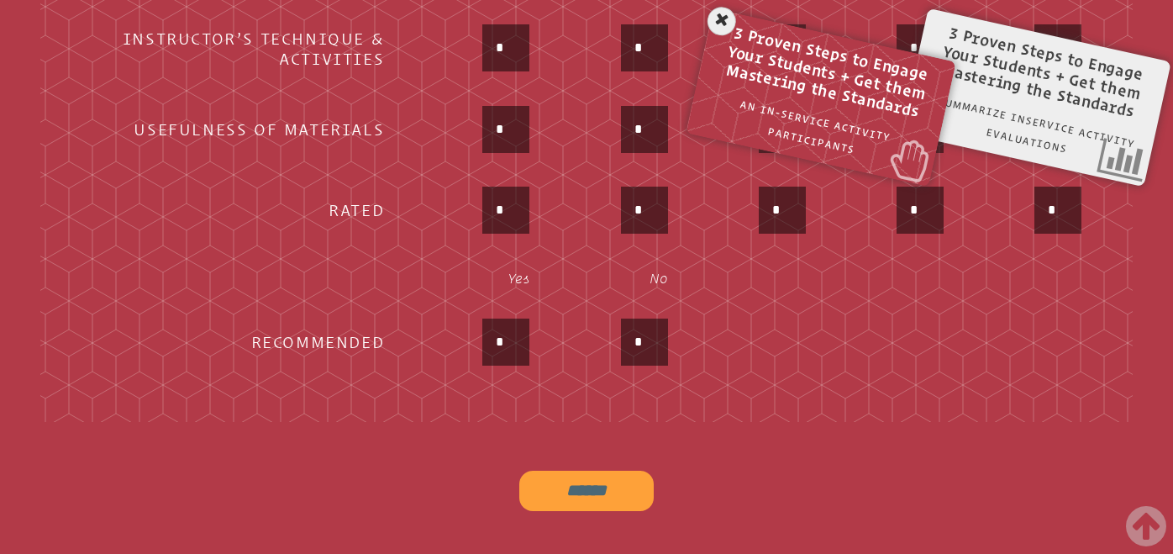
scroll to position [1259, 0]
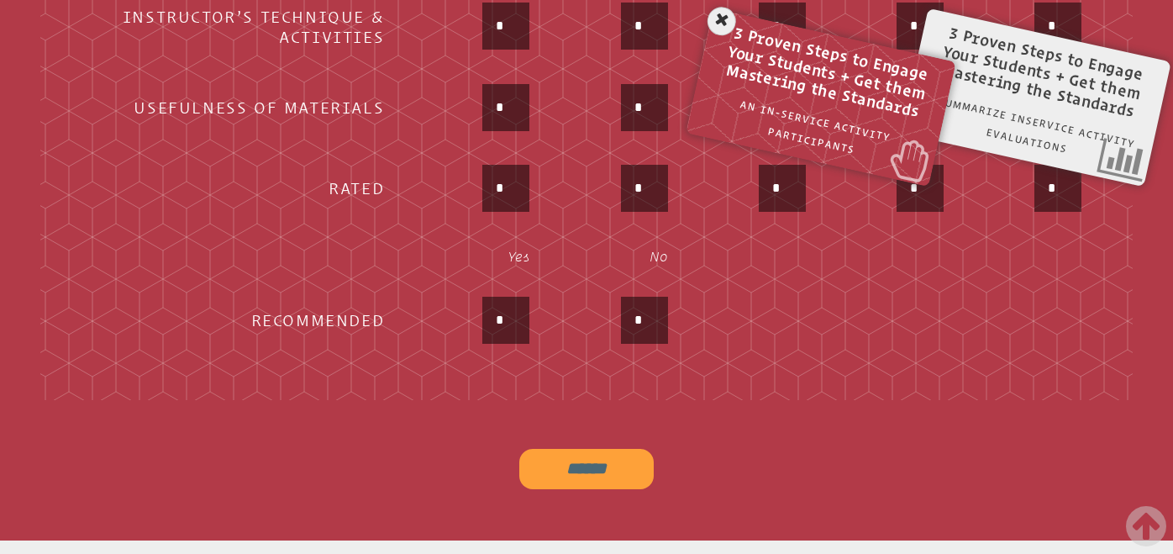
type input "*"
click at [587, 474] on input "******" at bounding box center [586, 469] width 134 height 40
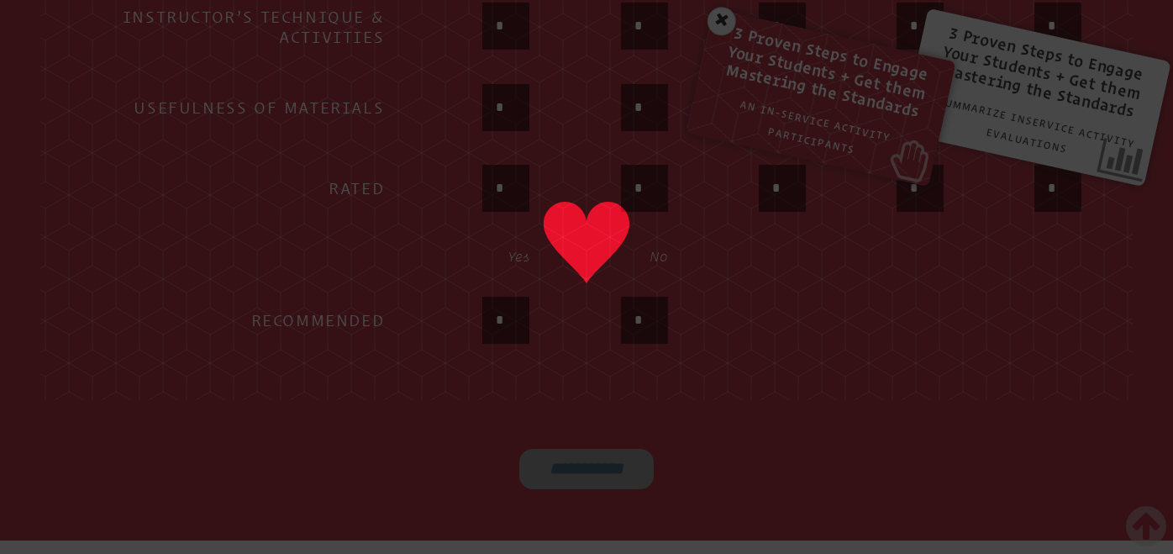
type input "******"
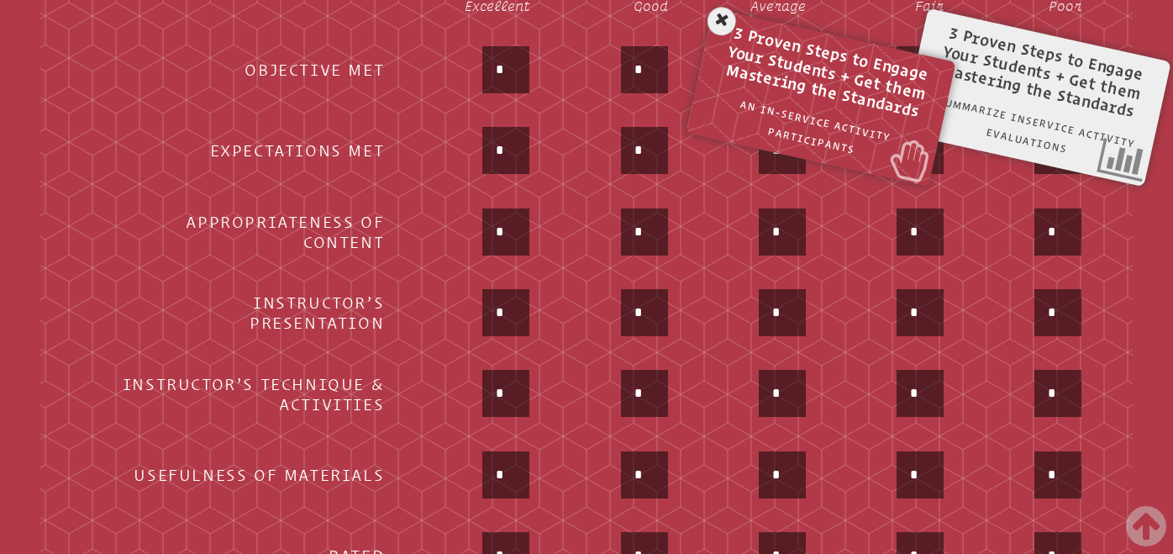
scroll to position [867, 0]
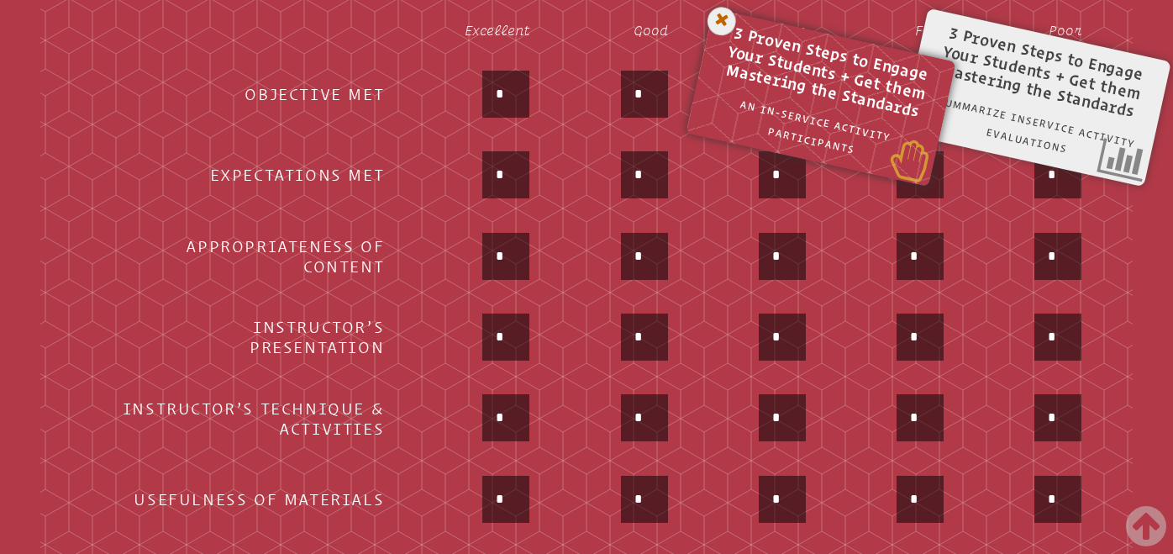
click at [708, 18] on icon at bounding box center [722, 21] width 34 height 34
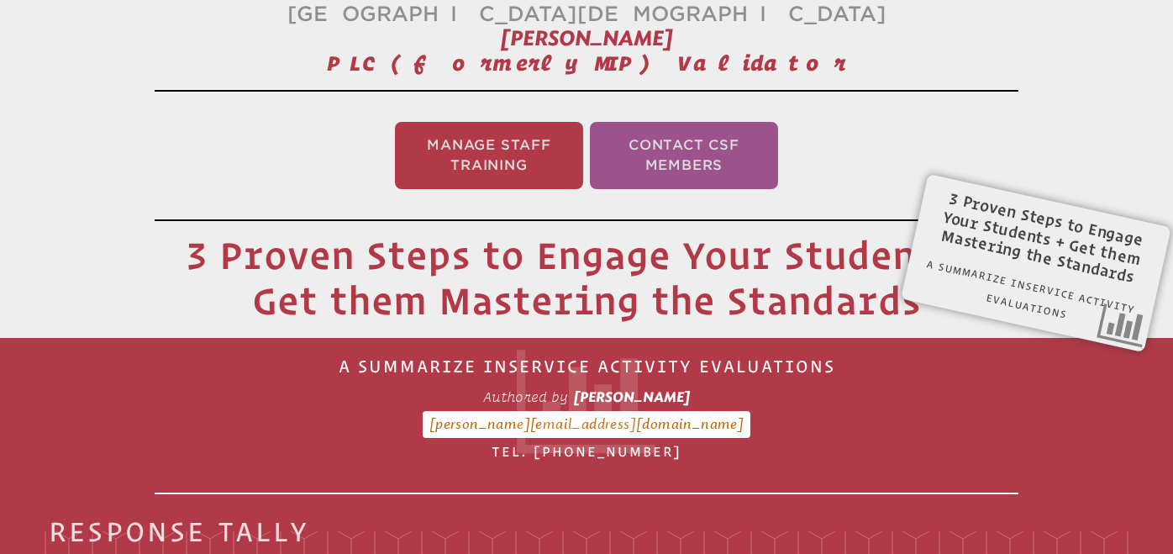
scroll to position [295, 0]
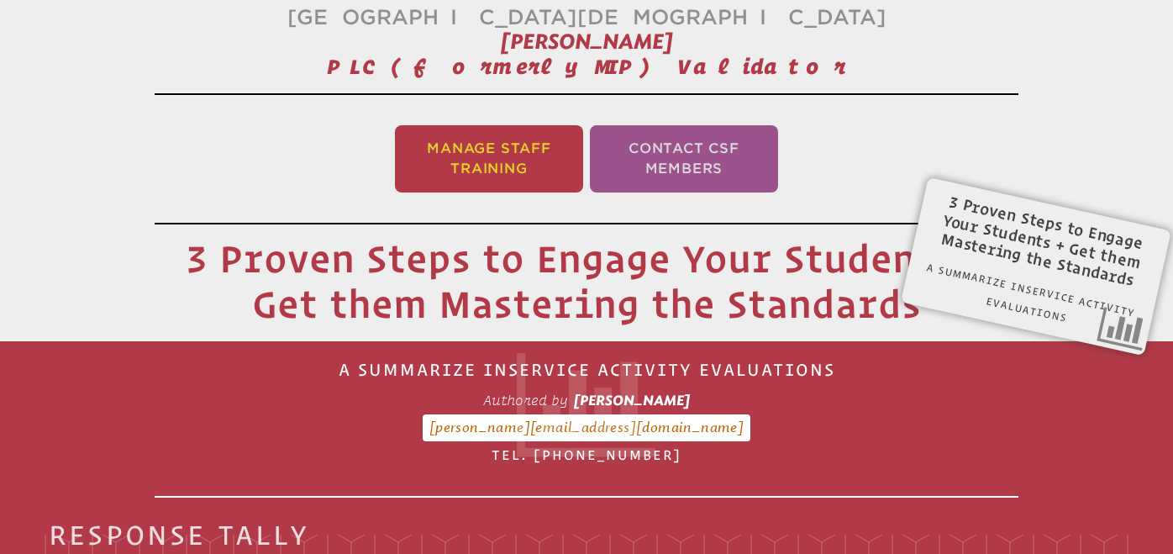
click at [508, 166] on li "Manage Staff Training" at bounding box center [489, 158] width 188 height 67
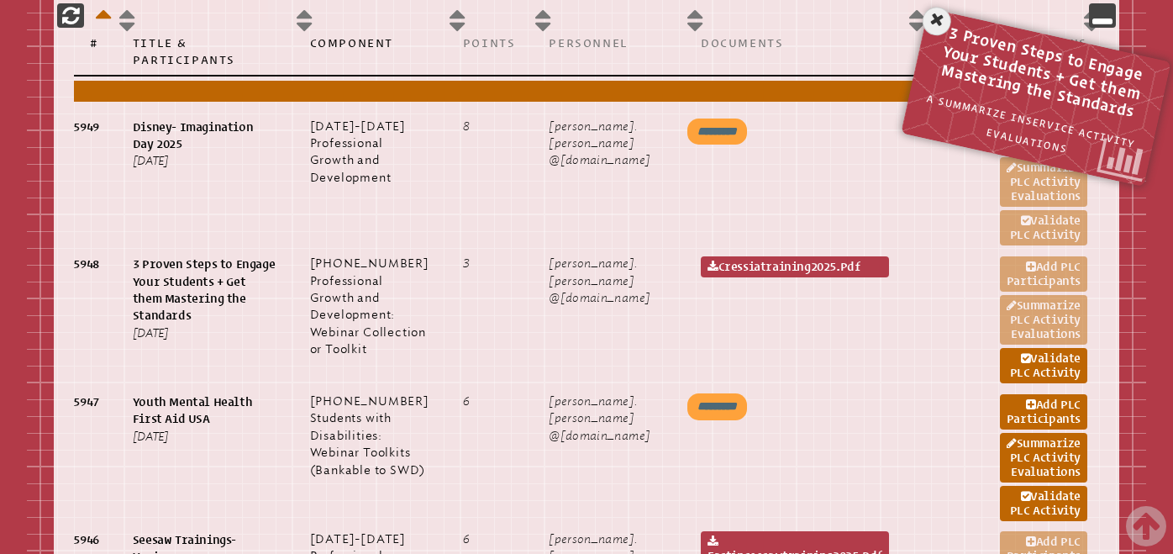
scroll to position [983, 0]
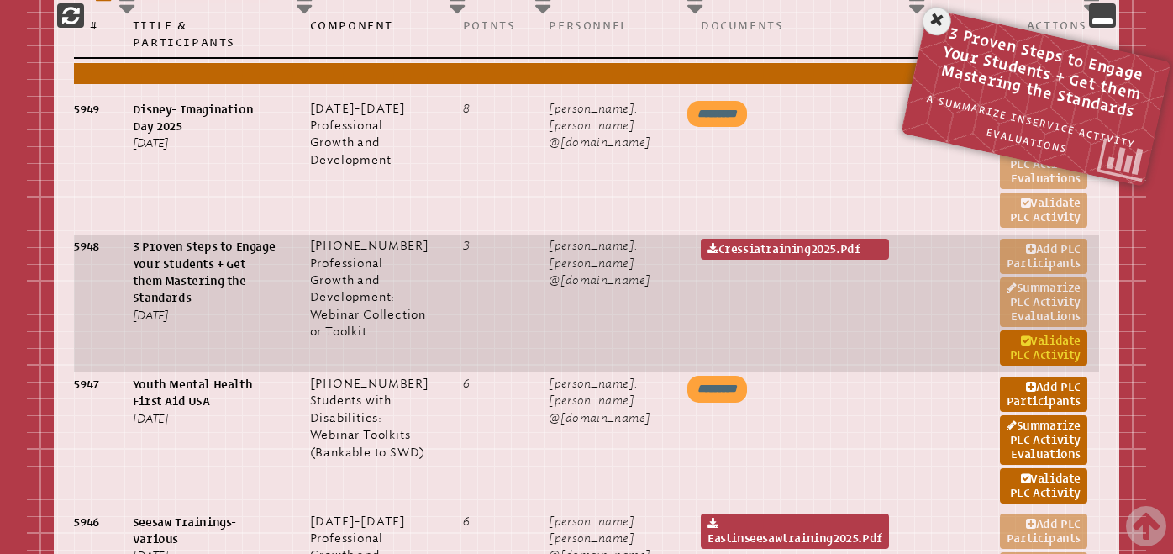
click at [1030, 366] on link "Validate PLC Activity" at bounding box center [1043, 347] width 87 height 35
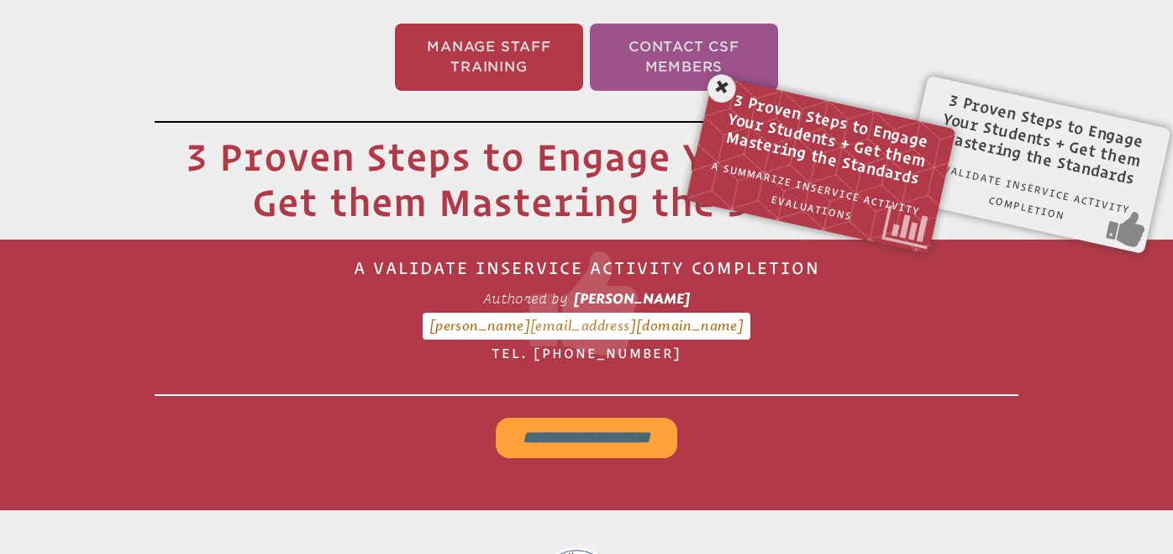
scroll to position [400, 0]
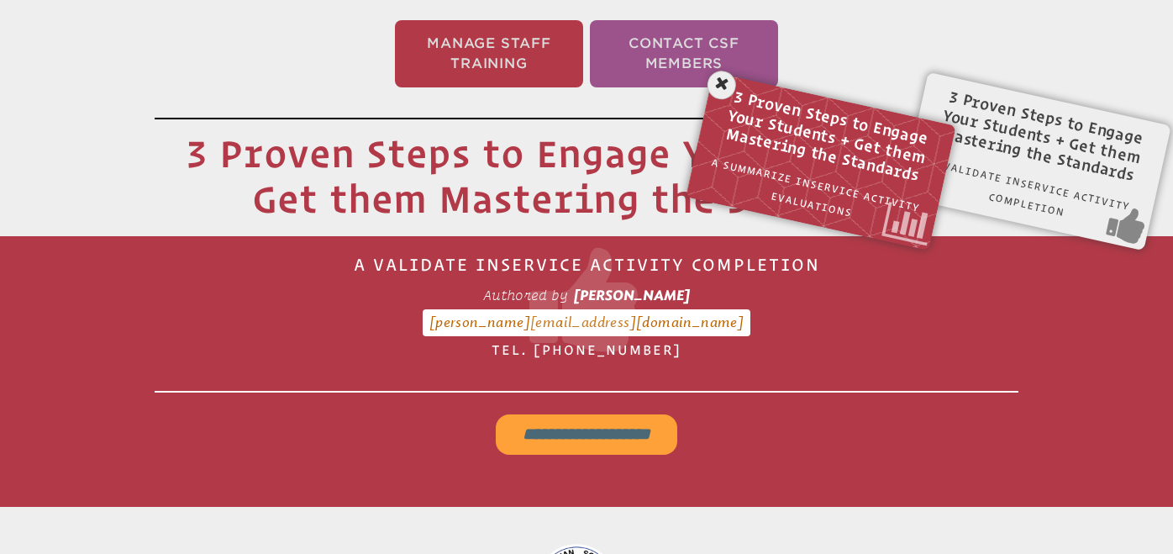
click at [578, 433] on input "**********" at bounding box center [587, 434] width 182 height 40
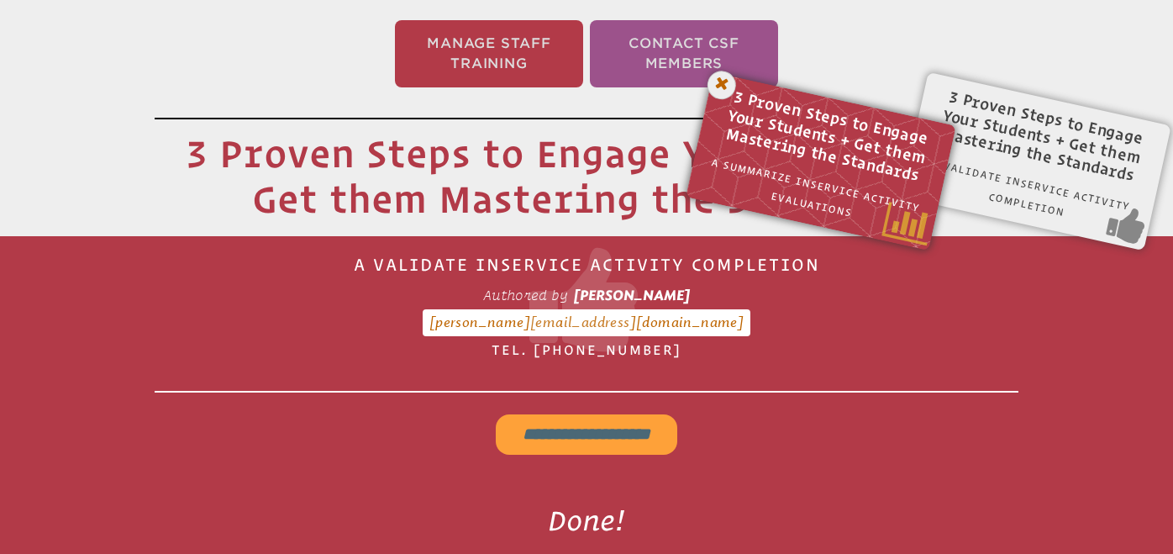
click at [723, 87] on icon at bounding box center [722, 85] width 34 height 34
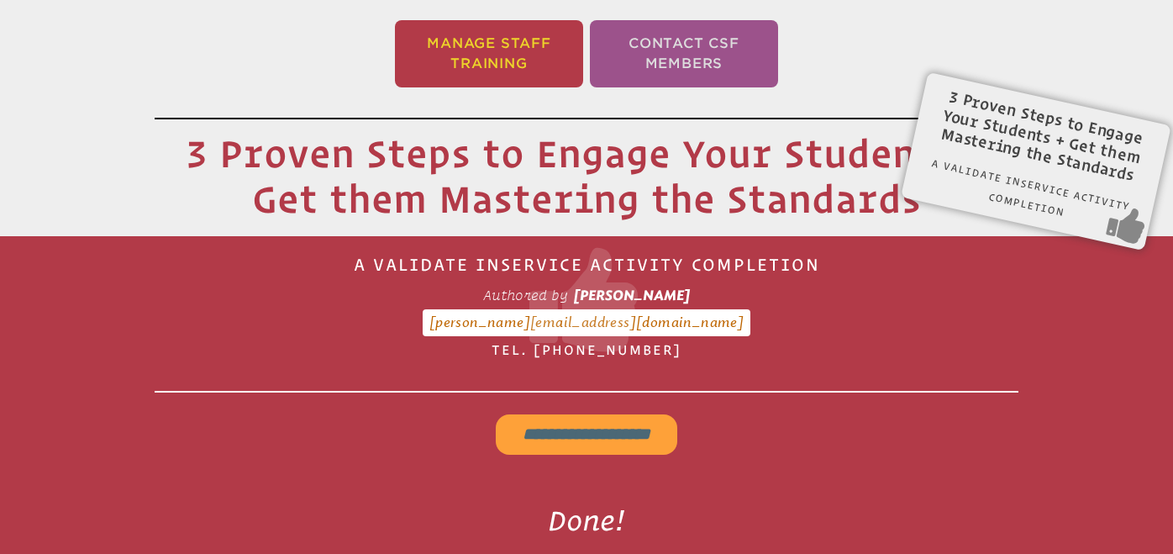
click at [504, 60] on li "Manage Staff Training" at bounding box center [489, 53] width 188 height 67
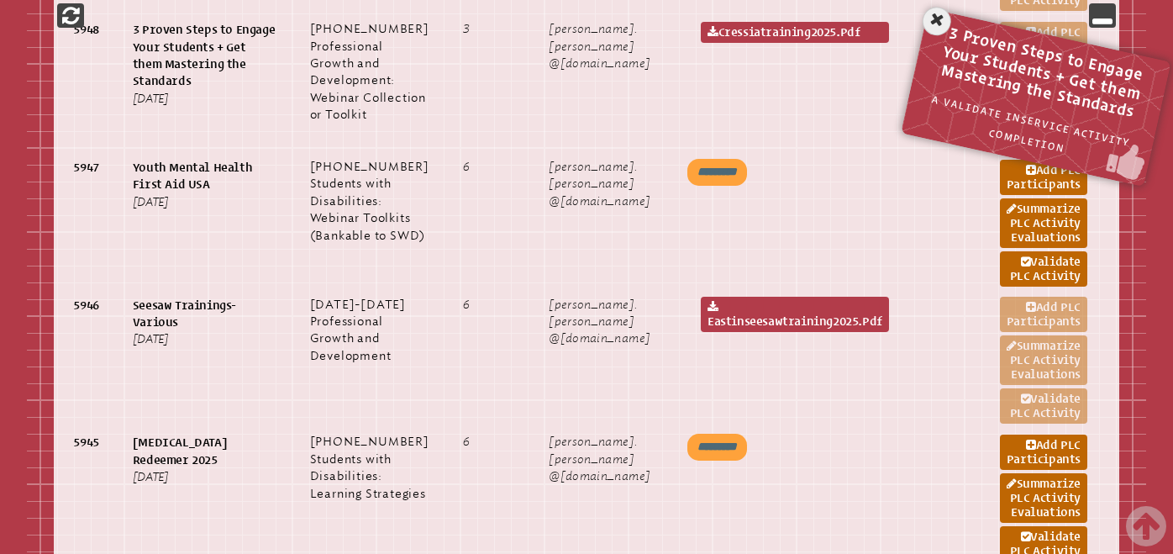
scroll to position [1199, 0]
click at [939, 19] on icon at bounding box center [937, 21] width 34 height 34
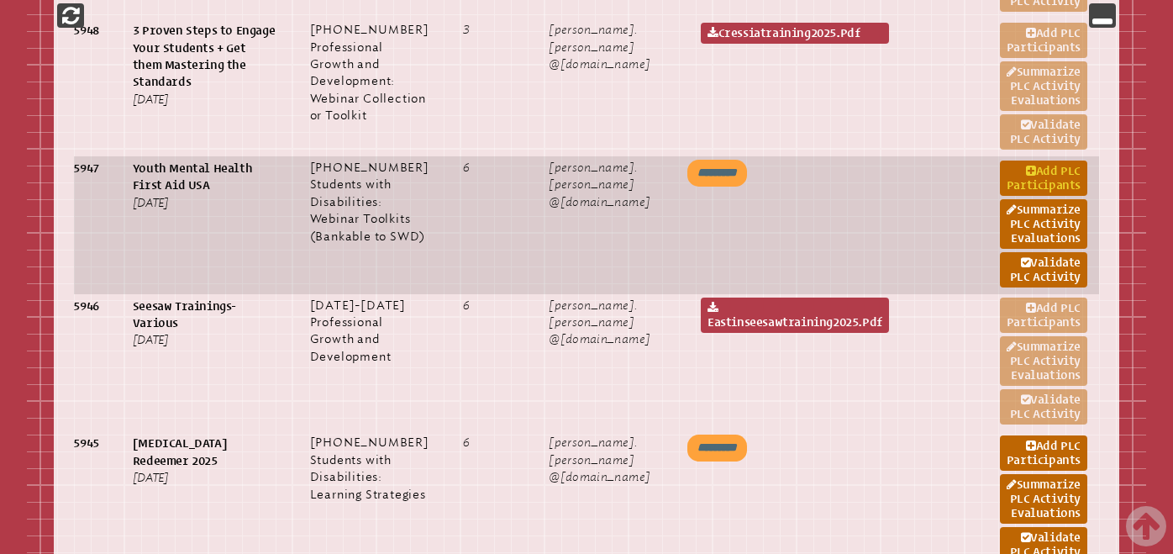
click at [1008, 196] on link "Add PLC Participants" at bounding box center [1043, 177] width 87 height 35
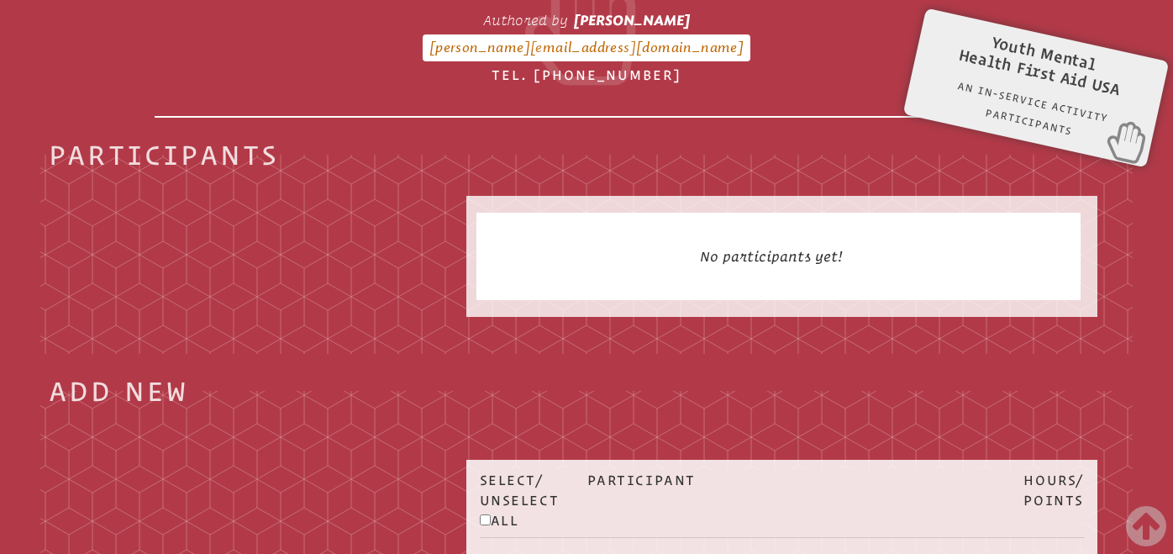
scroll to position [279, 0]
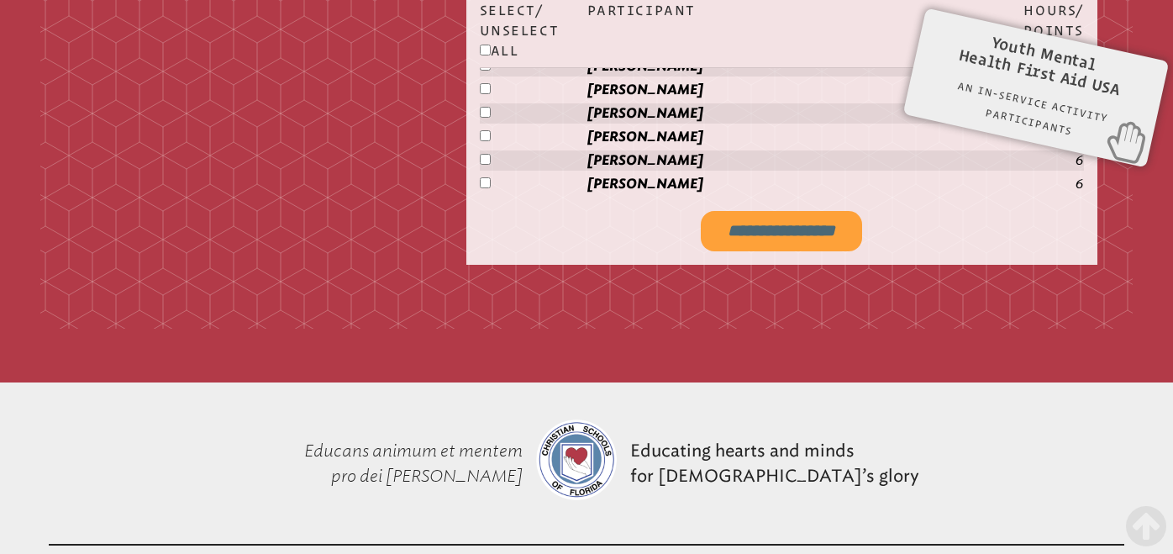
scroll to position [2486, 0]
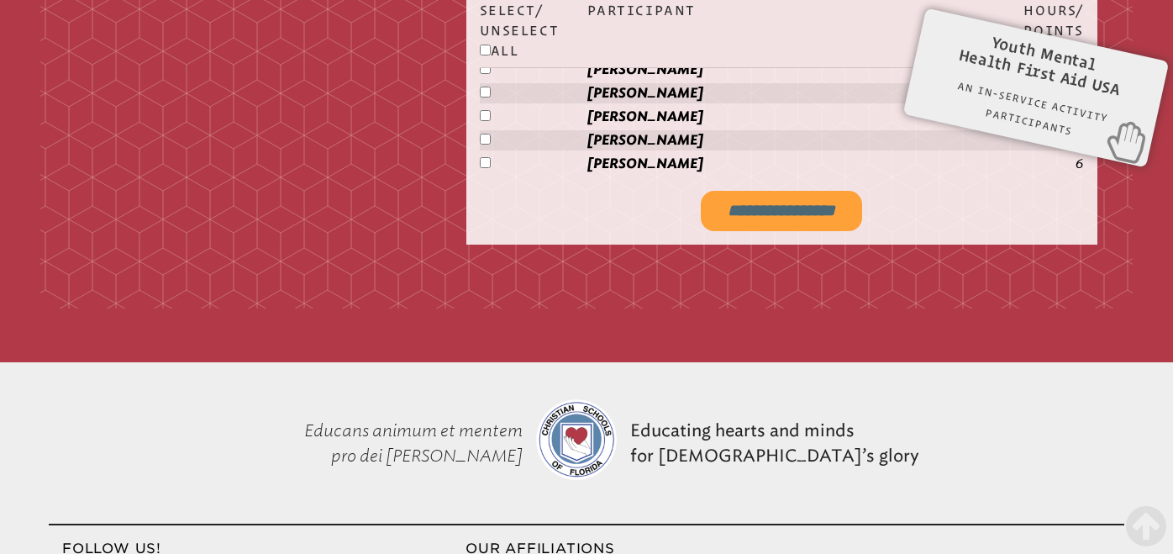
click at [770, 199] on input "**********" at bounding box center [781, 211] width 161 height 40
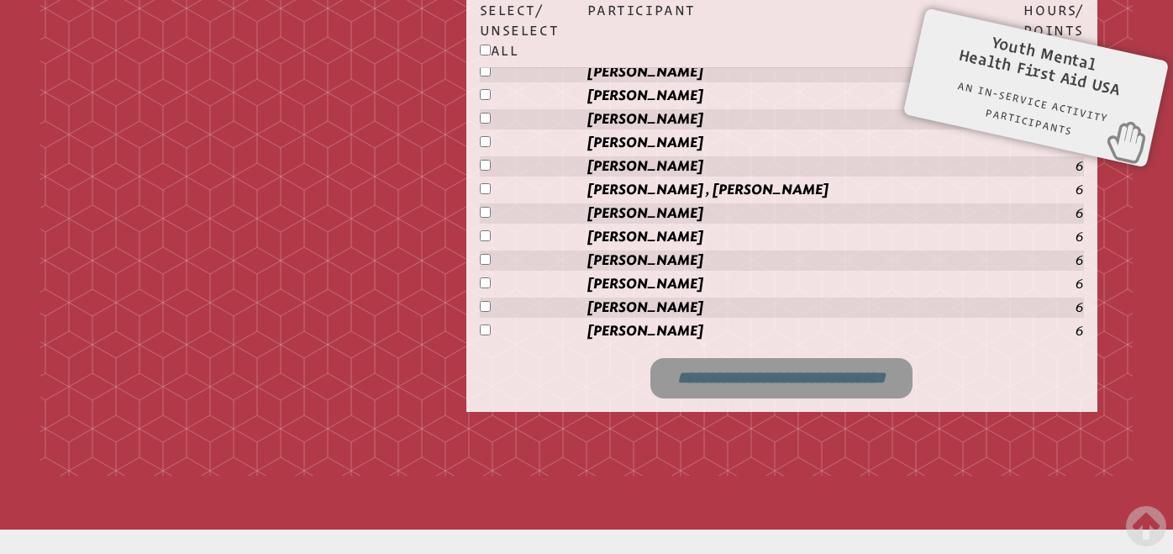
scroll to position [2317, 0]
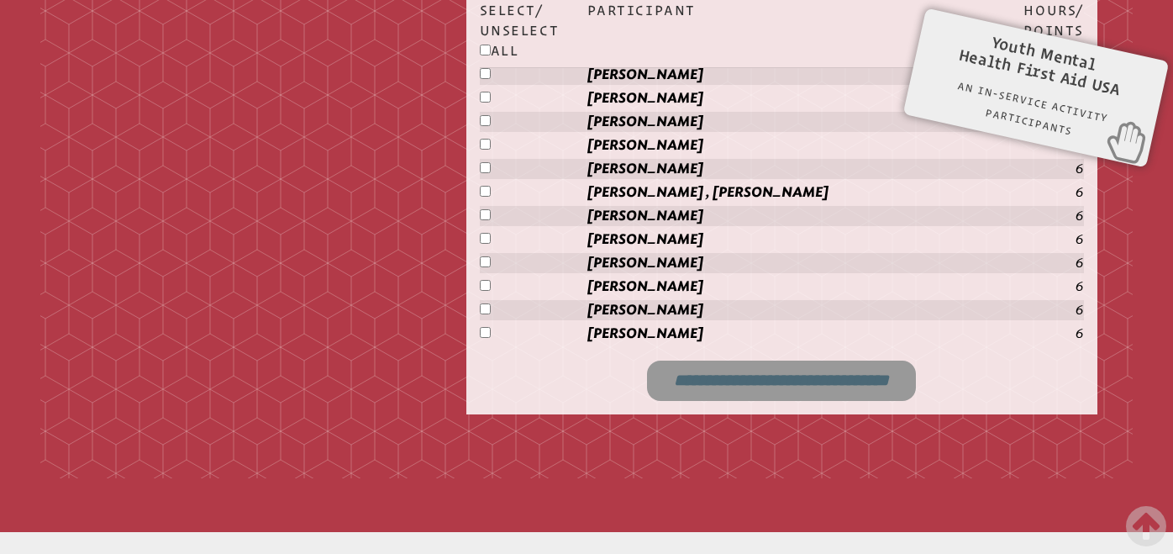
type input "**********"
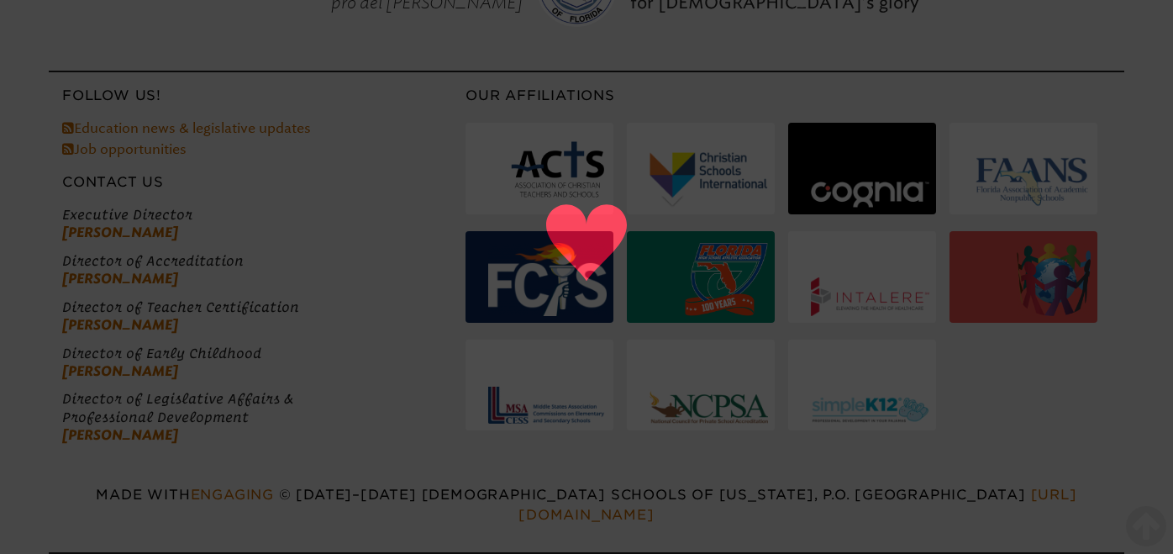
scroll to position [588, 0]
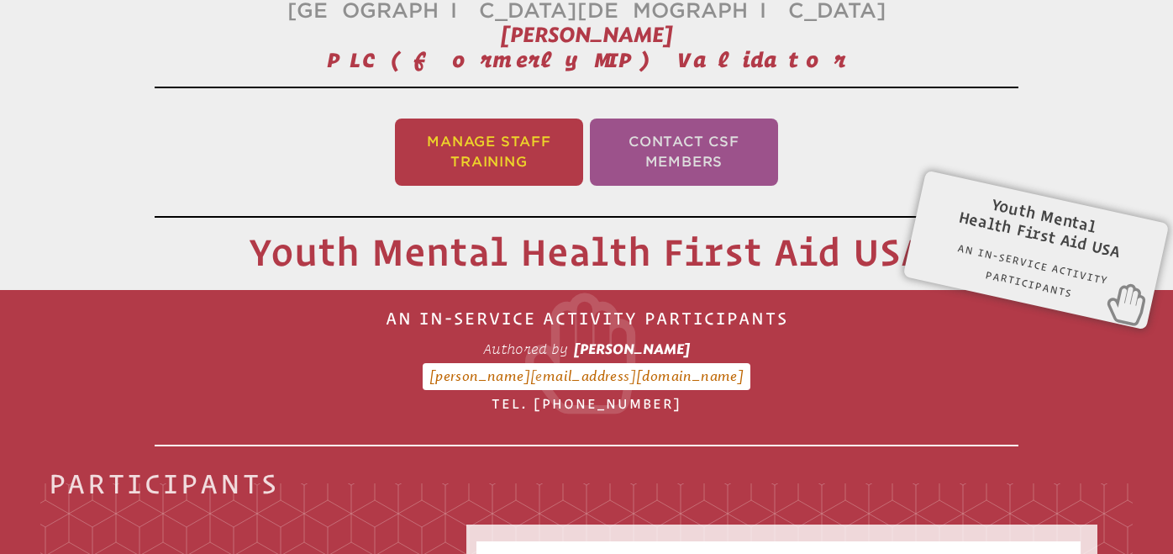
click at [526, 147] on li "Manage Staff Training" at bounding box center [489, 151] width 188 height 67
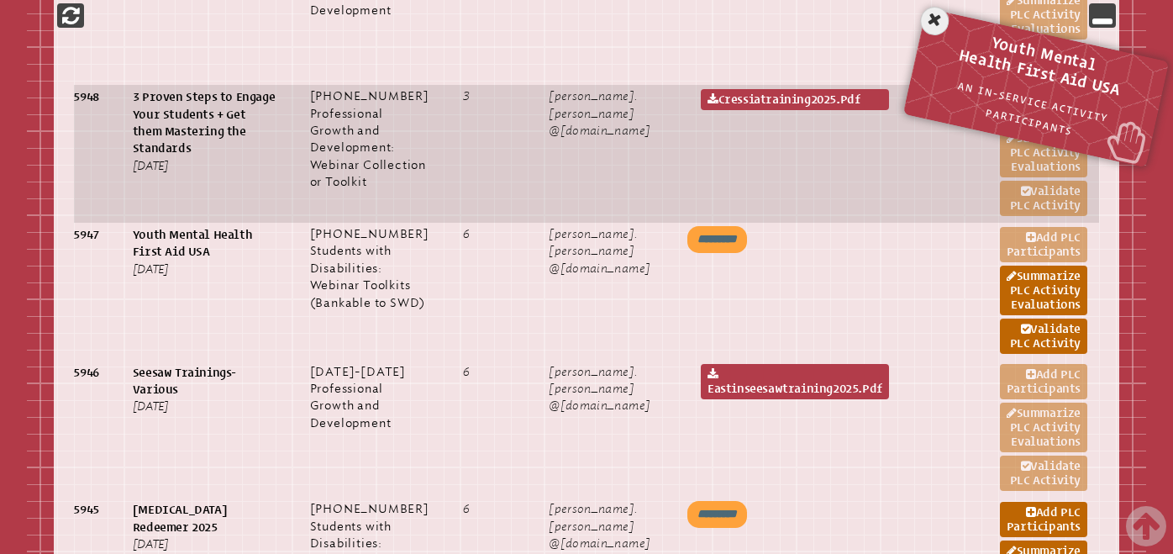
scroll to position [1190, 0]
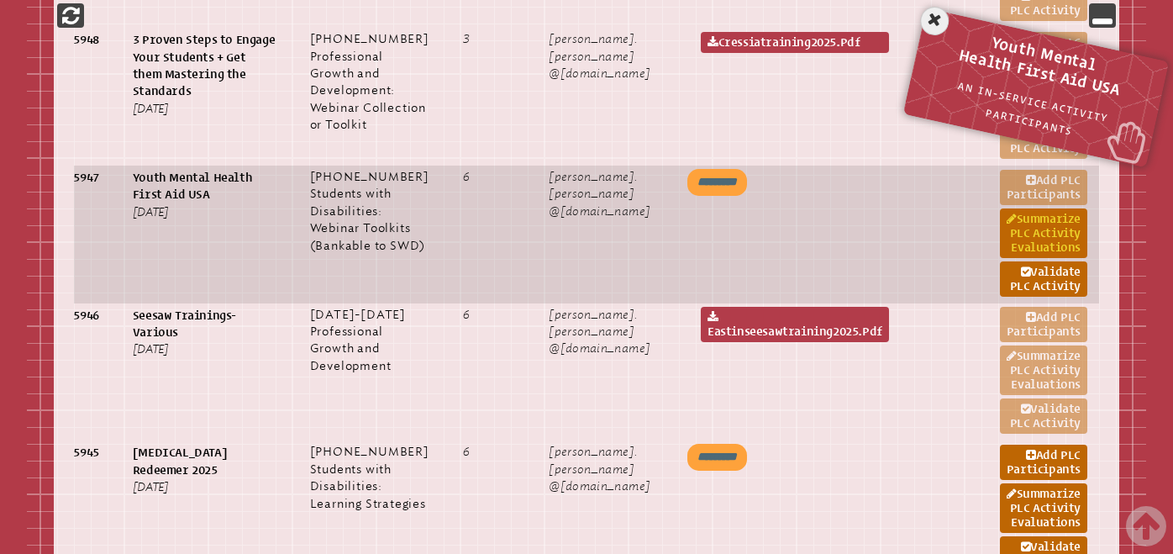
click at [1050, 258] on link "Summarize PLC Activity Evaluations" at bounding box center [1043, 233] width 87 height 50
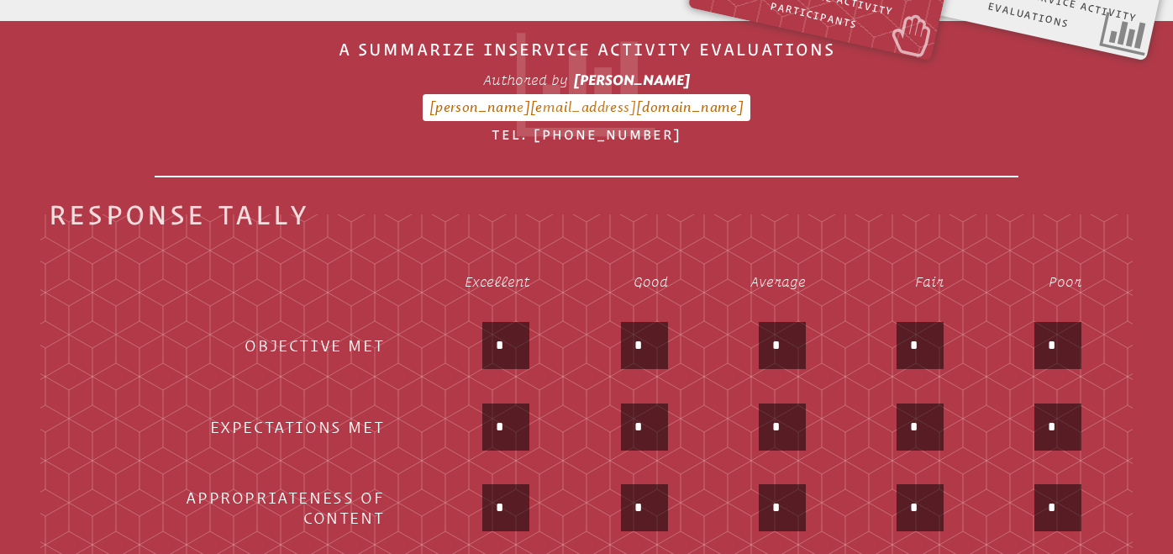
scroll to position [638, 0]
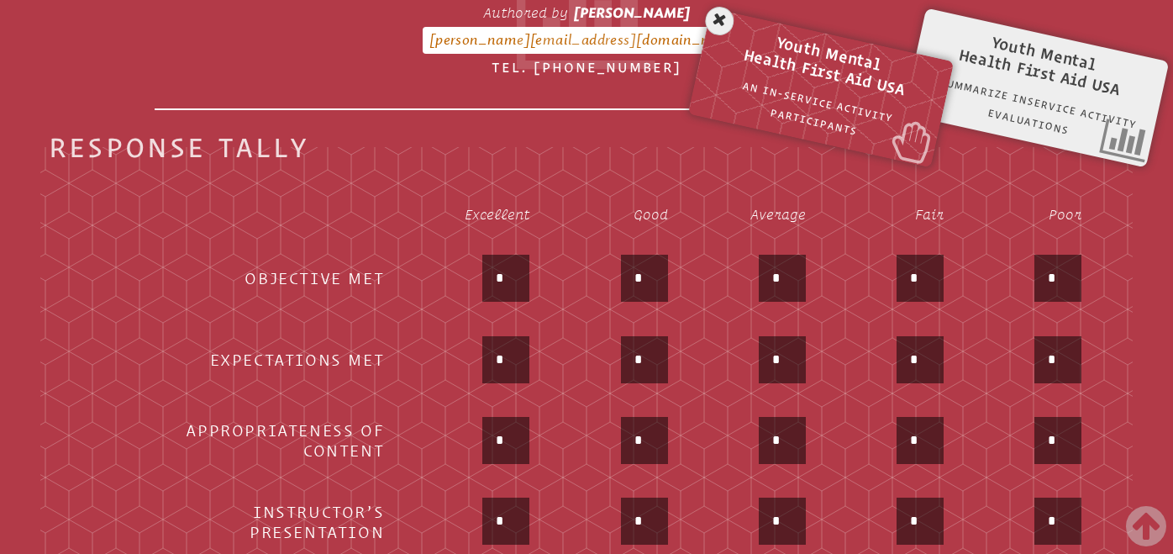
click at [518, 275] on input "*" at bounding box center [506, 278] width 40 height 40
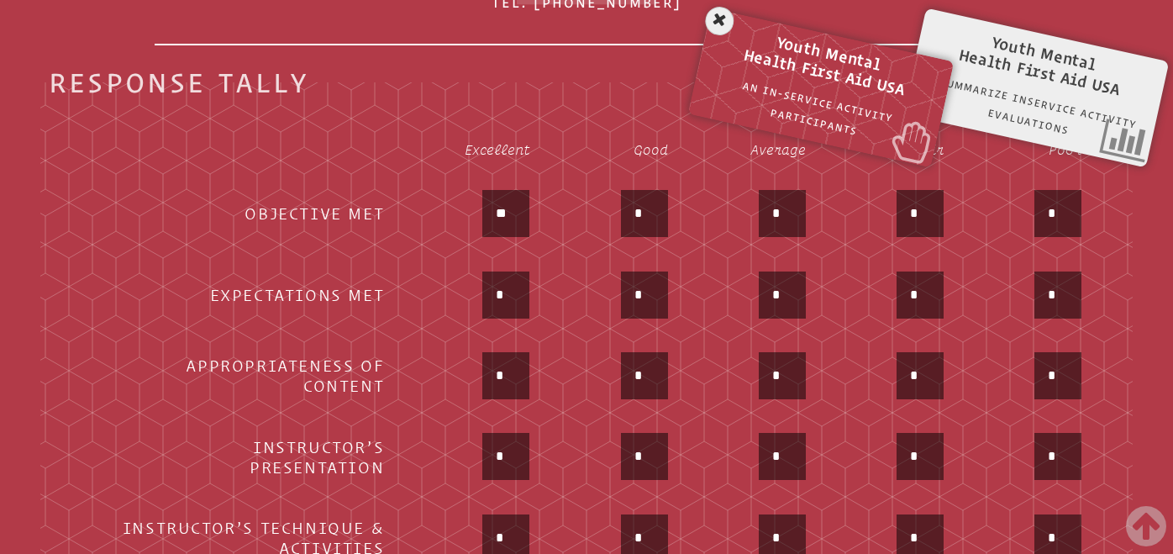
scroll to position [718, 0]
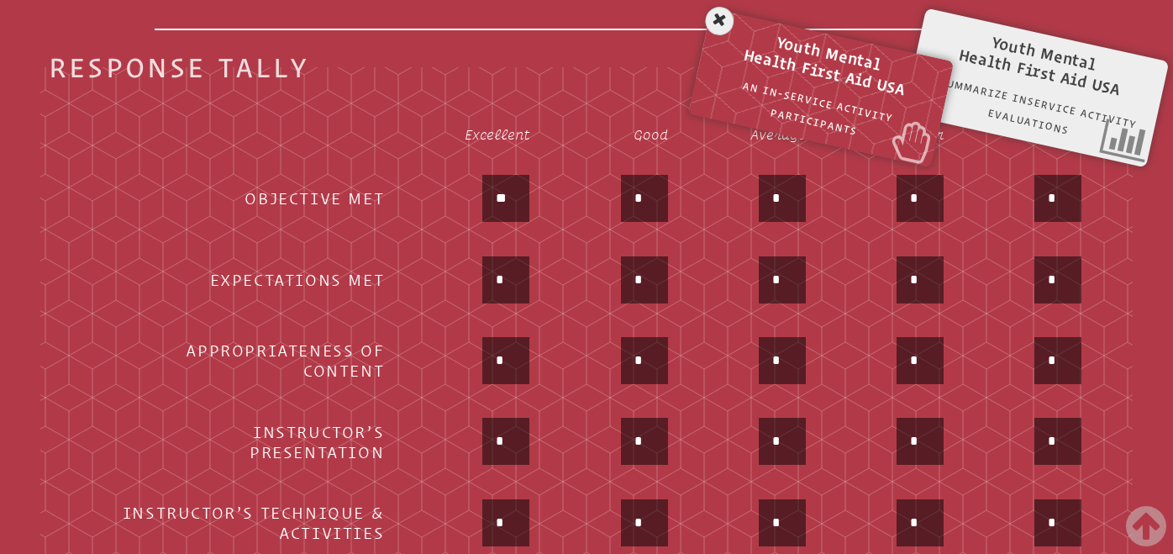
type input "**"
click at [519, 273] on input "*" at bounding box center [506, 280] width 40 height 40
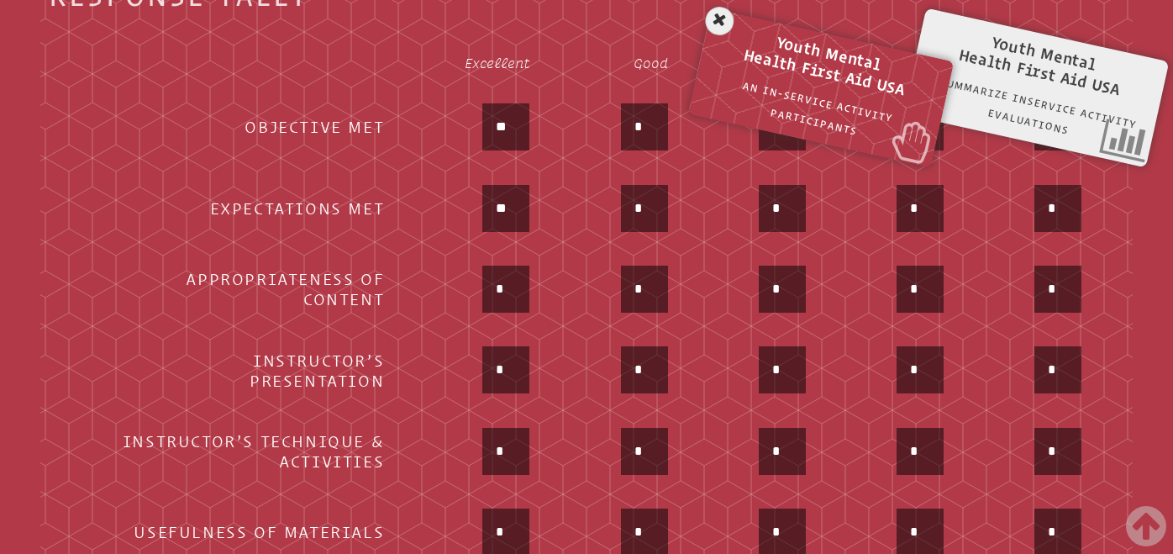
scroll to position [800, 0]
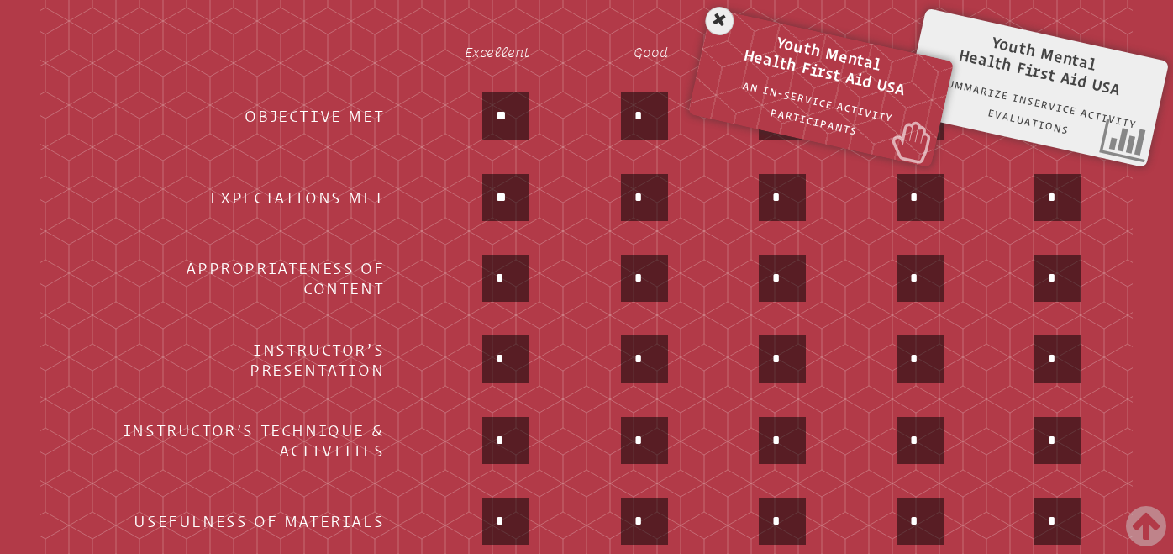
type input "**"
click at [519, 273] on input "*" at bounding box center [506, 278] width 40 height 40
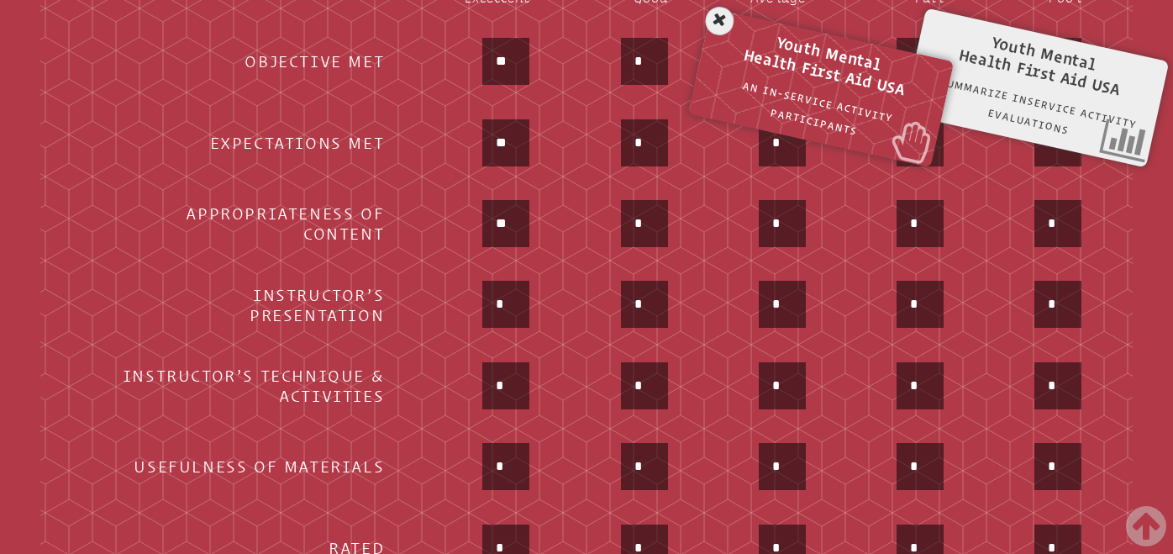
scroll to position [876, 0]
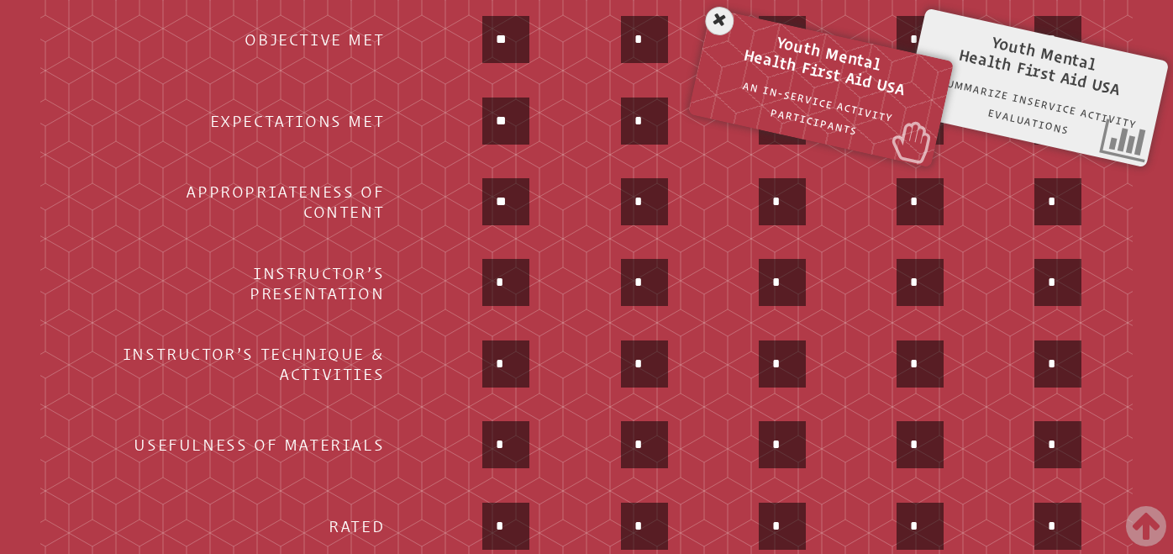
type input "**"
click at [517, 277] on input "*" at bounding box center [506, 282] width 40 height 40
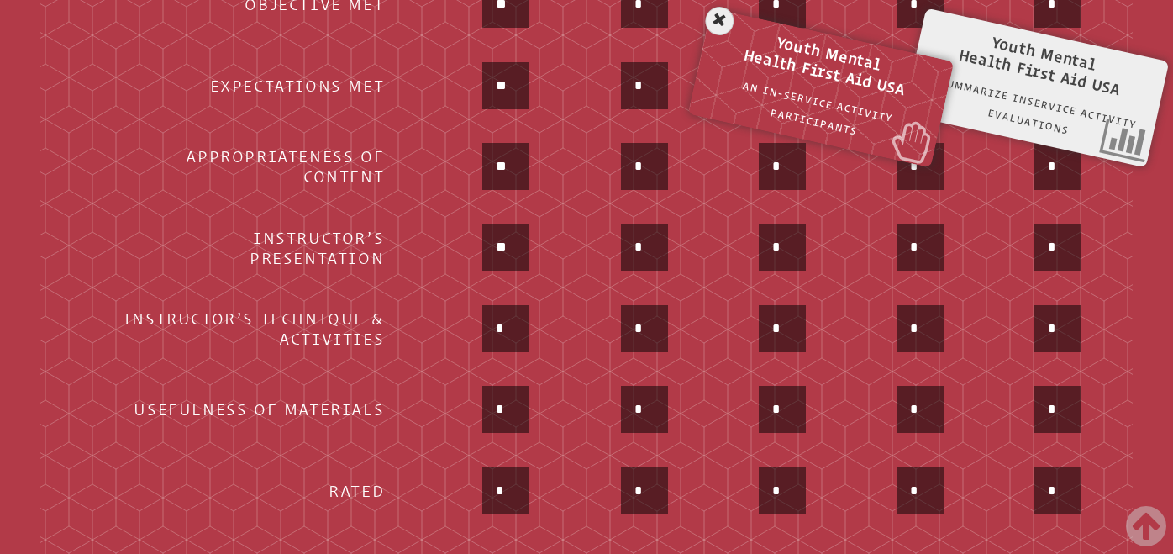
scroll to position [923, 0]
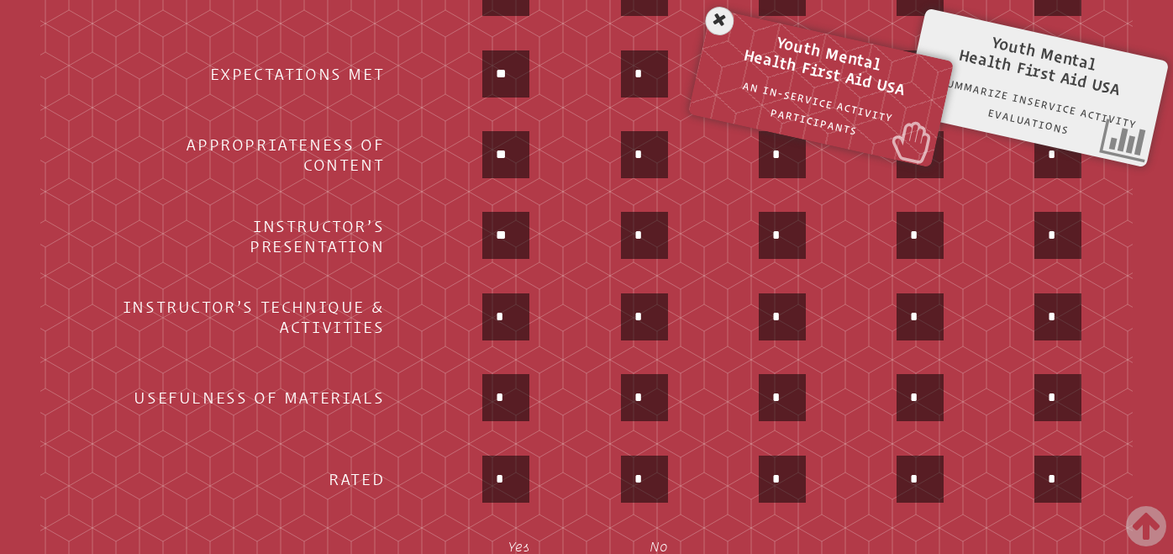
type input "**"
click at [518, 305] on input "*" at bounding box center [506, 317] width 40 height 40
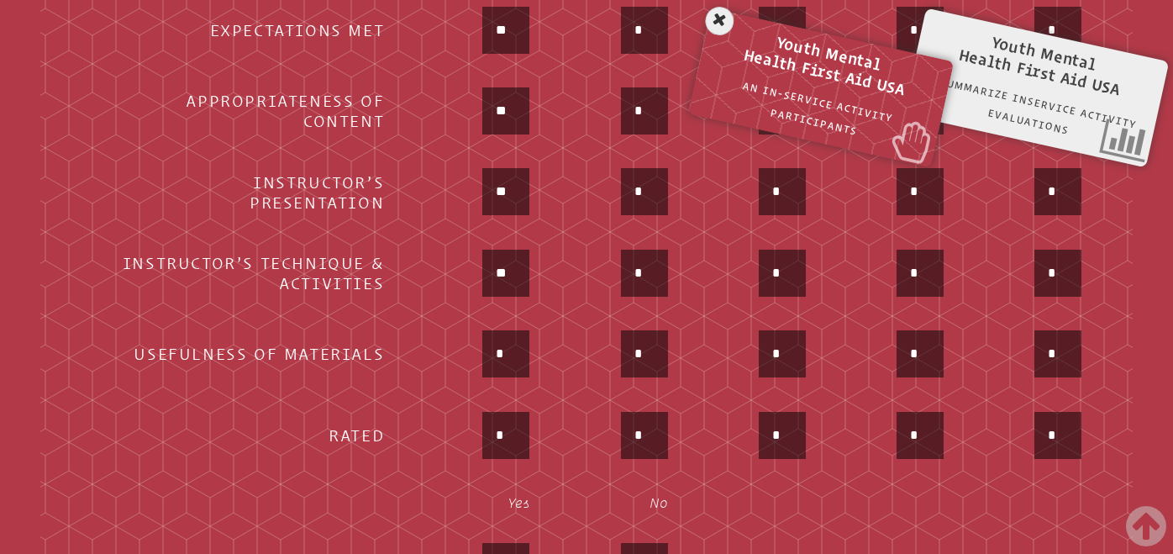
scroll to position [970, 0]
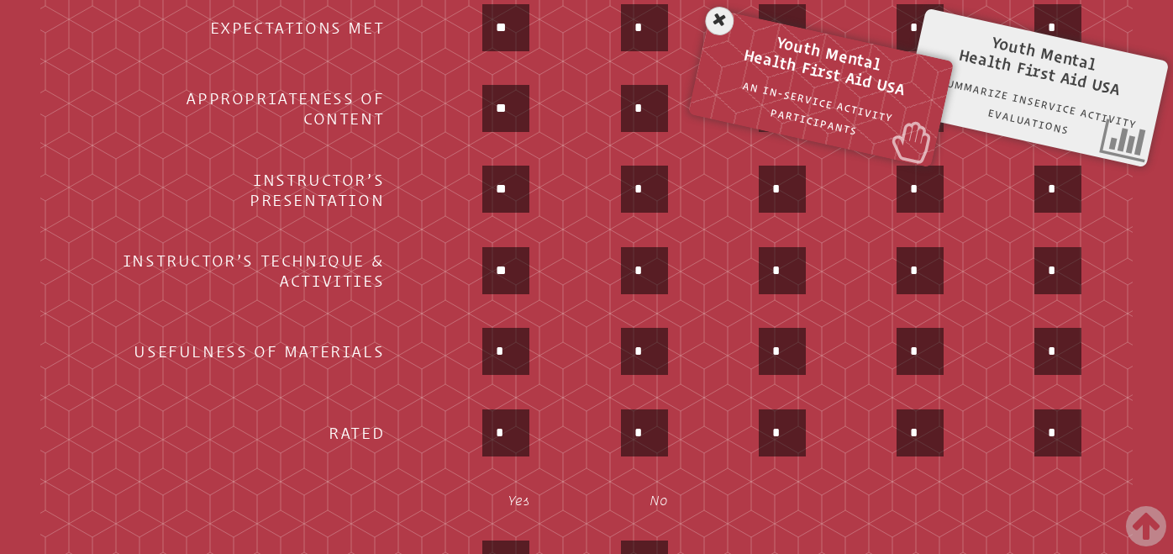
type input "**"
click at [516, 339] on input "*" at bounding box center [506, 351] width 40 height 40
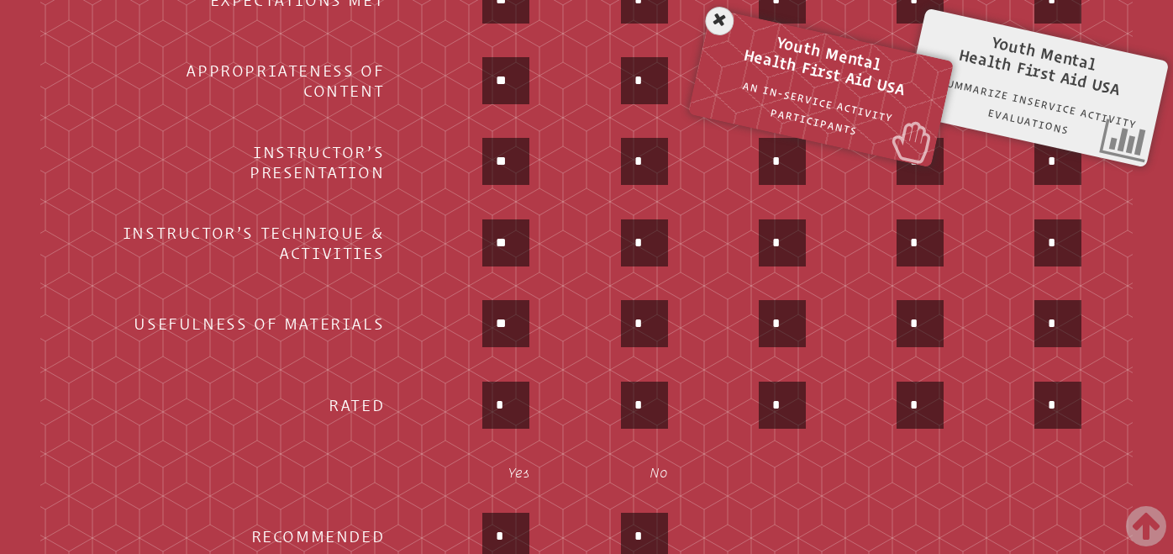
scroll to position [1004, 0]
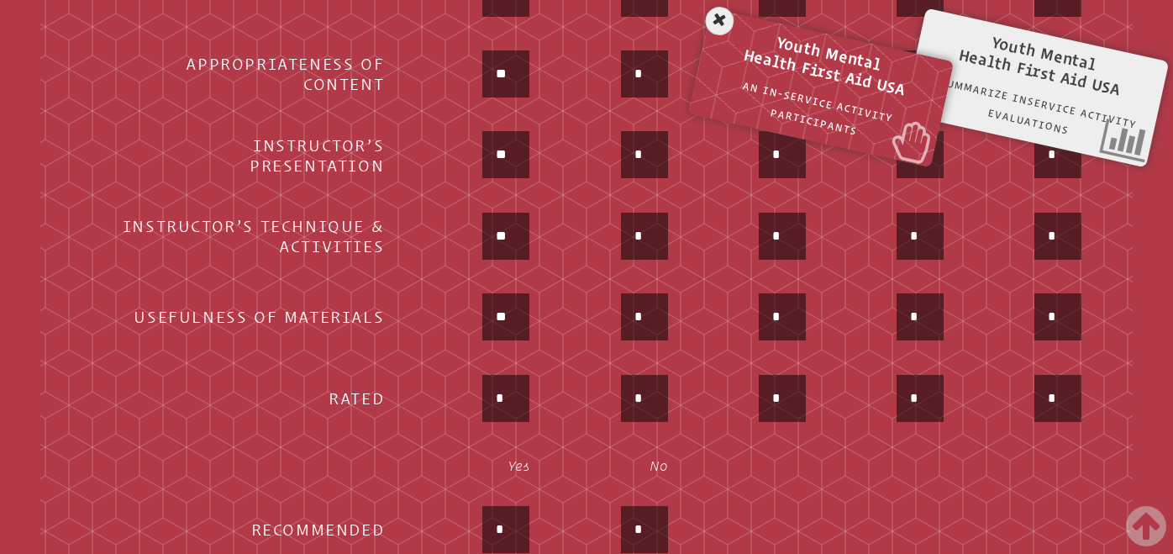
type input "**"
click at [516, 397] on input "*" at bounding box center [506, 398] width 40 height 40
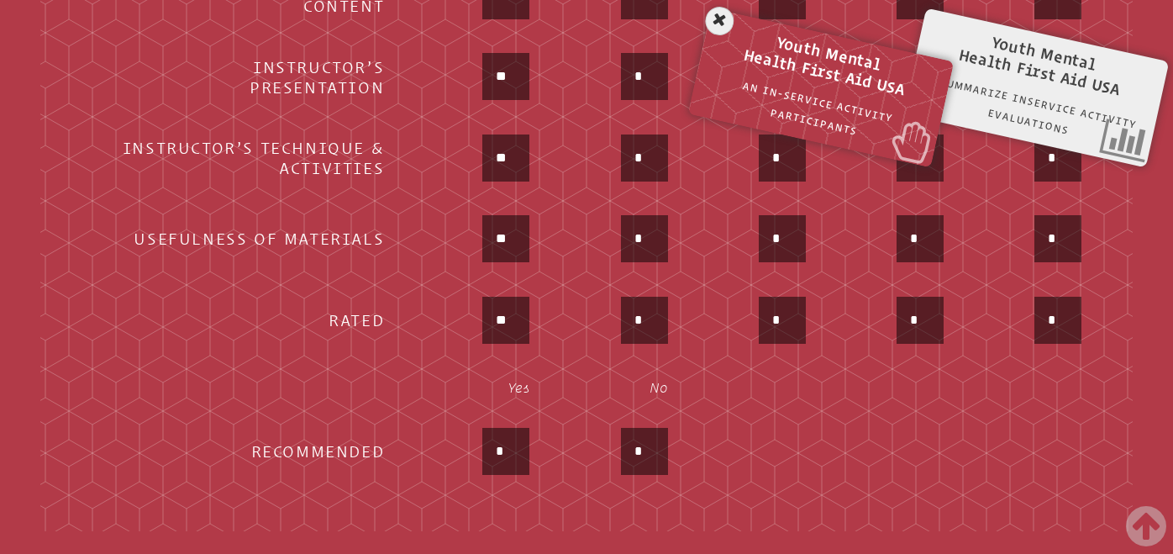
scroll to position [1096, 0]
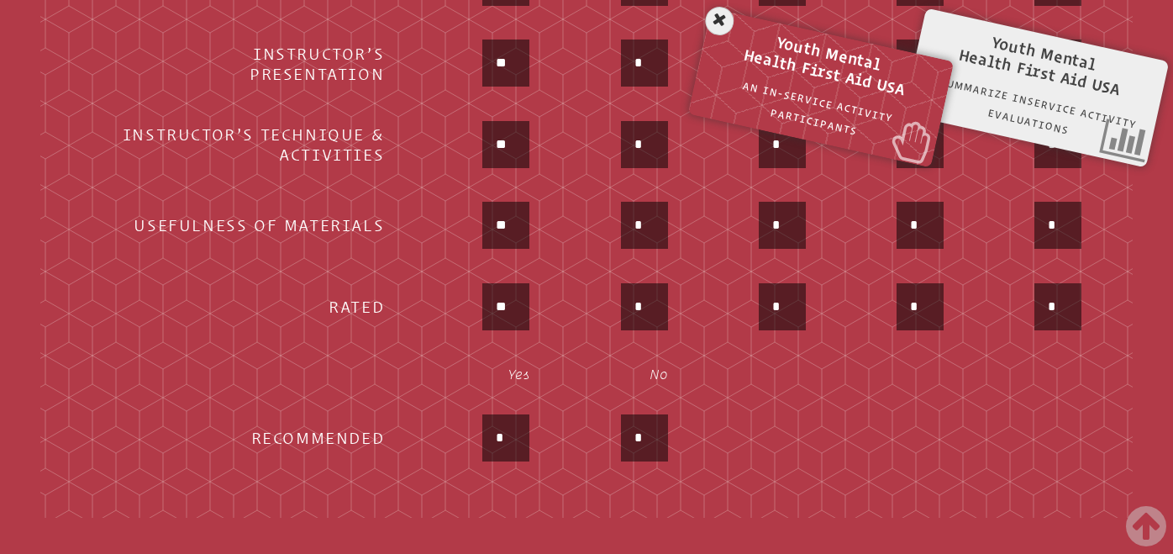
type input "**"
click at [518, 445] on input "*" at bounding box center [506, 438] width 40 height 40
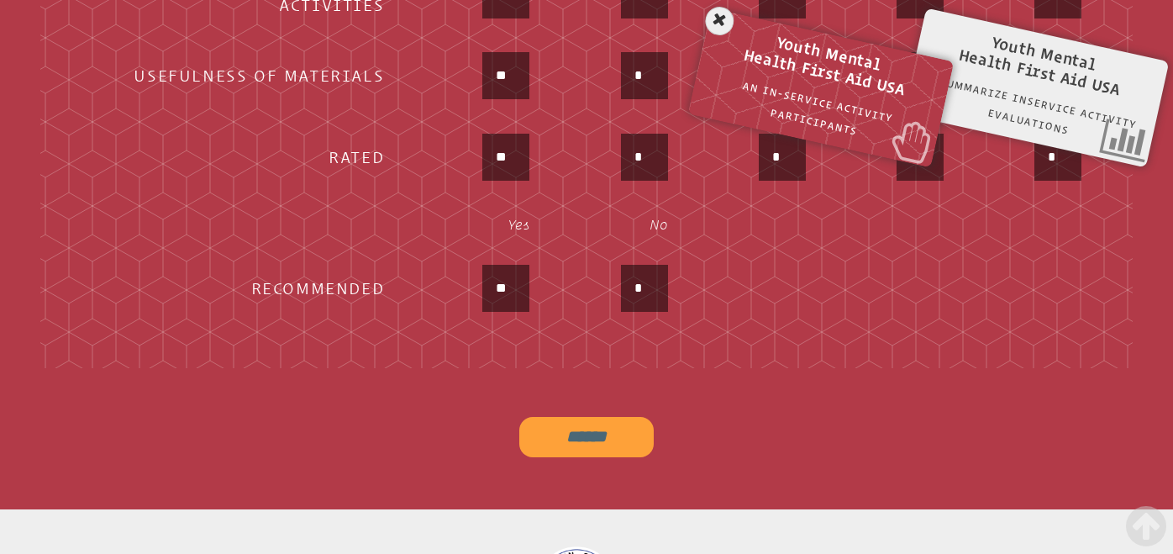
scroll to position [1283, 0]
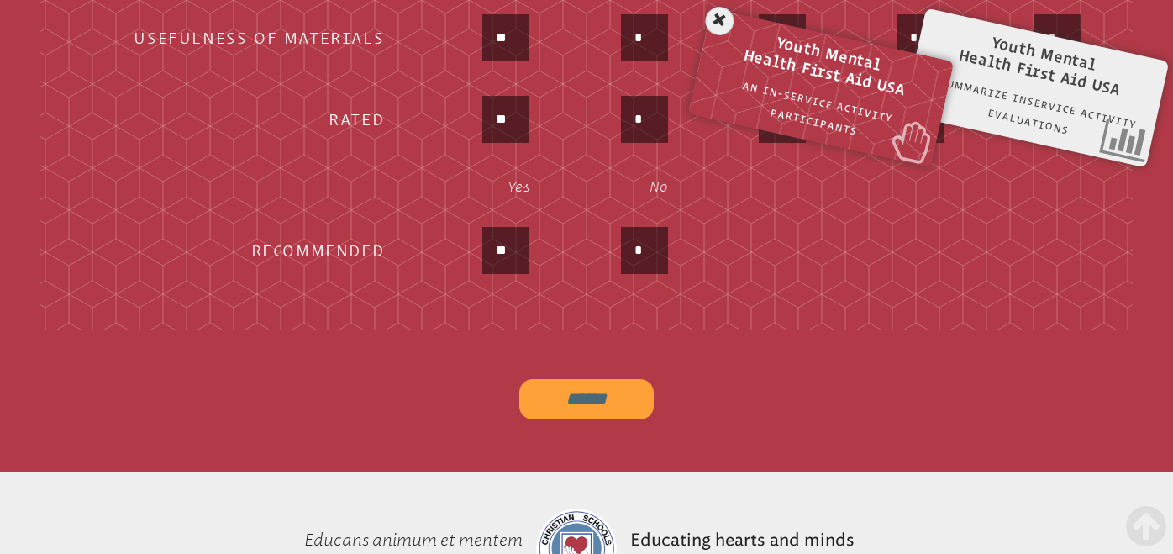
type input "**"
click at [595, 389] on input "******" at bounding box center [586, 399] width 134 height 40
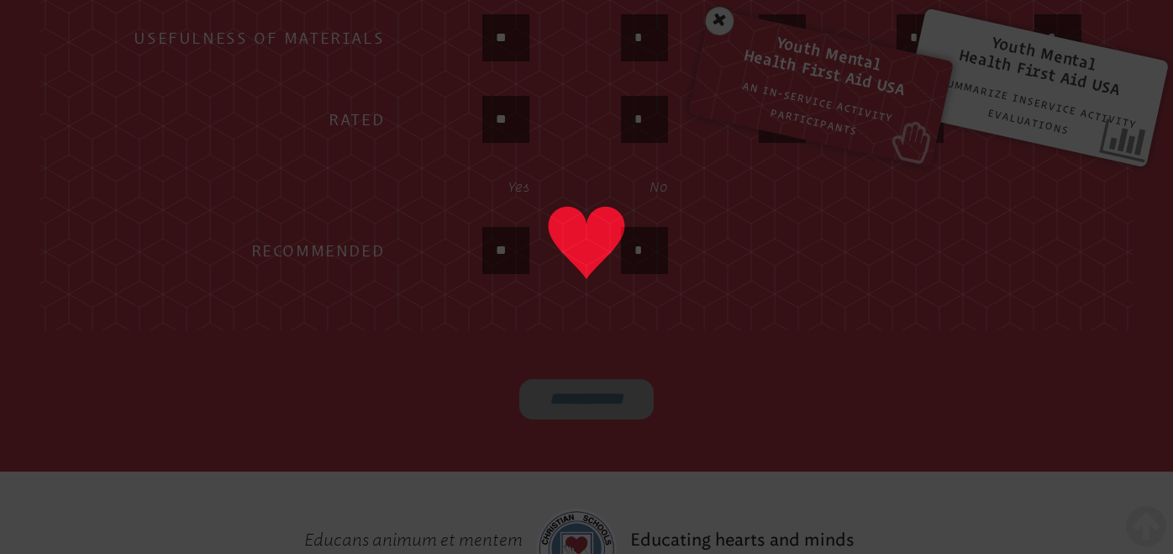
type input "******"
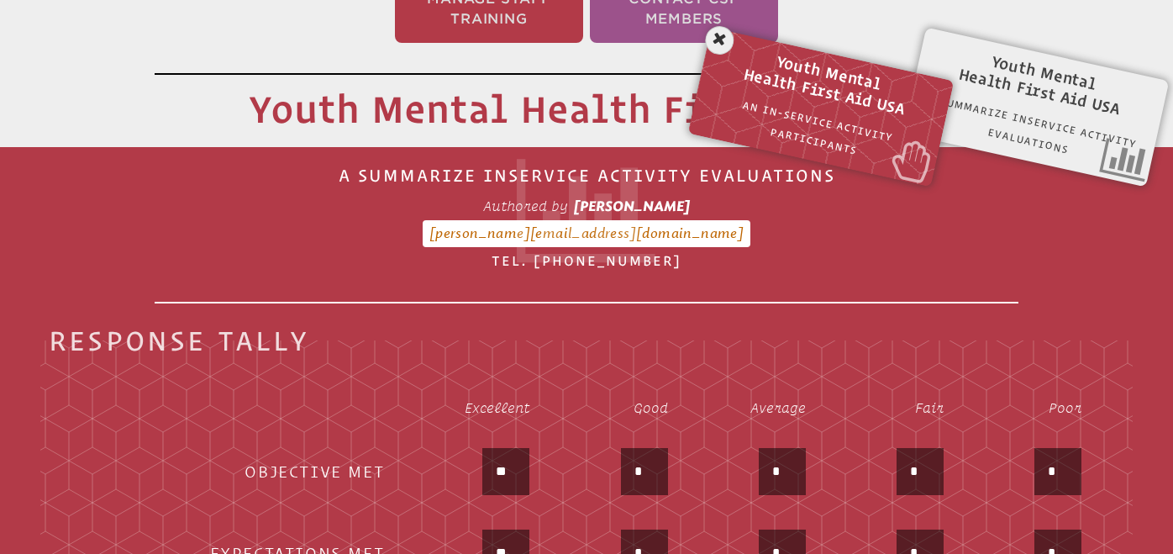
scroll to position [418, 0]
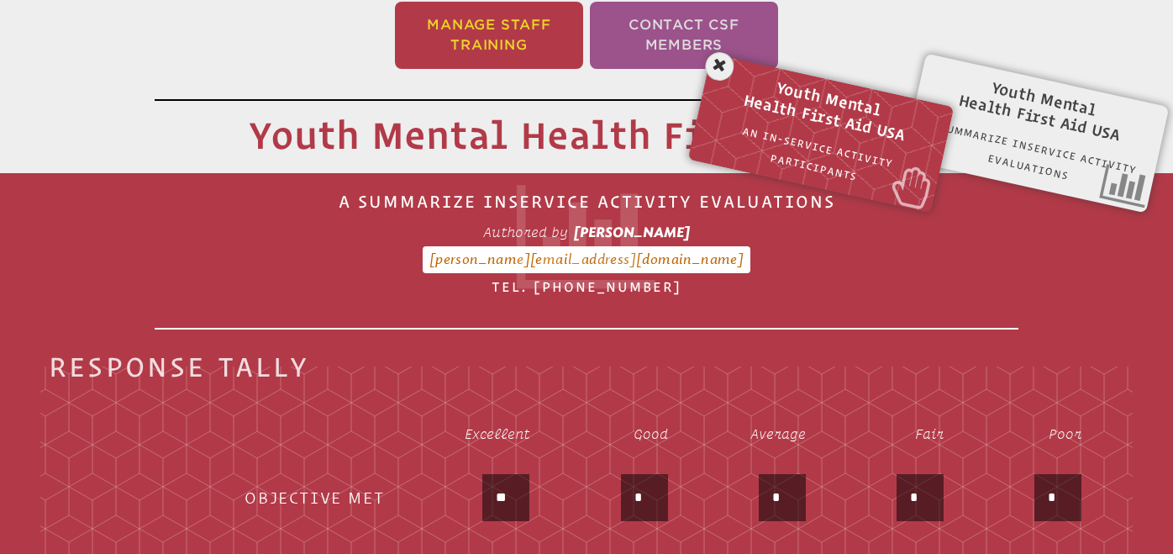
click at [490, 21] on li "Manage Staff Training" at bounding box center [489, 35] width 188 height 67
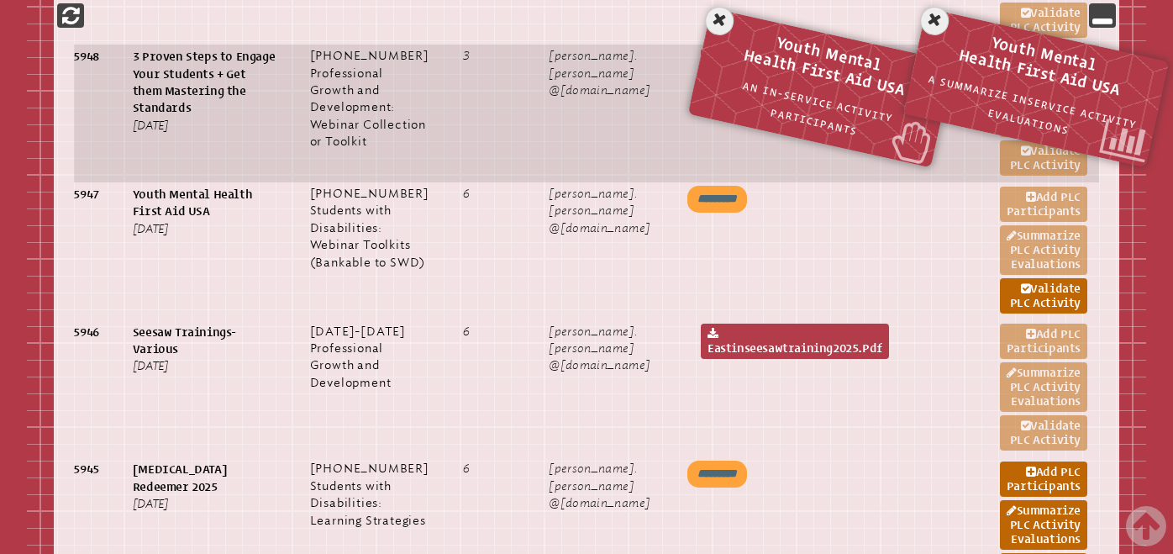
scroll to position [1176, 0]
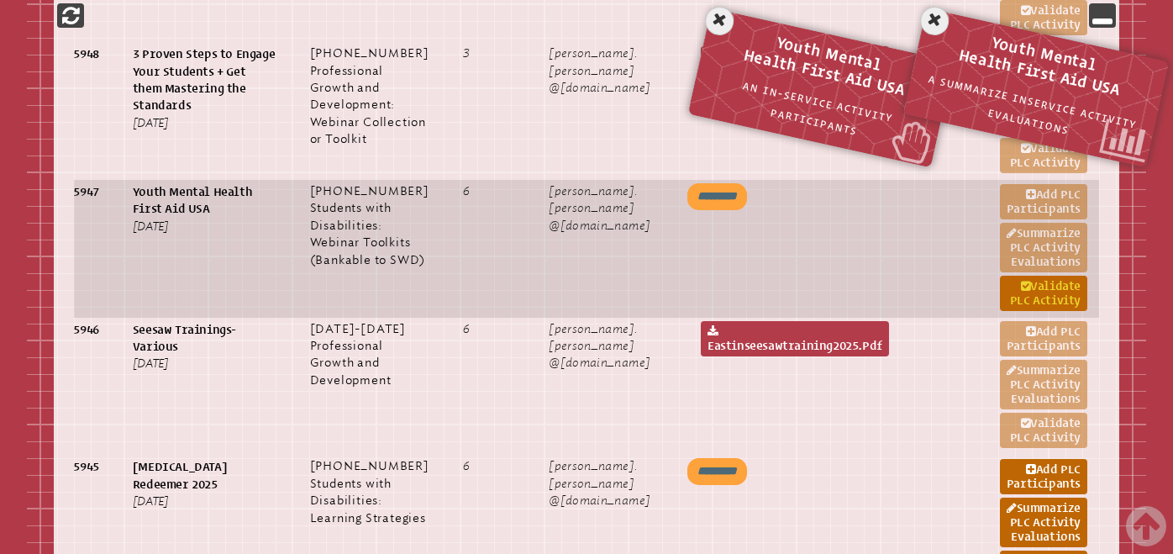
click at [1014, 311] on link "Validate PLC Activity" at bounding box center [1043, 293] width 87 height 35
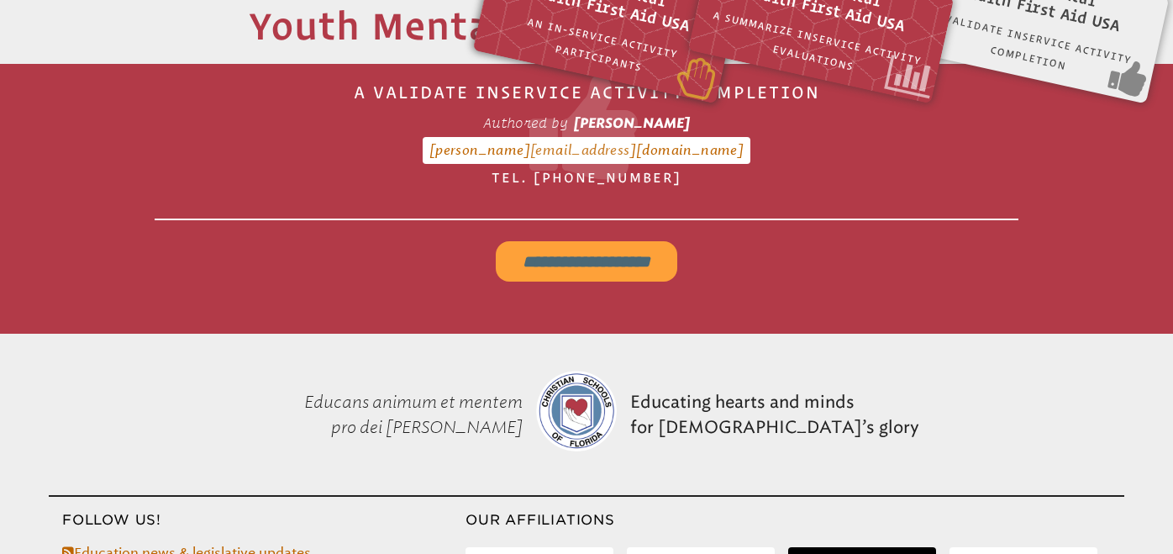
scroll to position [534, 0]
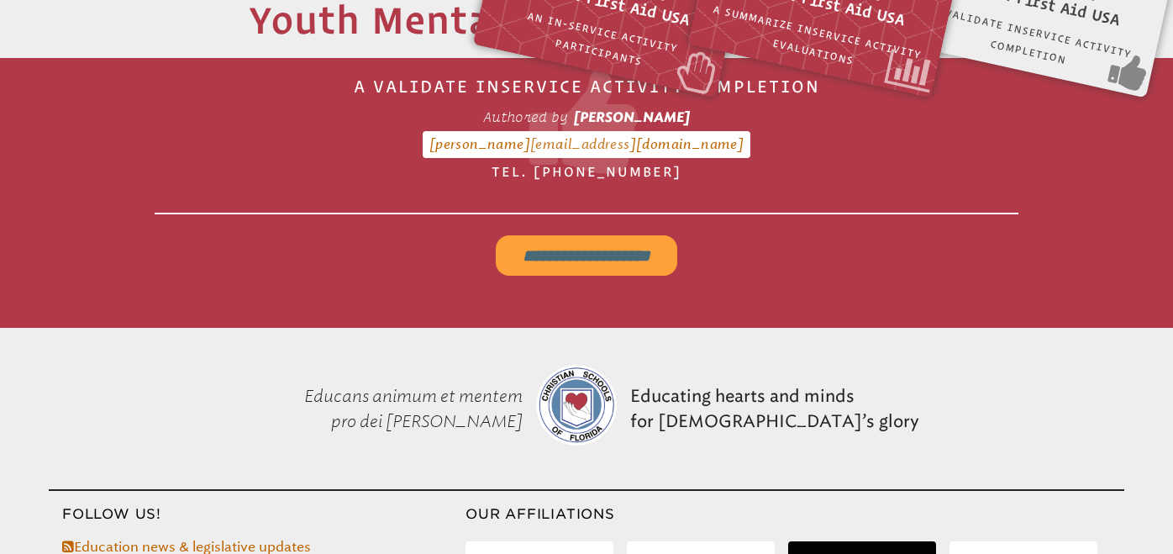
click at [568, 265] on input "**********" at bounding box center [587, 255] width 182 height 40
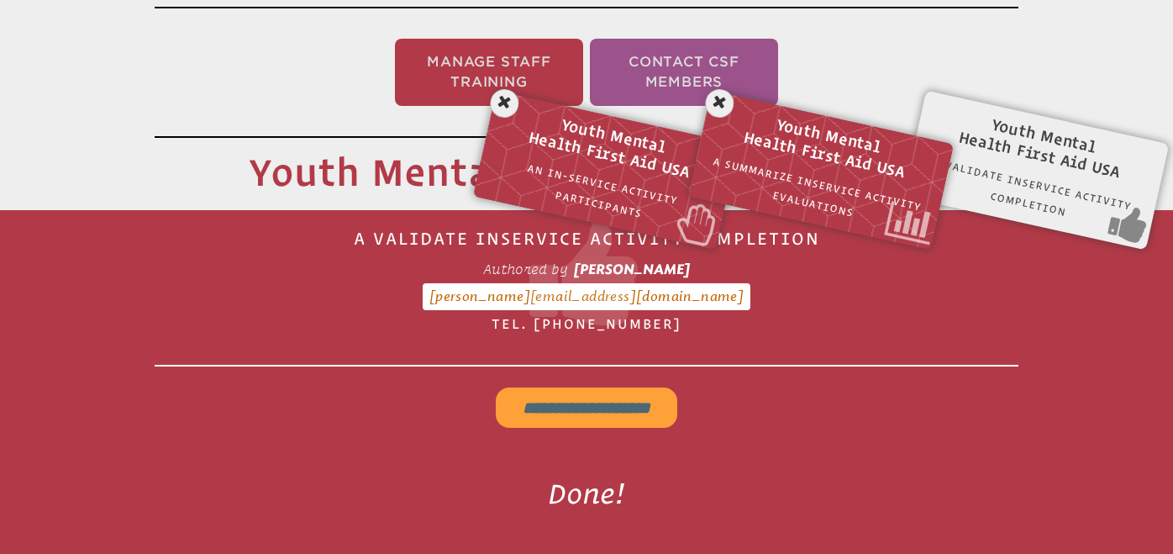
scroll to position [370, 0]
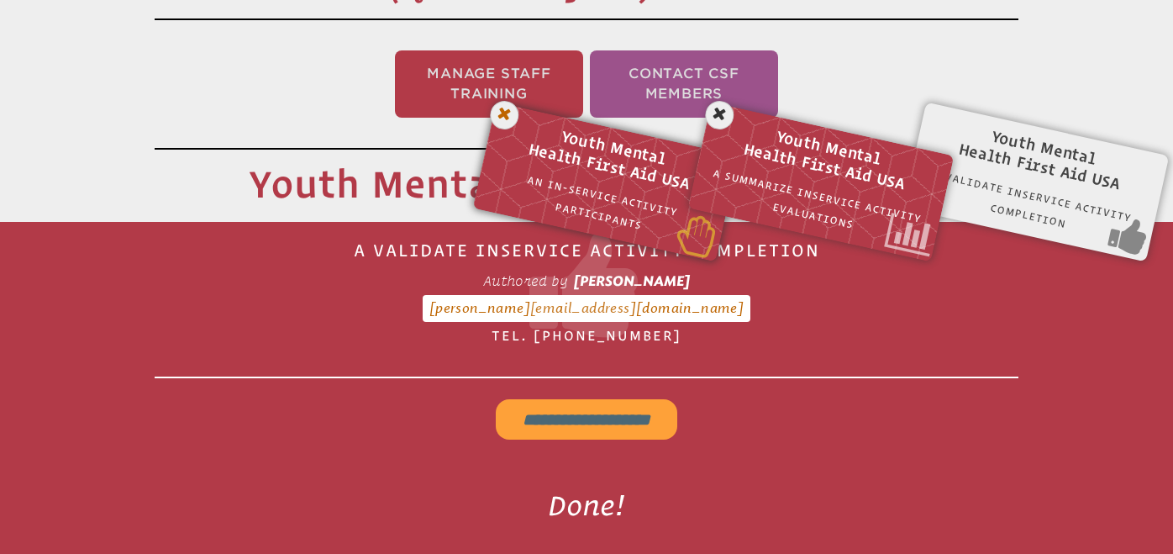
click at [507, 111] on icon at bounding box center [504, 115] width 34 height 34
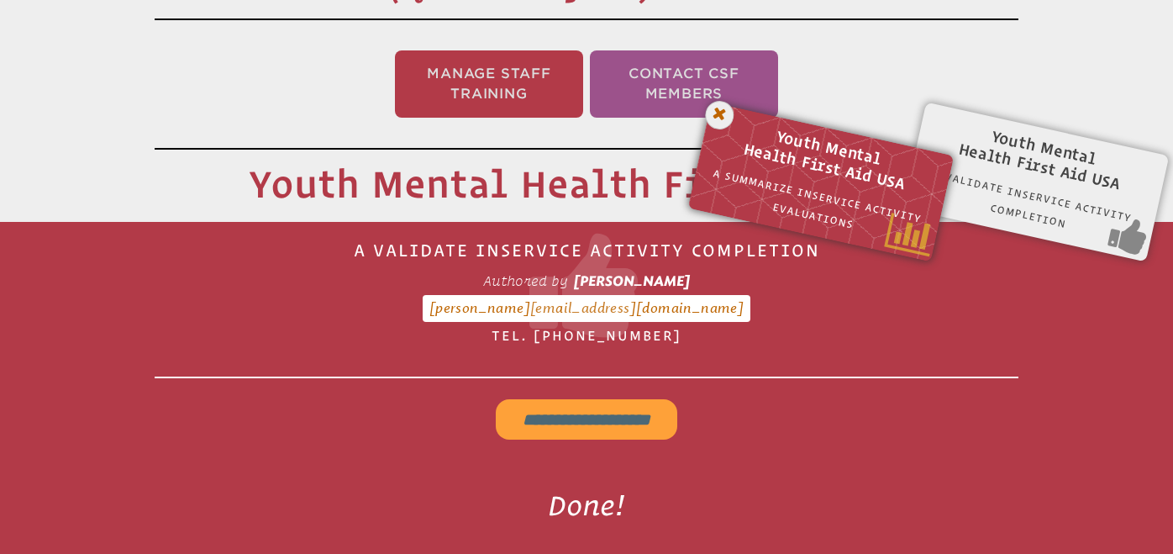
click at [713, 111] on icon at bounding box center [719, 115] width 34 height 34
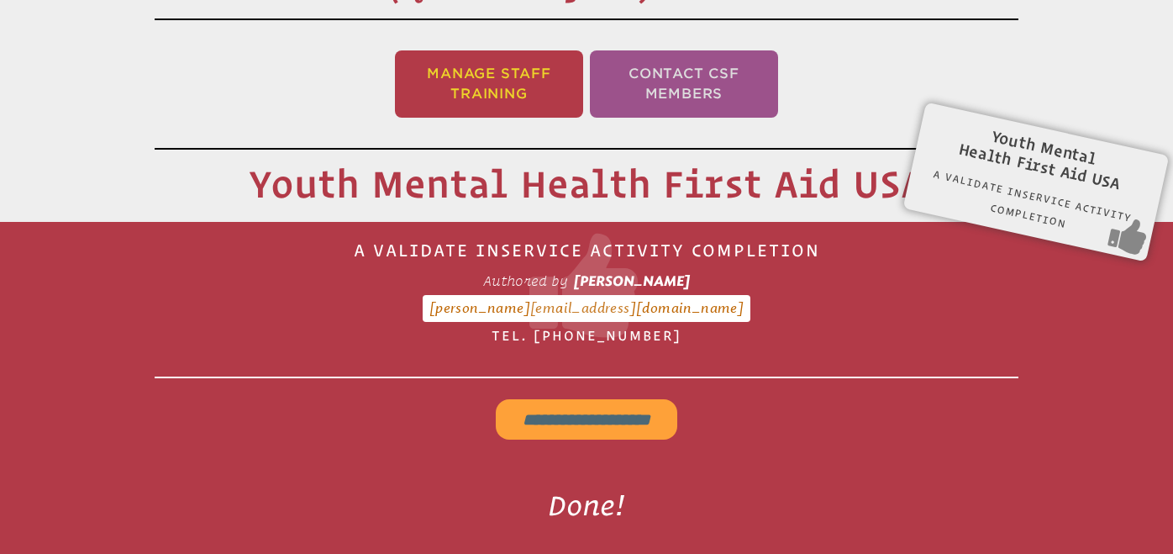
click at [507, 86] on li "Manage Staff Training" at bounding box center [489, 83] width 188 height 67
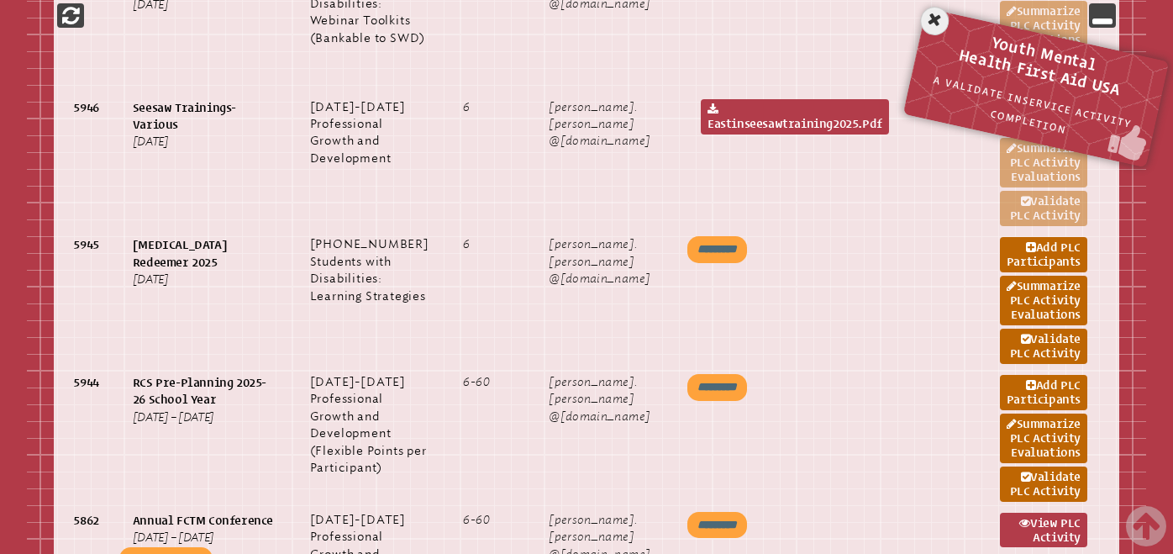
scroll to position [1401, 0]
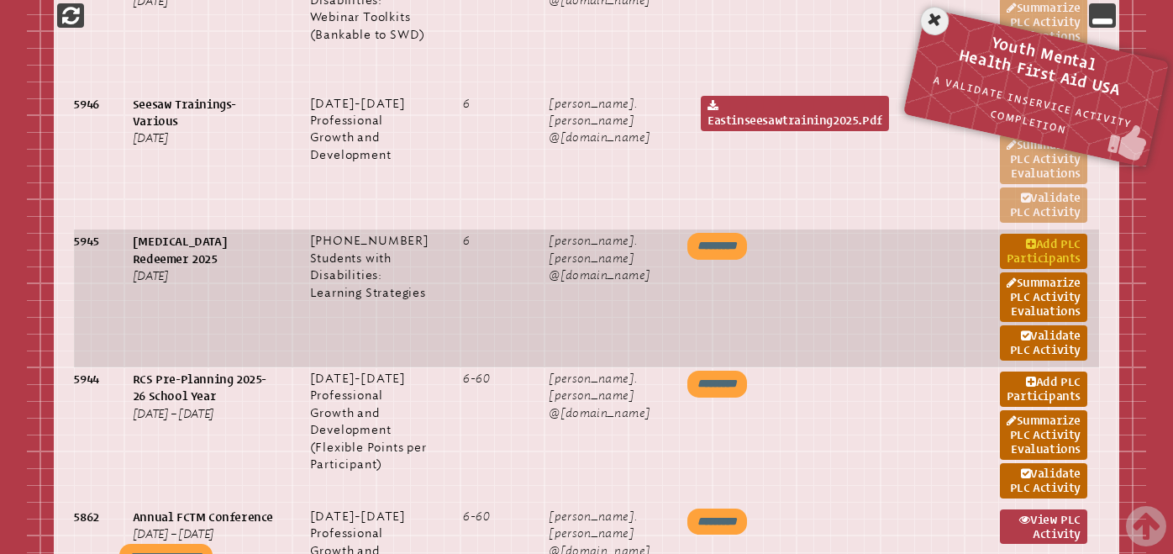
click at [1009, 269] on link "Add PLC Participants" at bounding box center [1043, 251] width 87 height 35
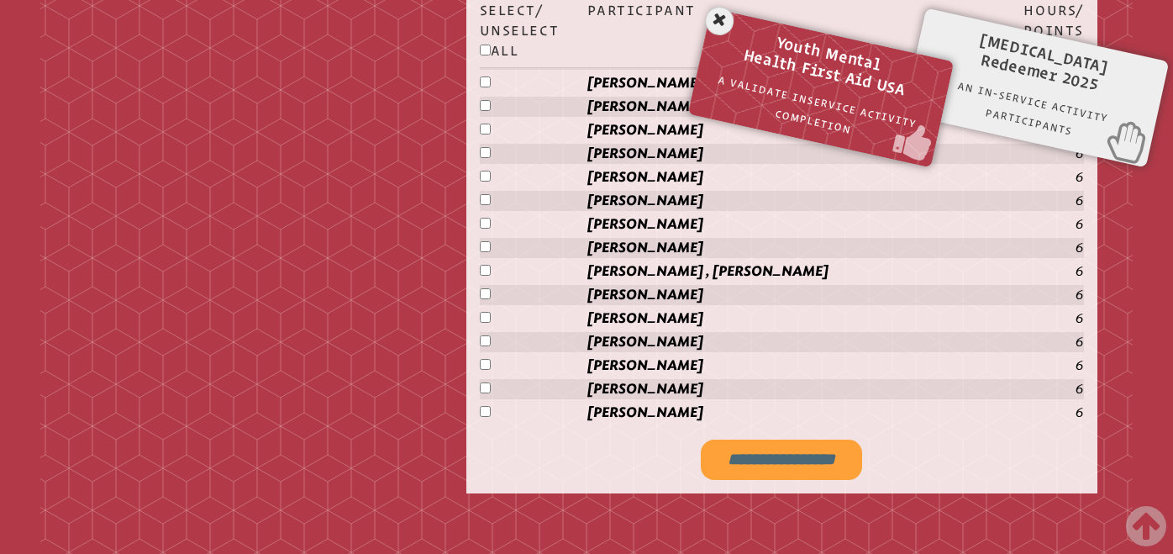
scroll to position [2241, 0]
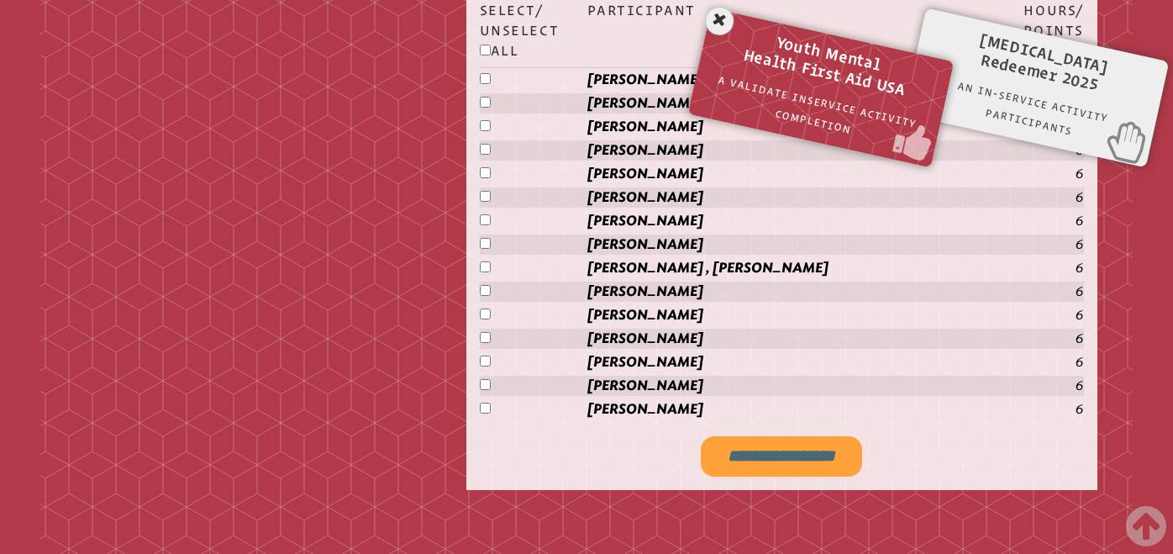
click at [768, 458] on input "**********" at bounding box center [781, 456] width 161 height 40
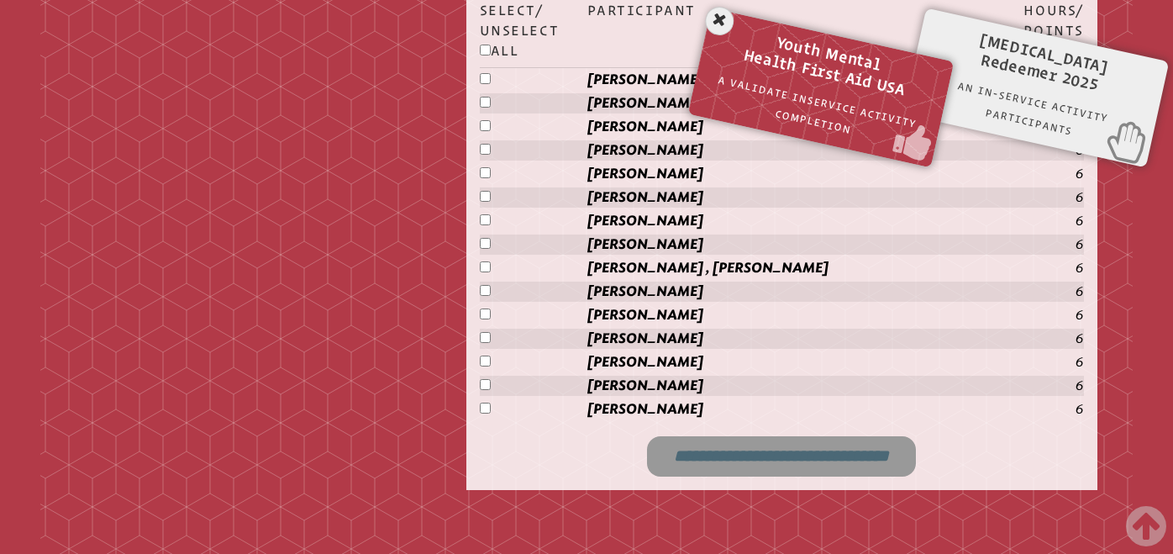
type input "**********"
click at [718, 14] on icon at bounding box center [719, 21] width 34 height 34
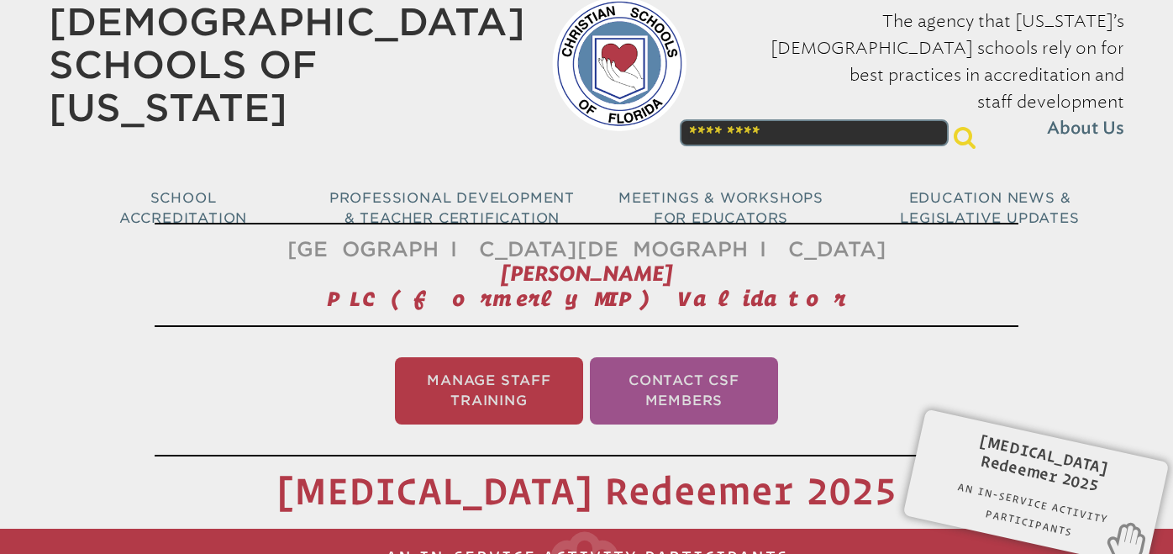
scroll to position [0, 0]
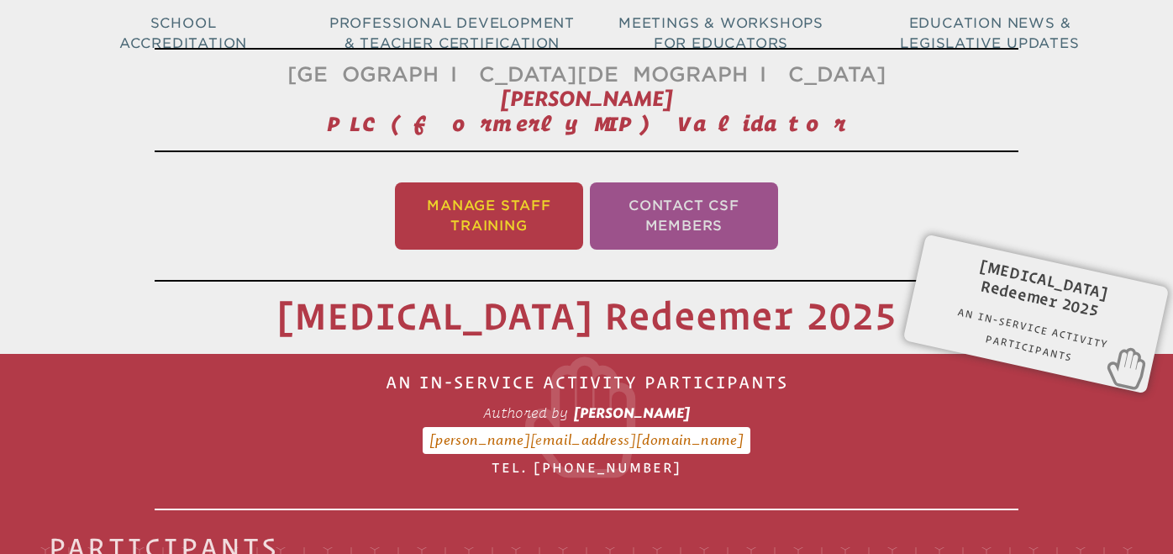
click at [504, 232] on li "Manage Staff Training" at bounding box center [489, 215] width 188 height 67
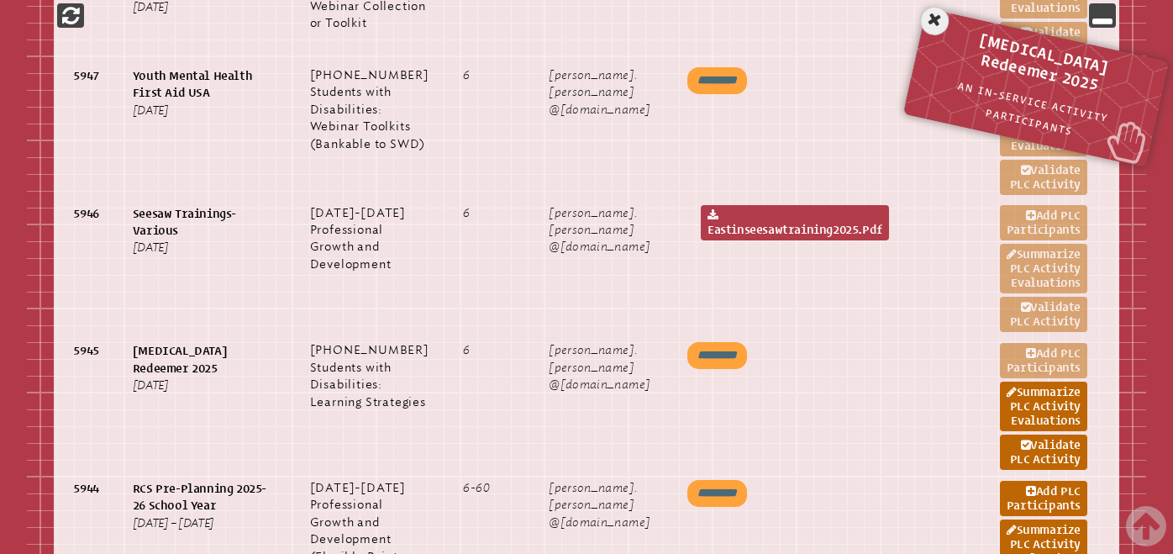
scroll to position [1412, 0]
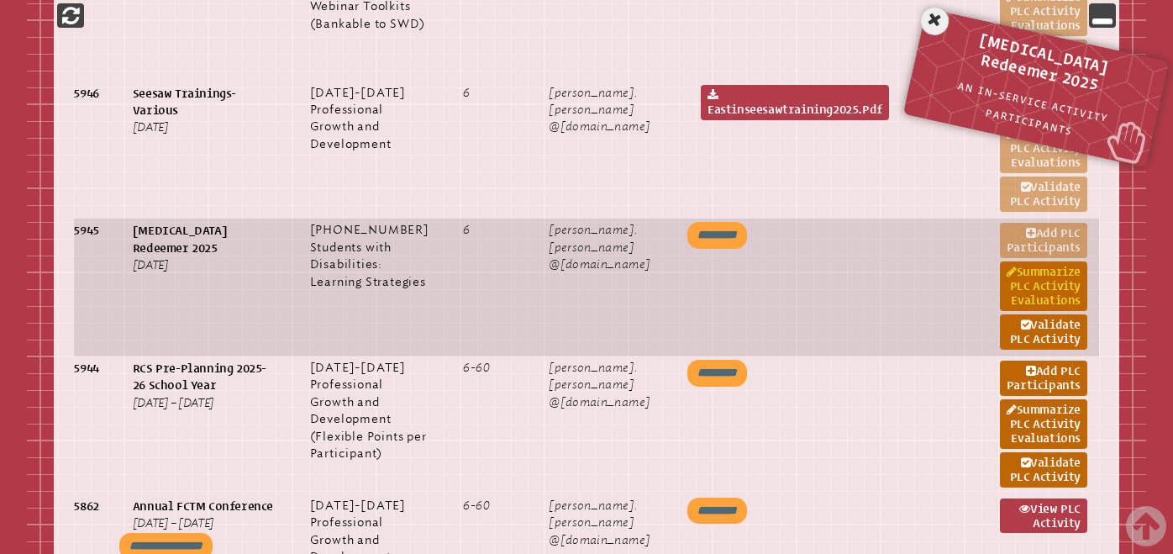
click at [1000, 311] on link "Summarize PLC Activity Evaluations" at bounding box center [1043, 286] width 87 height 50
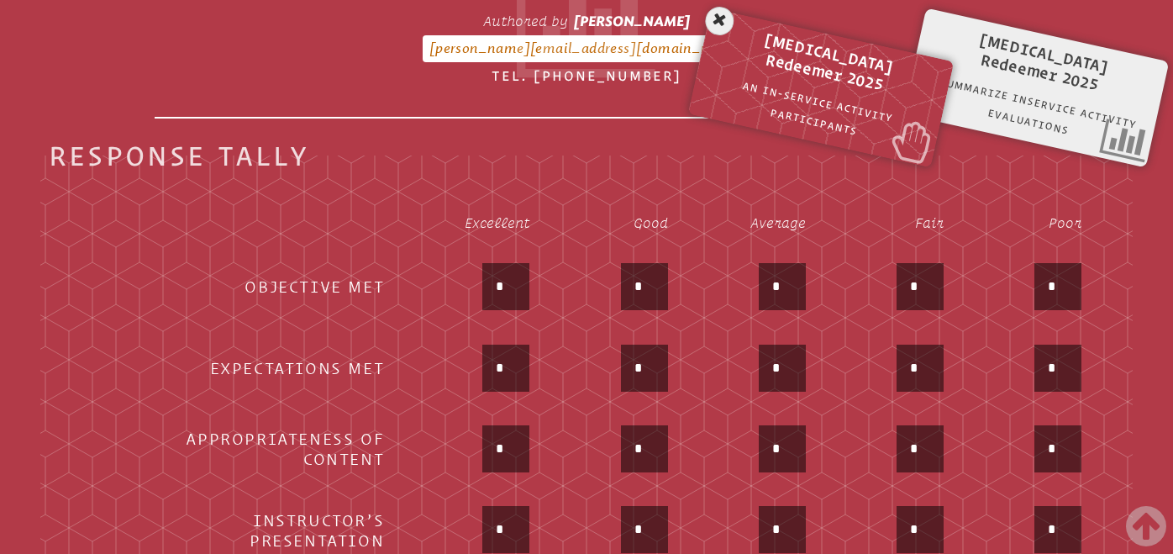
scroll to position [632, 0]
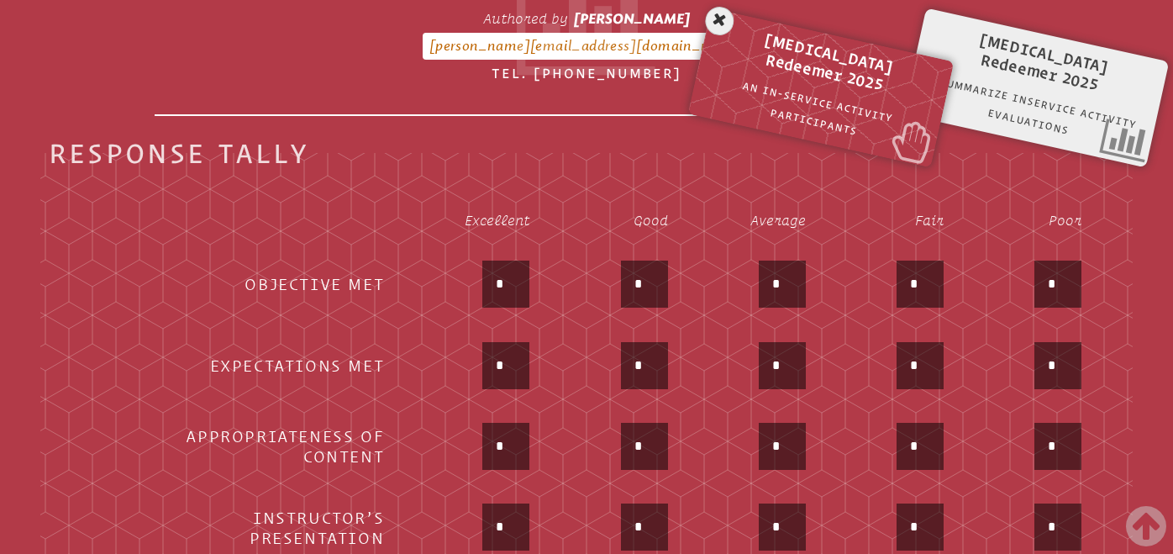
click at [513, 291] on input "*" at bounding box center [506, 284] width 40 height 40
type input "**"
click at [450, 318] on td "**" at bounding box center [472, 285] width 144 height 79
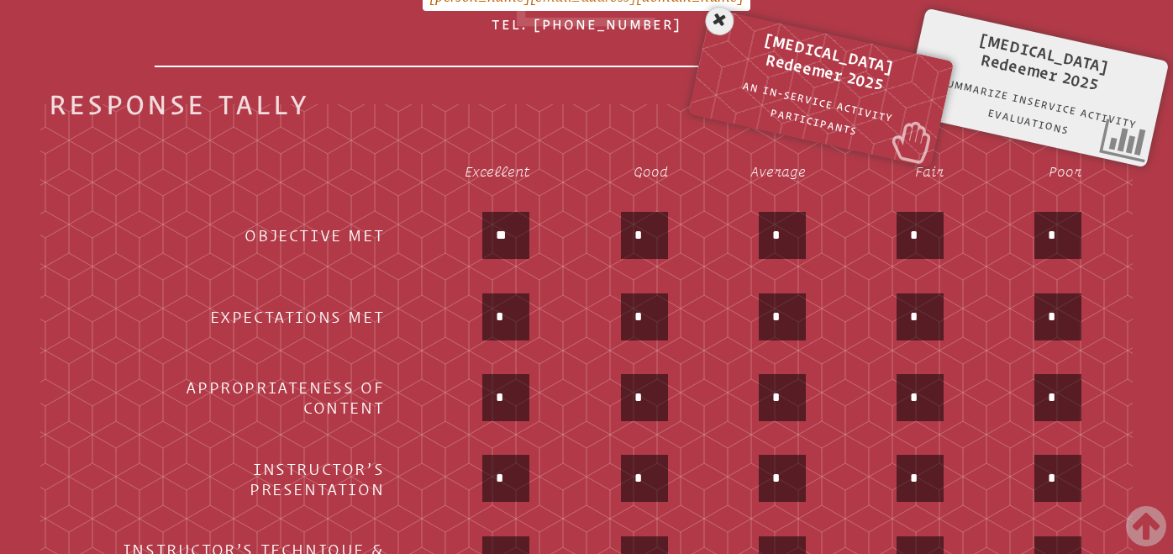
scroll to position [696, 0]
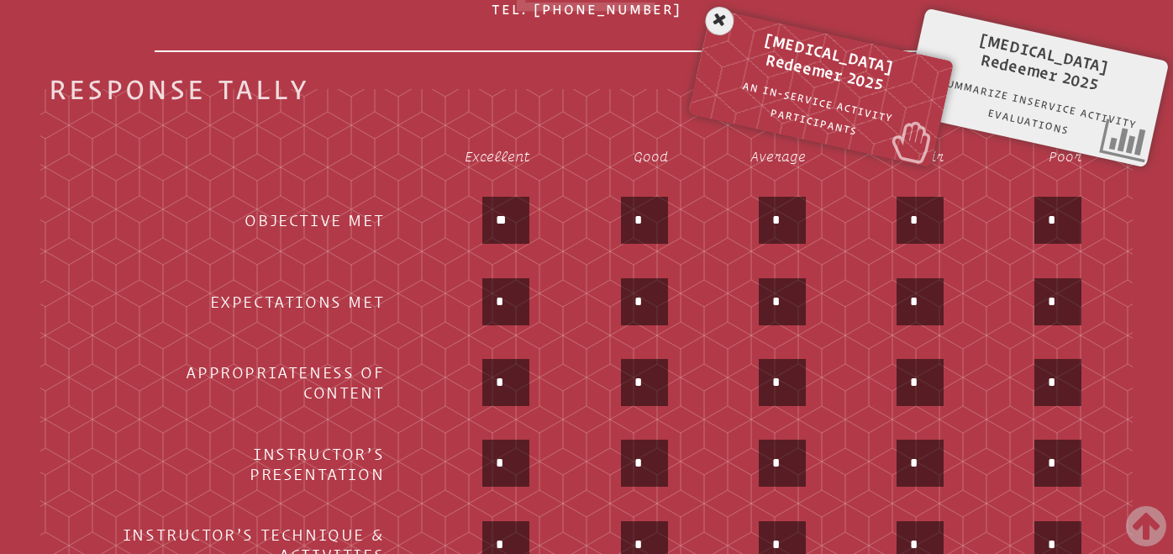
click at [524, 294] on input "*" at bounding box center [506, 302] width 40 height 40
type input "**"
click at [450, 311] on div "**" at bounding box center [471, 303] width 115 height 50
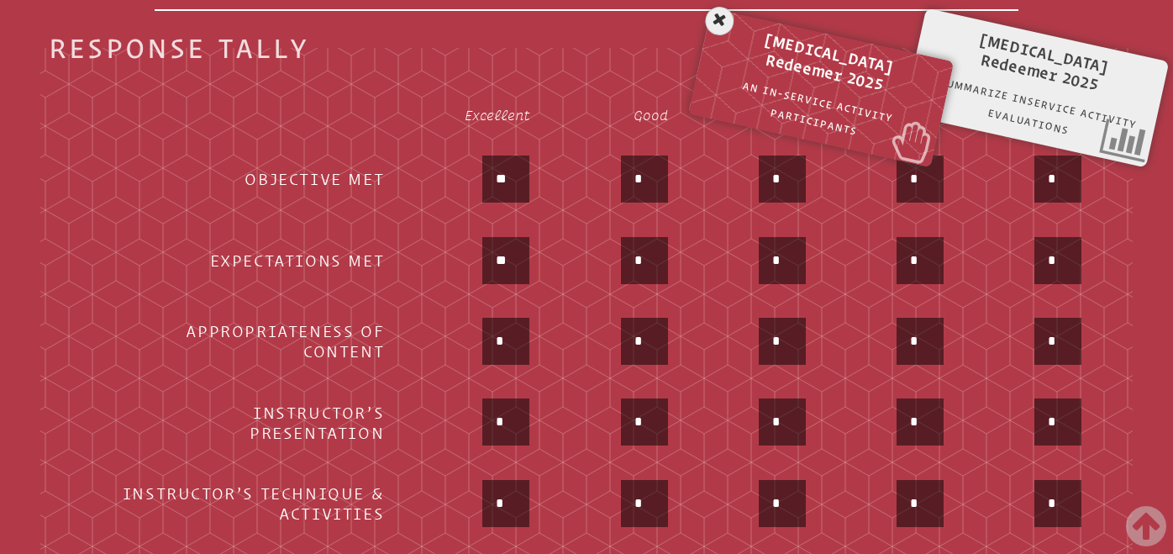
scroll to position [755, 0]
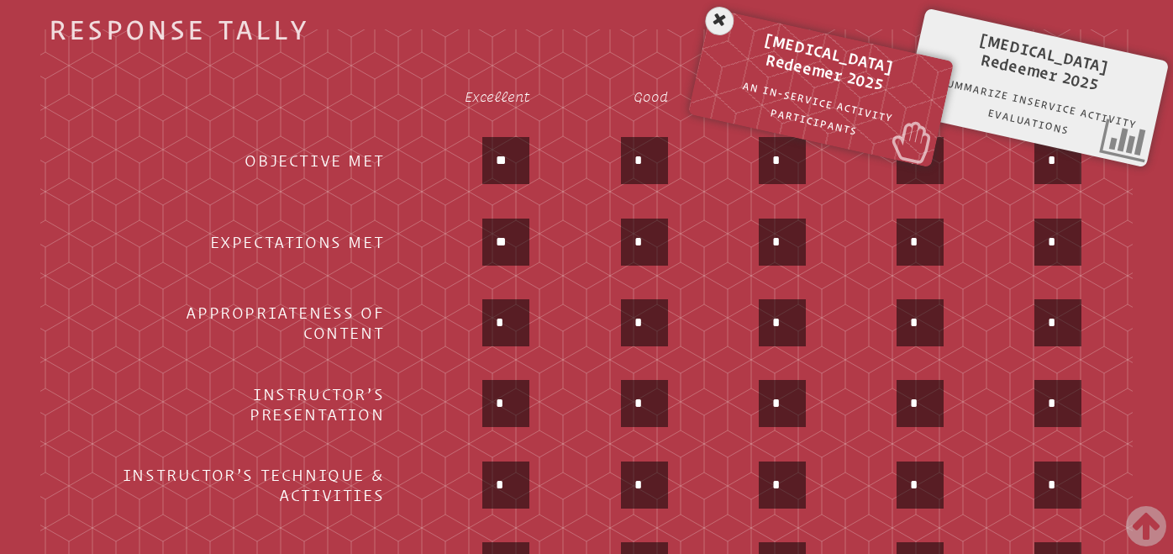
click at [518, 322] on input "*" at bounding box center [506, 323] width 40 height 40
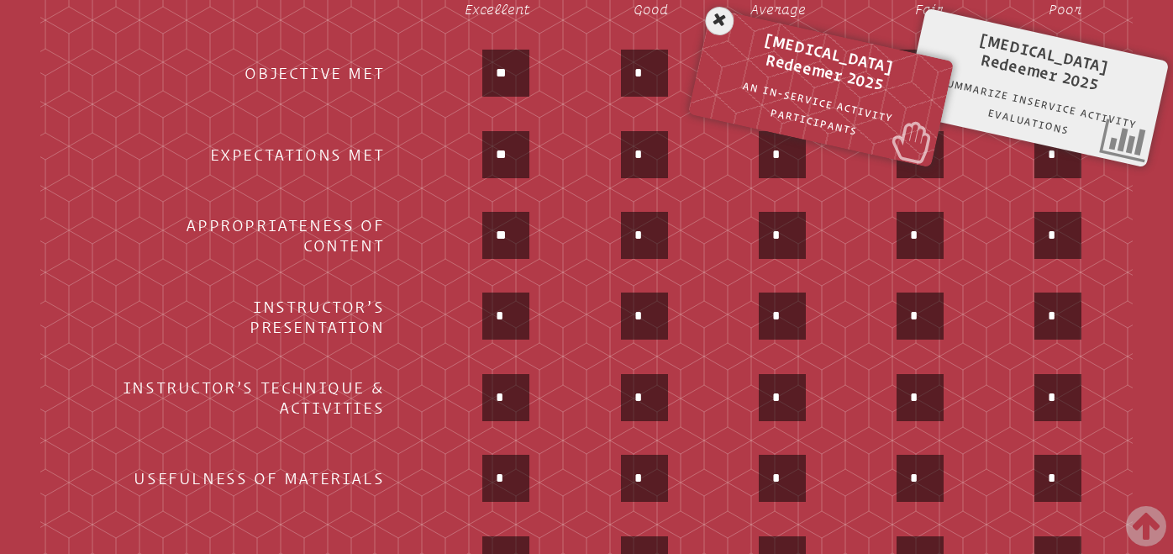
scroll to position [853, 0]
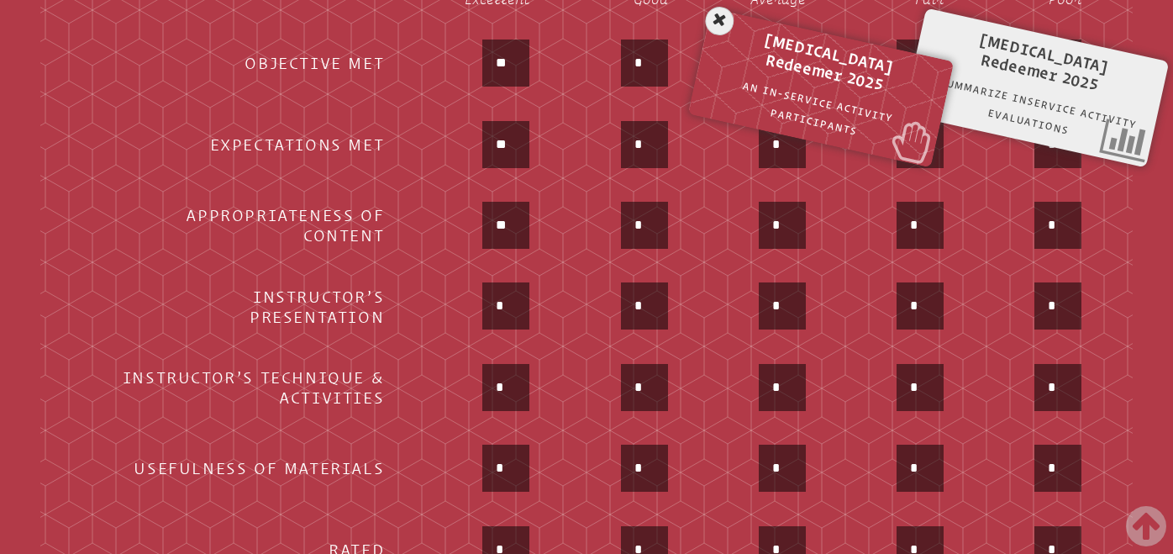
type input "**"
click at [513, 309] on input "*" at bounding box center [506, 306] width 40 height 40
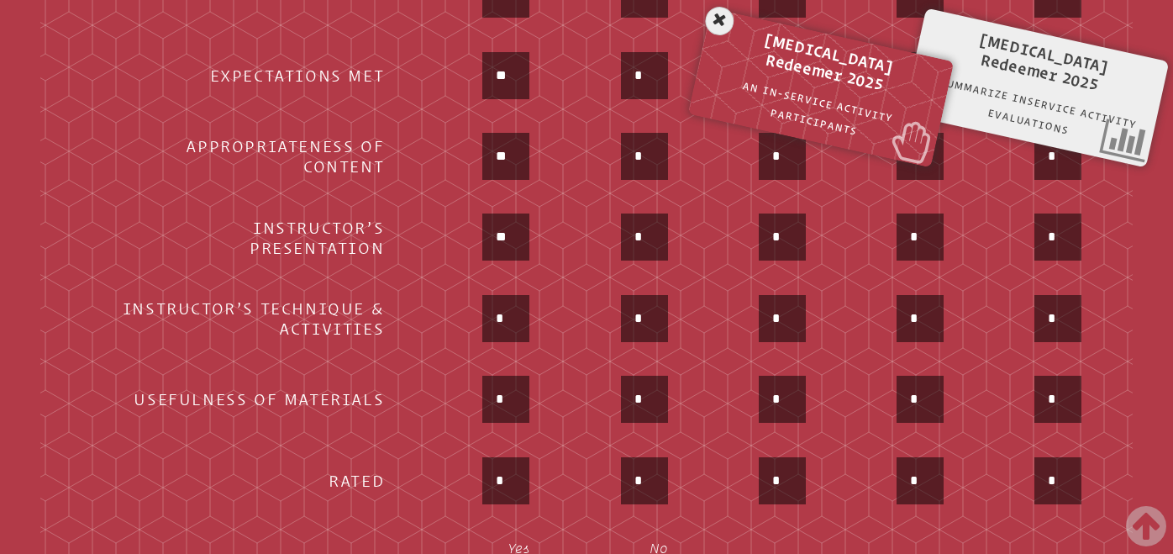
type input "**"
click at [513, 313] on input "*" at bounding box center [506, 318] width 40 height 40
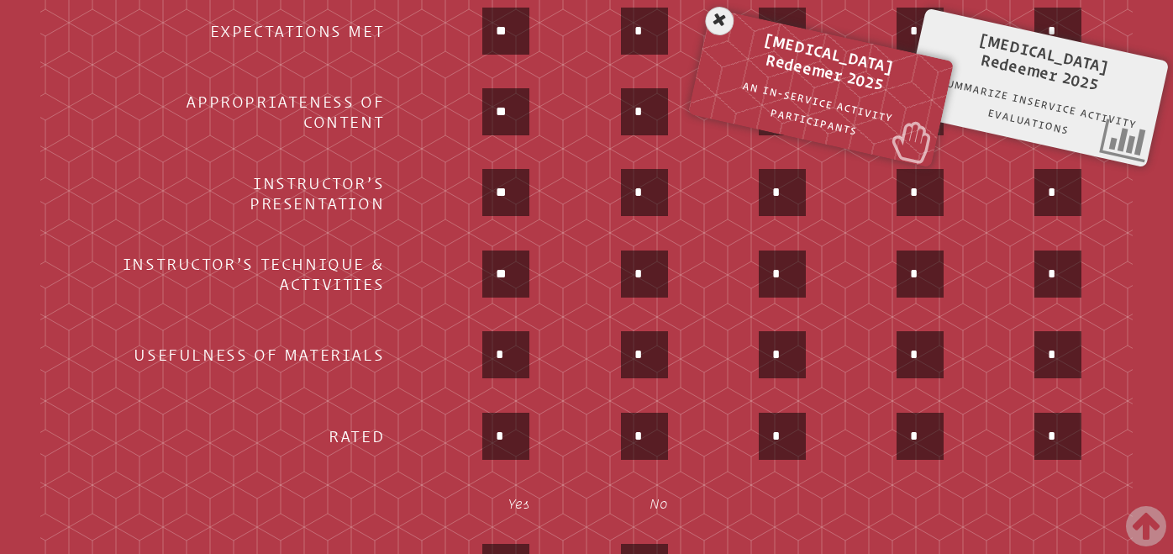
scroll to position [988, 0]
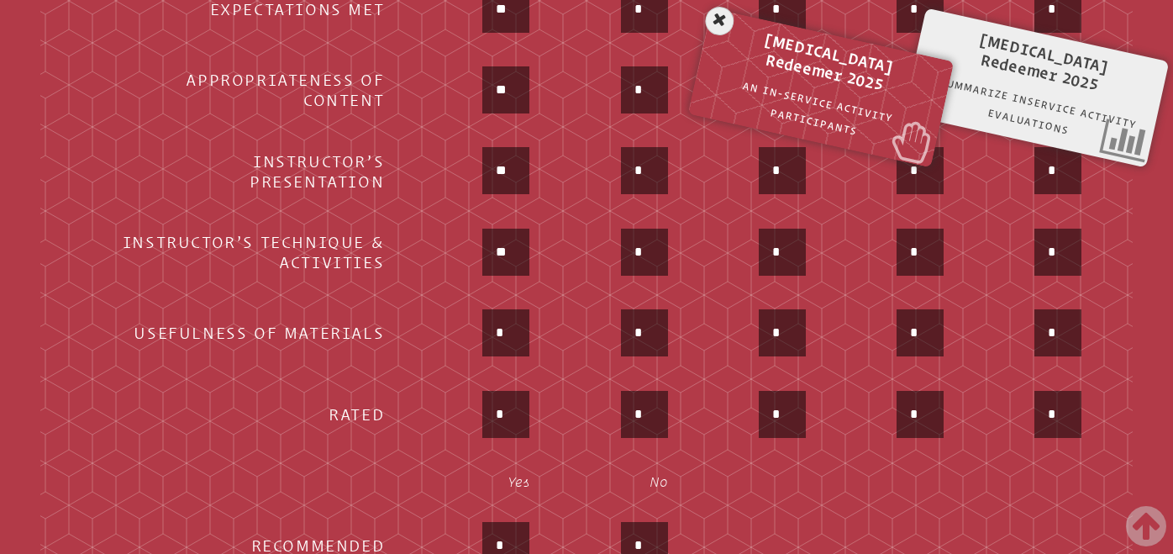
type input "**"
click at [512, 333] on input "*" at bounding box center [506, 333] width 40 height 40
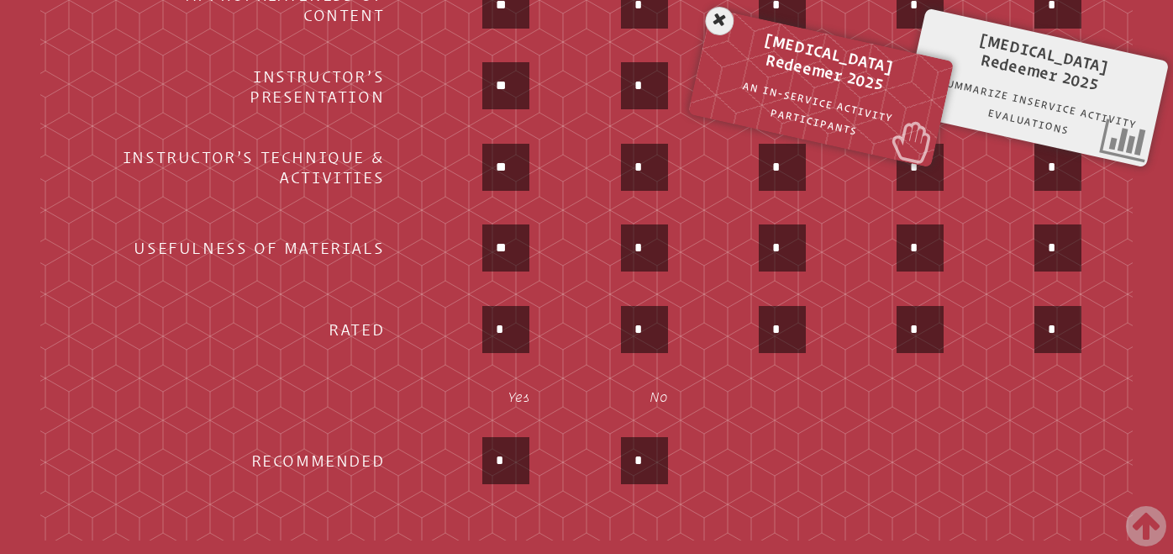
scroll to position [1083, 0]
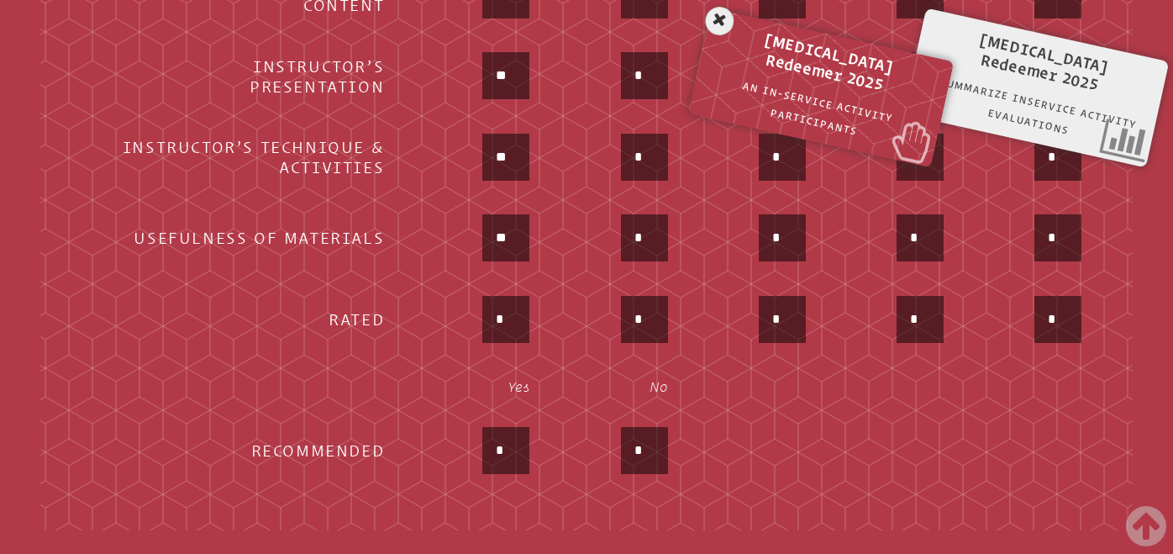
type input "**"
click at [512, 320] on input "*" at bounding box center [506, 319] width 40 height 40
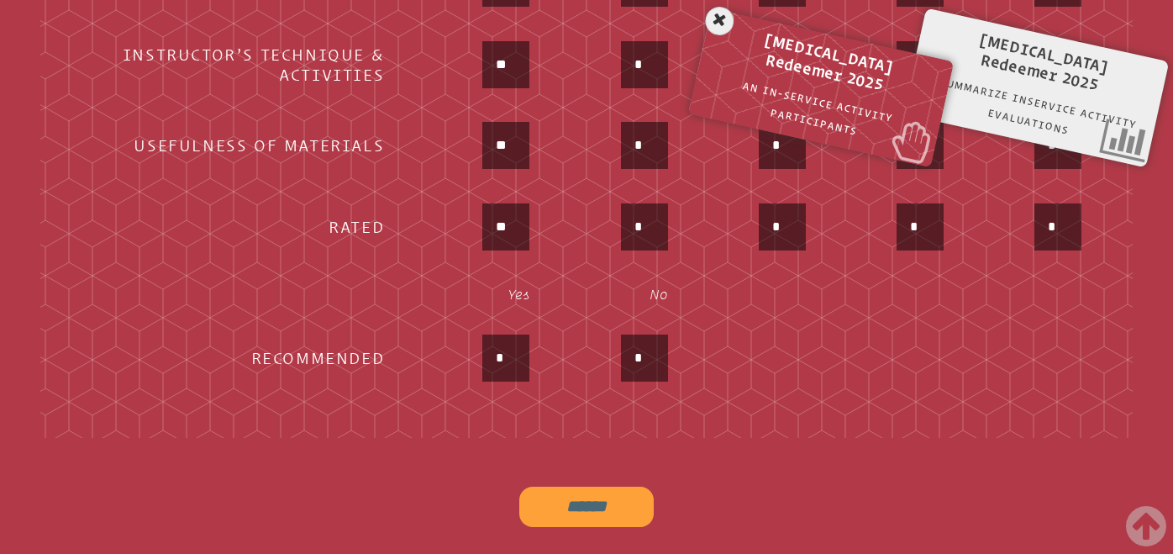
scroll to position [1186, 0]
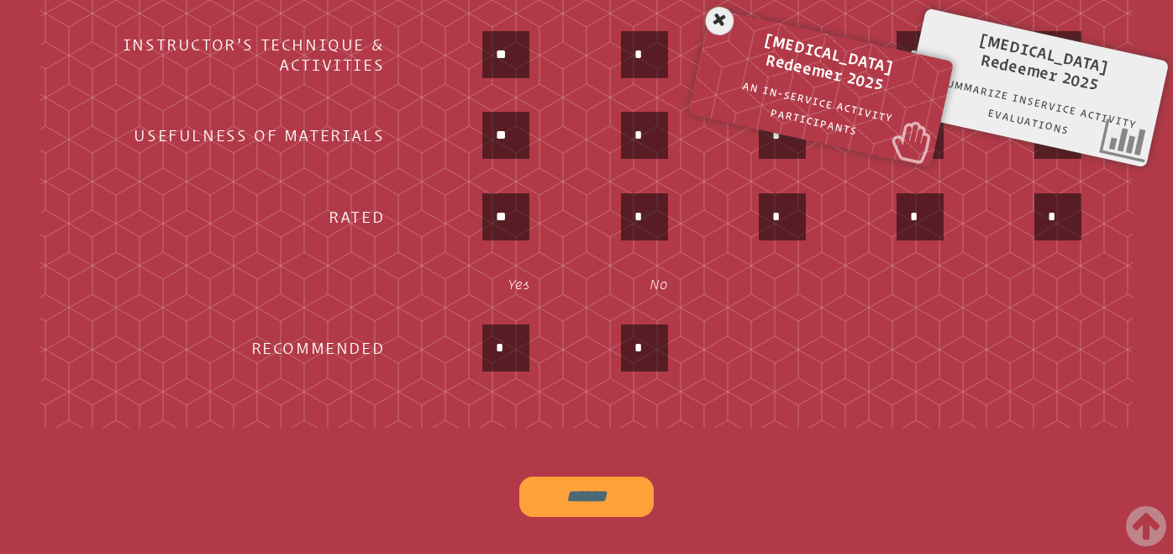
type input "**"
click at [513, 342] on input "*" at bounding box center [506, 348] width 40 height 40
type input "**"
click at [572, 492] on input "******" at bounding box center [586, 496] width 134 height 40
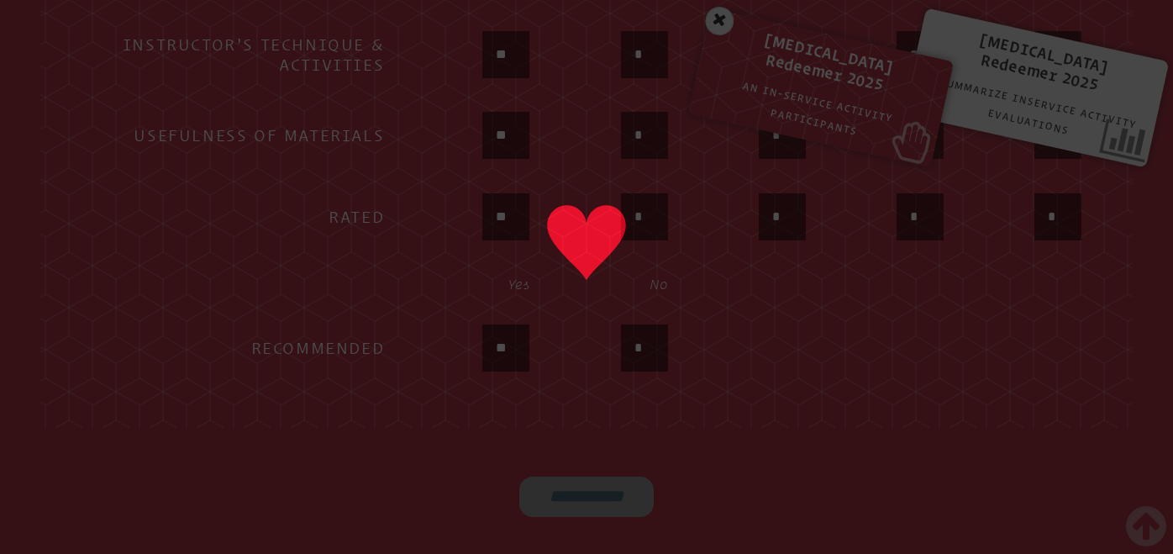
type input "******"
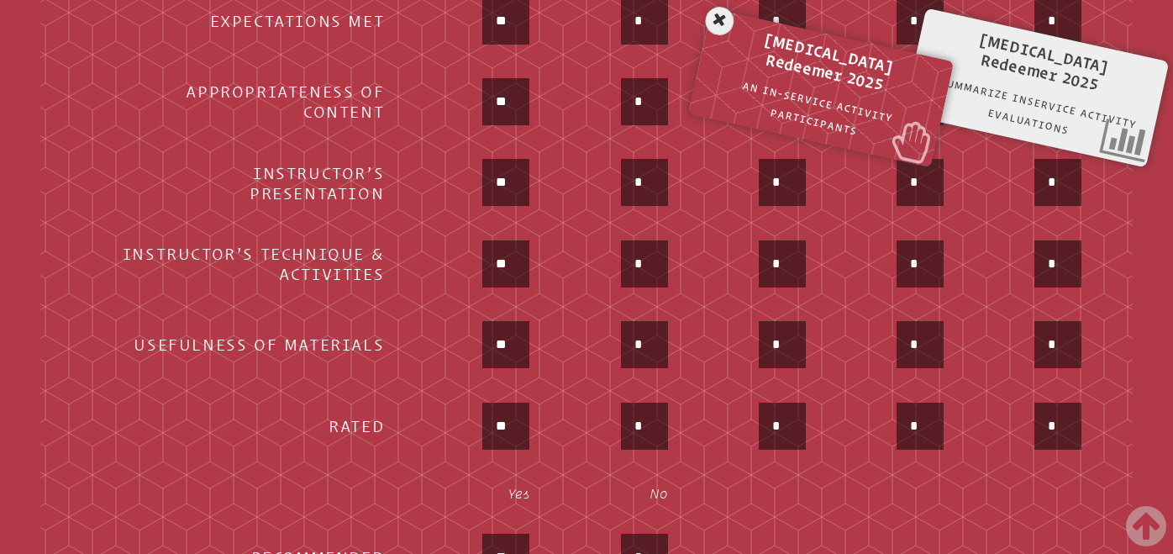
scroll to position [975, 0]
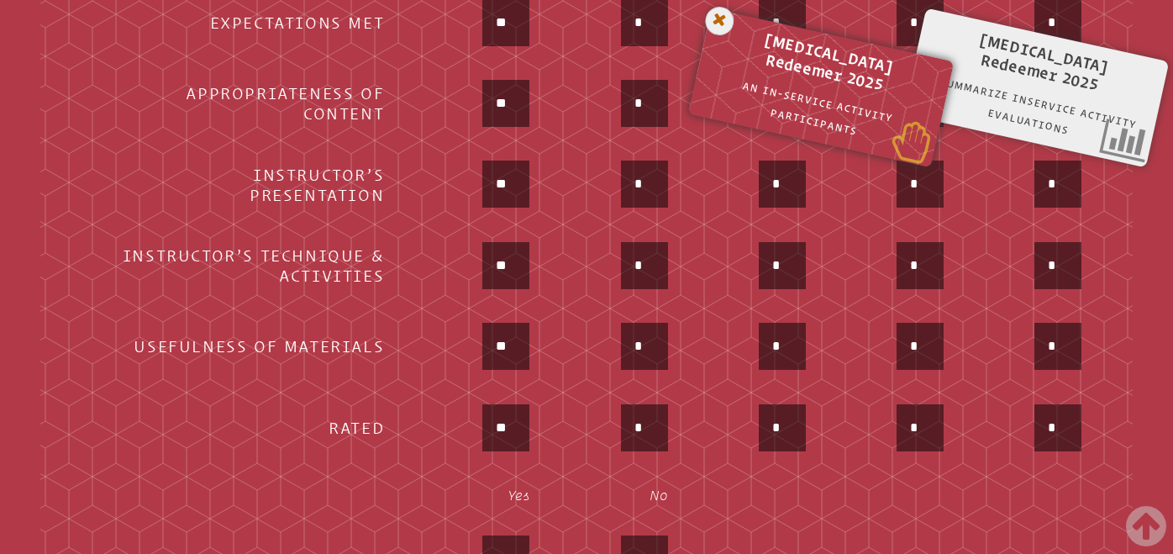
click at [722, 14] on icon at bounding box center [719, 21] width 34 height 34
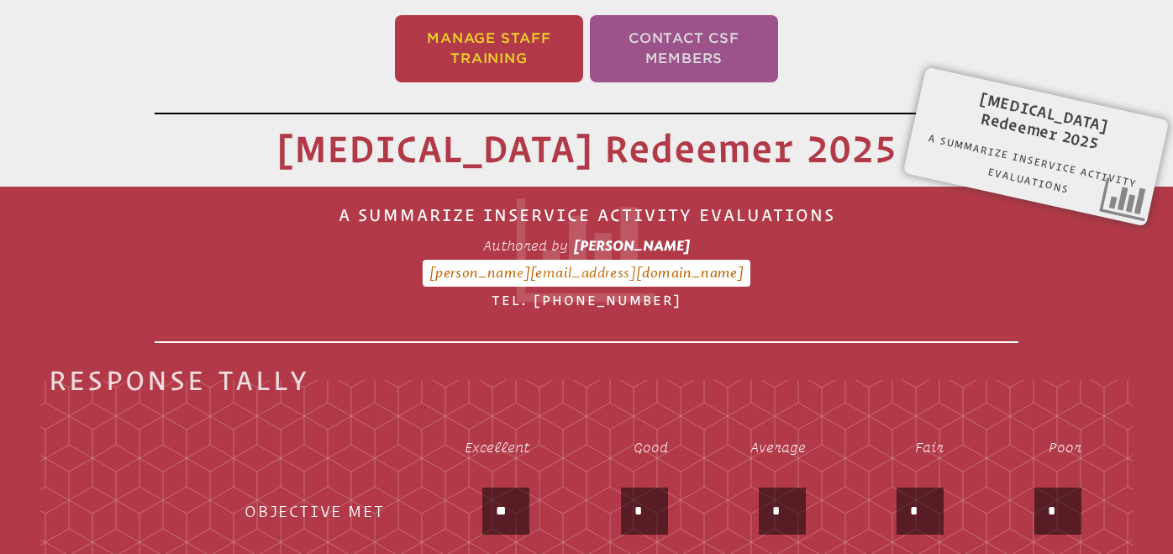
click at [552, 57] on li "Manage Staff Training" at bounding box center [489, 48] width 188 height 67
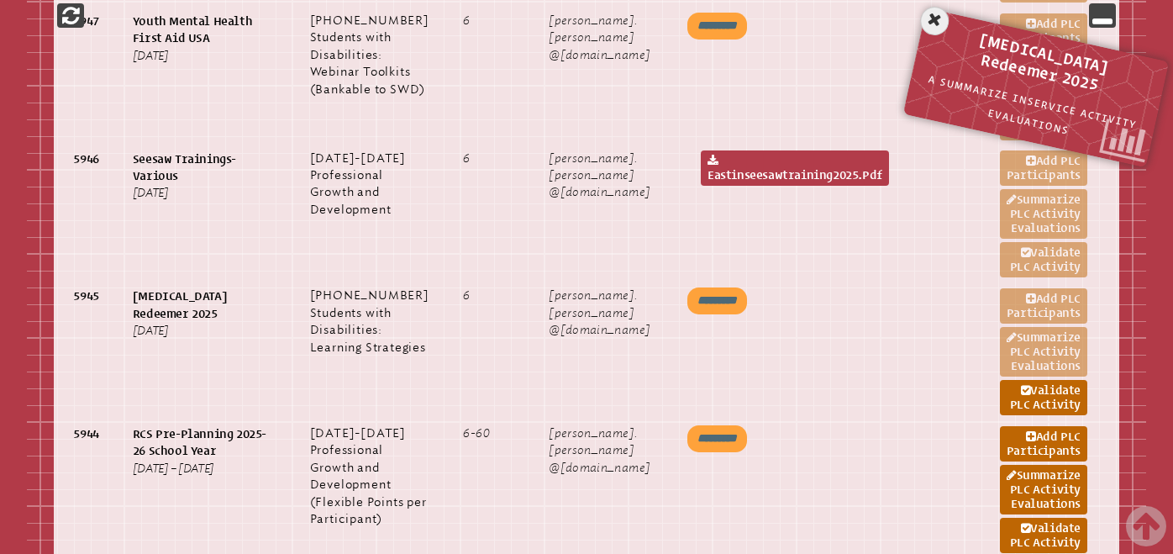
scroll to position [1350, 0]
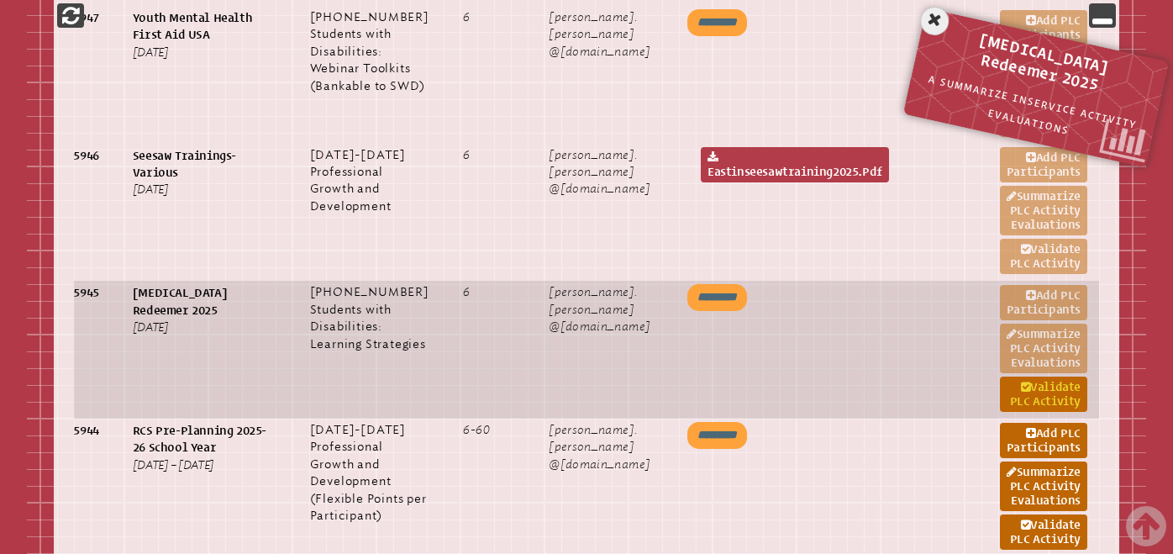
click at [1014, 412] on link "Validate PLC Activity" at bounding box center [1043, 393] width 87 height 35
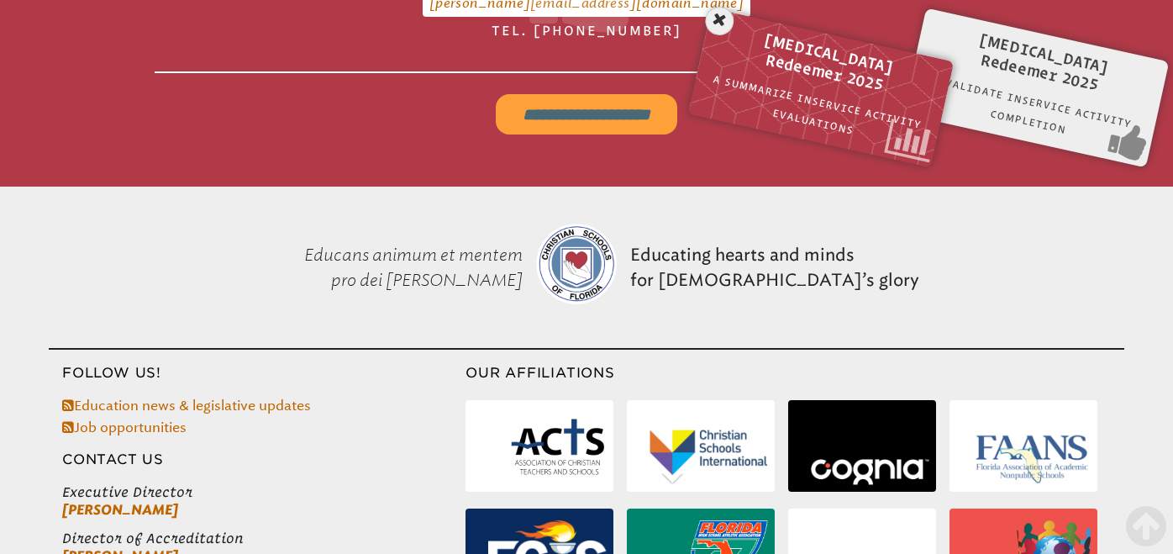
scroll to position [670, 0]
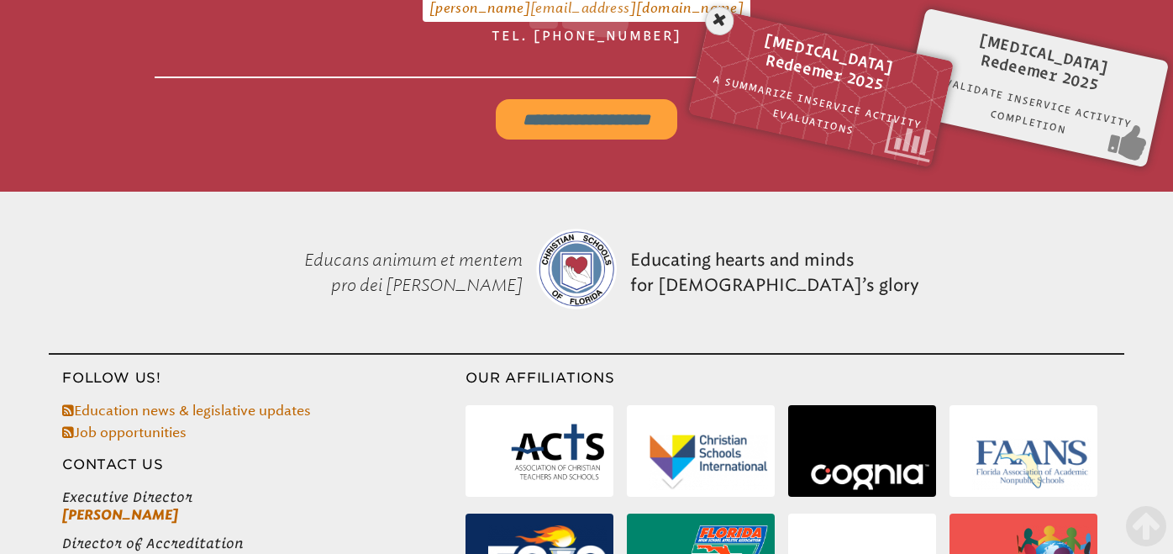
click at [612, 129] on input "**********" at bounding box center [587, 119] width 182 height 40
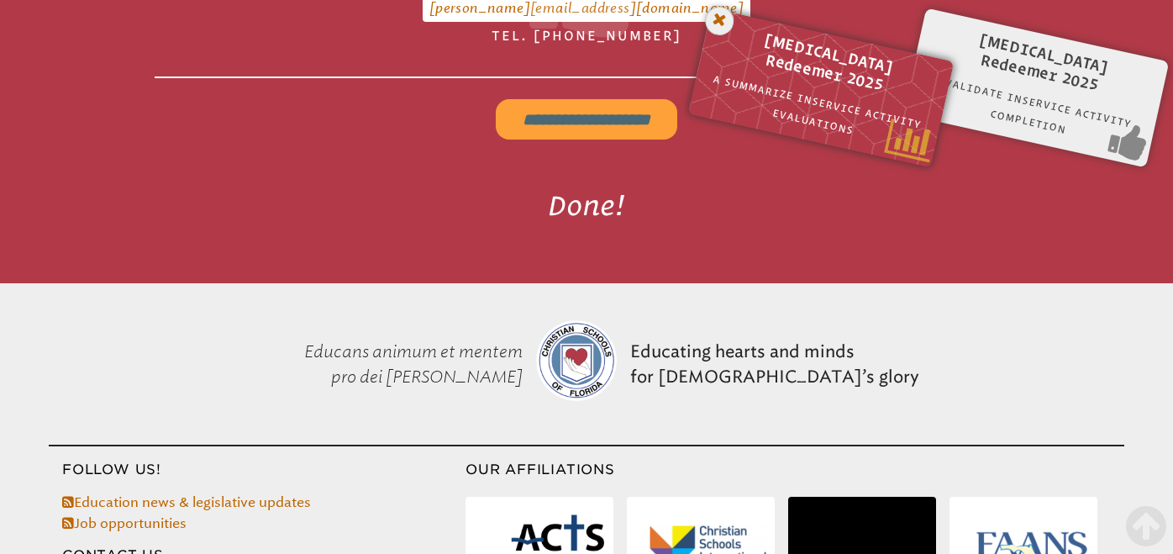
click at [717, 24] on icon at bounding box center [719, 21] width 34 height 34
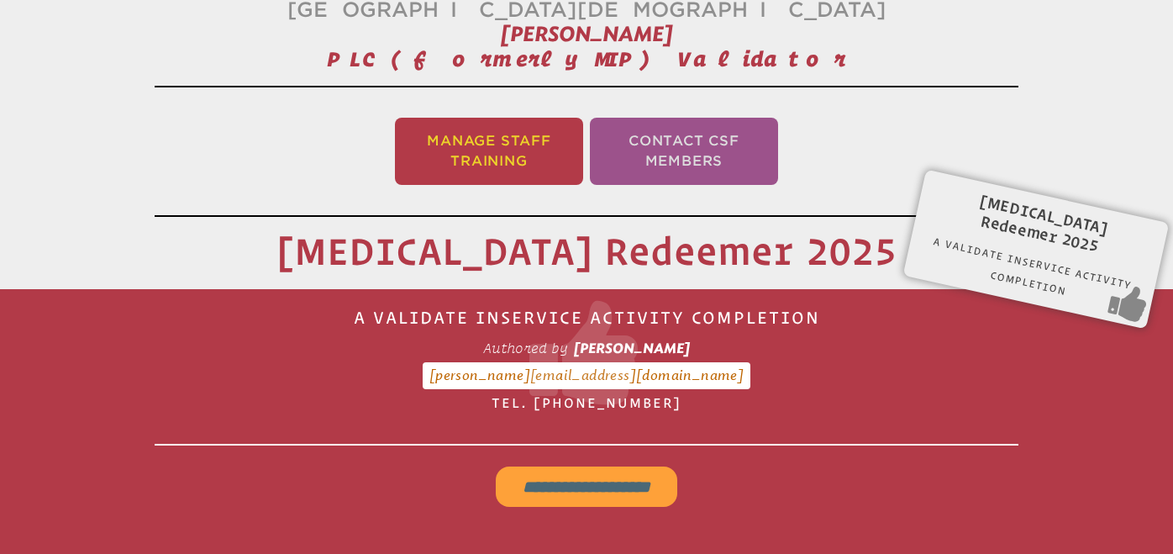
click at [460, 139] on li "Manage Staff Training" at bounding box center [489, 151] width 188 height 67
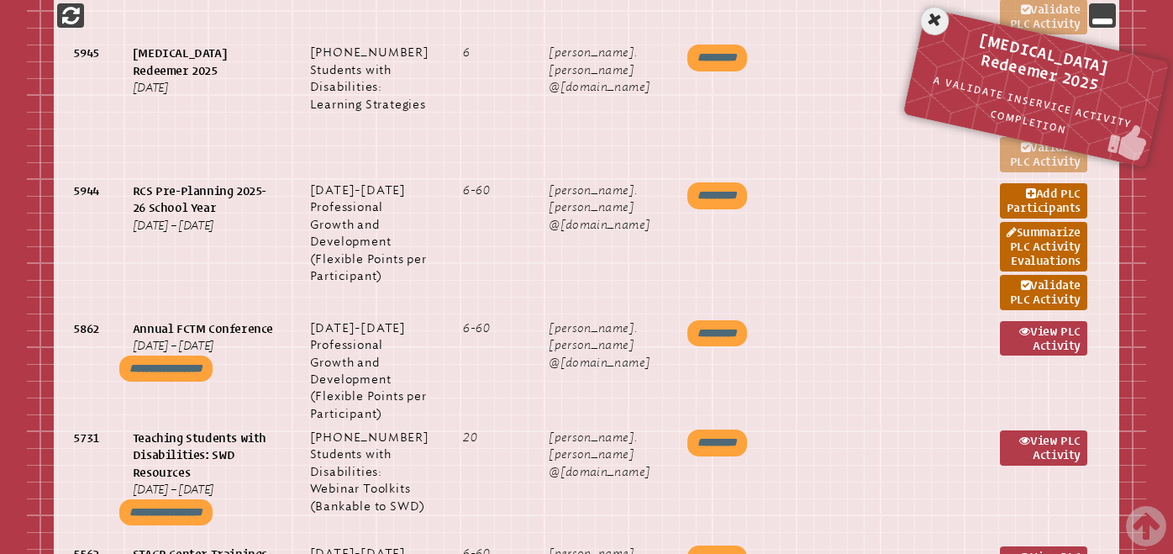
scroll to position [1590, 0]
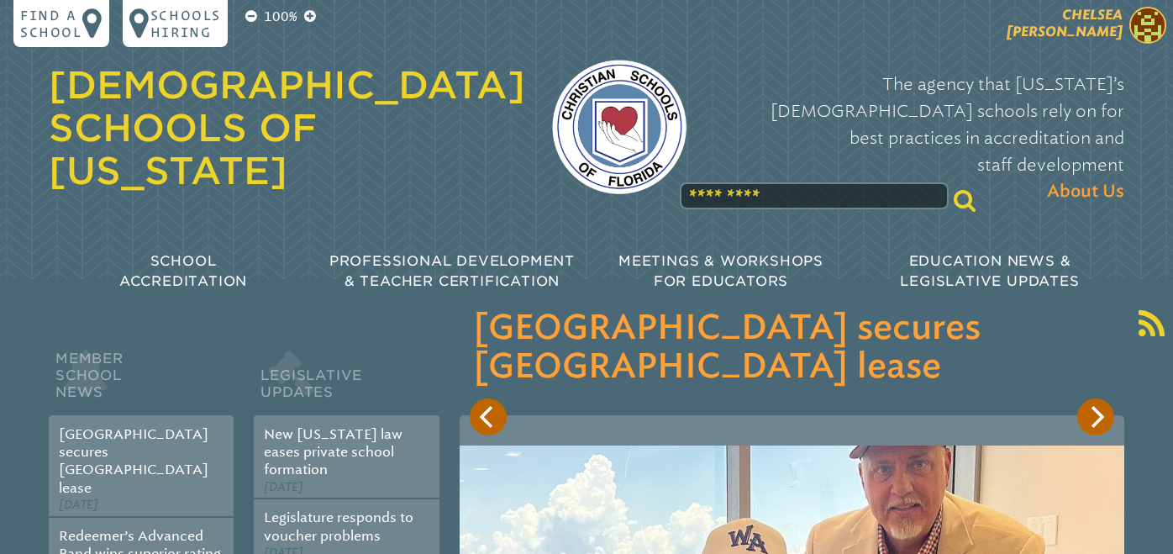
click at [1132, 27] on img at bounding box center [1147, 25] width 37 height 37
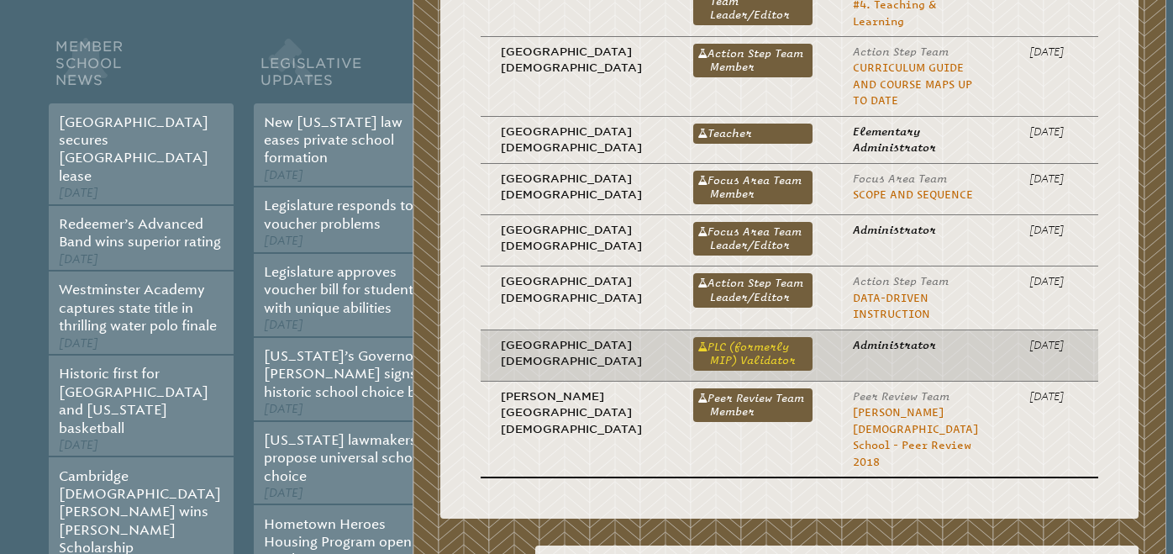
click at [722, 350] on link "PLC (formerly MIP) Validator" at bounding box center [752, 354] width 119 height 34
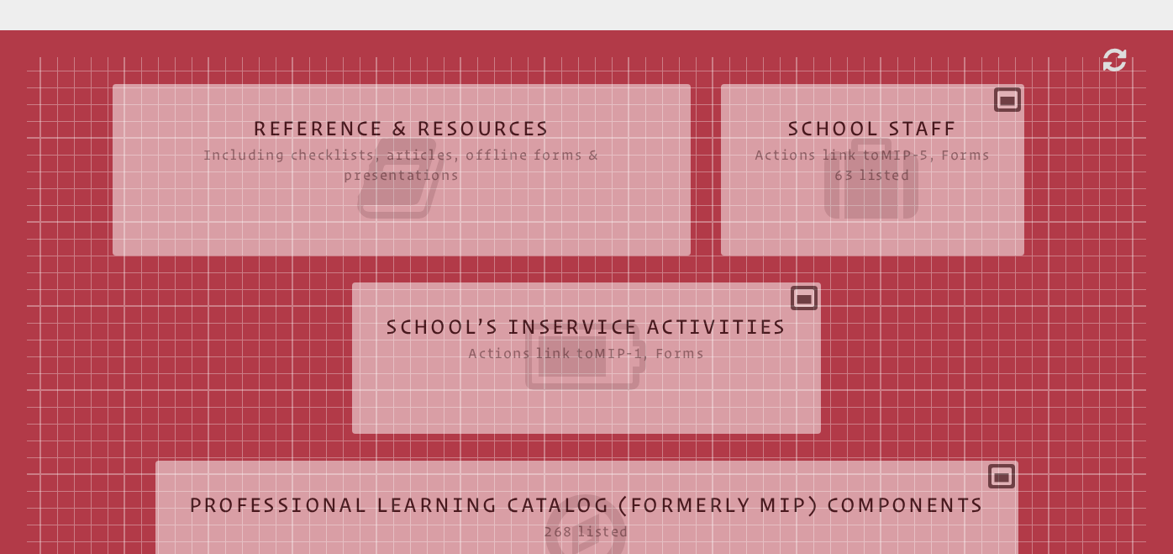
scroll to position [515, 0]
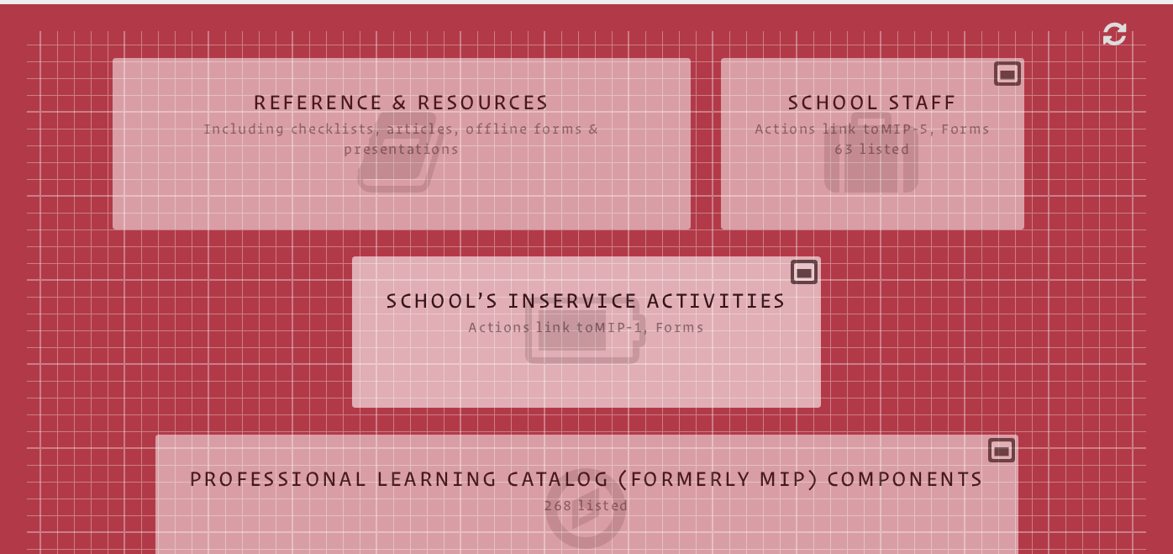
click at [671, 308] on icon at bounding box center [587, 330] width 402 height 94
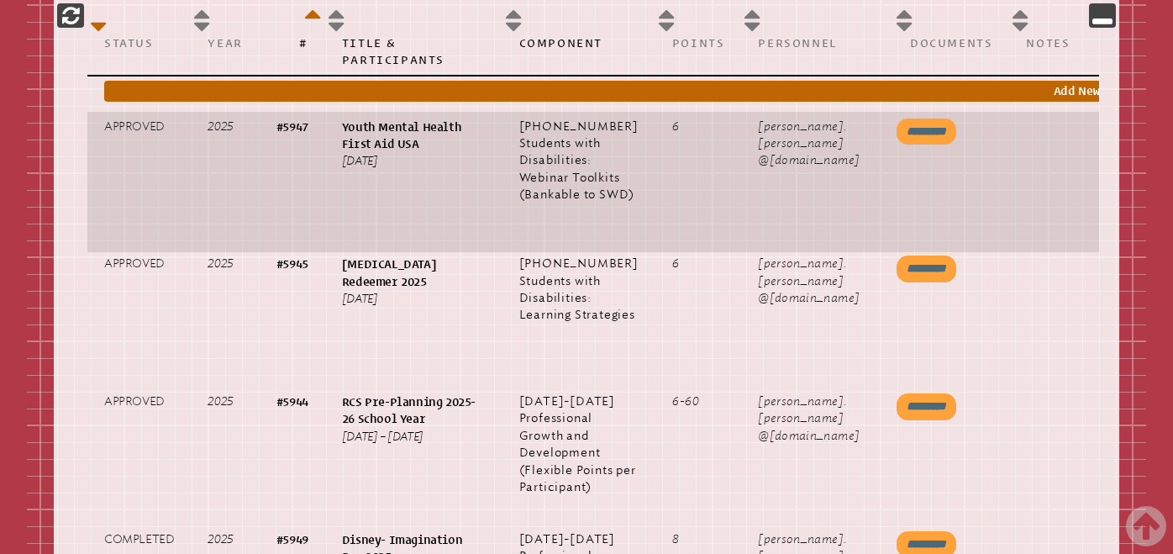
scroll to position [0, 98]
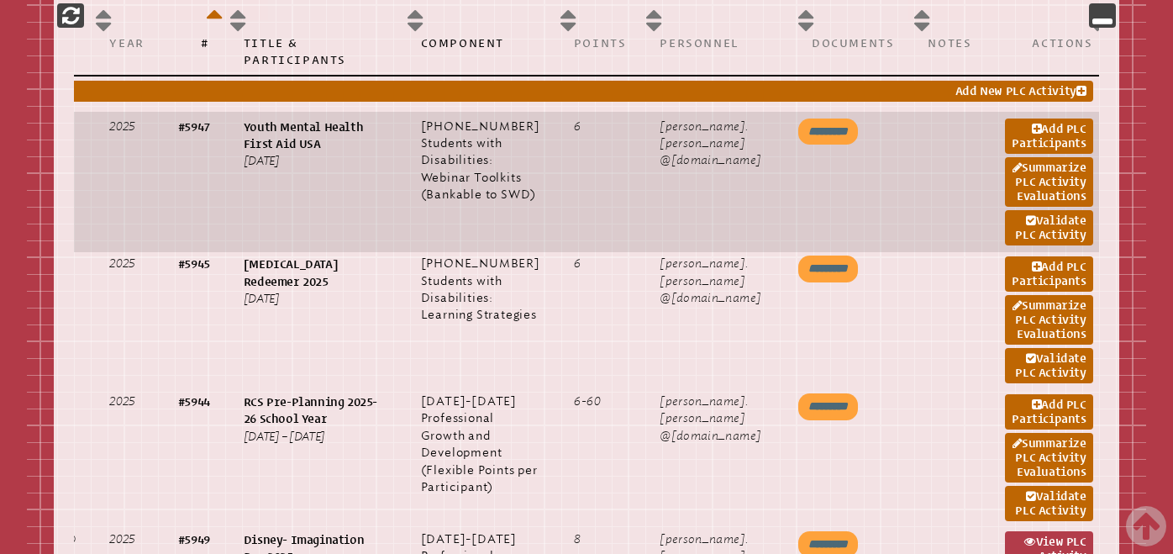
click at [798, 129] on input "*********" at bounding box center [828, 131] width 60 height 27
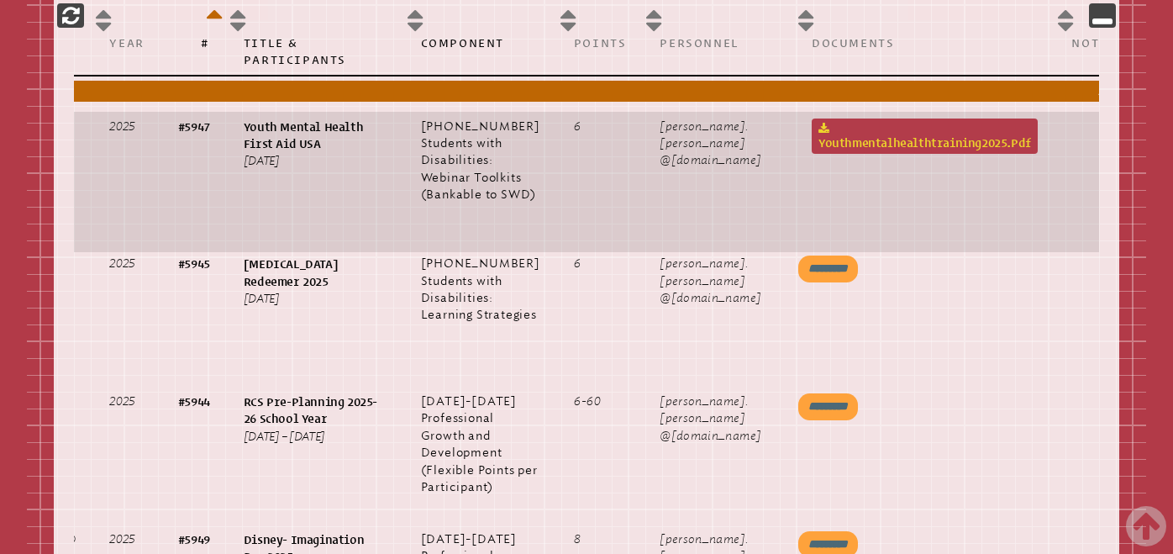
click at [832, 139] on link "youthmentalhealthtraining2025.pdf" at bounding box center [925, 135] width 226 height 35
